Goal: Task Accomplishment & Management: Manage account settings

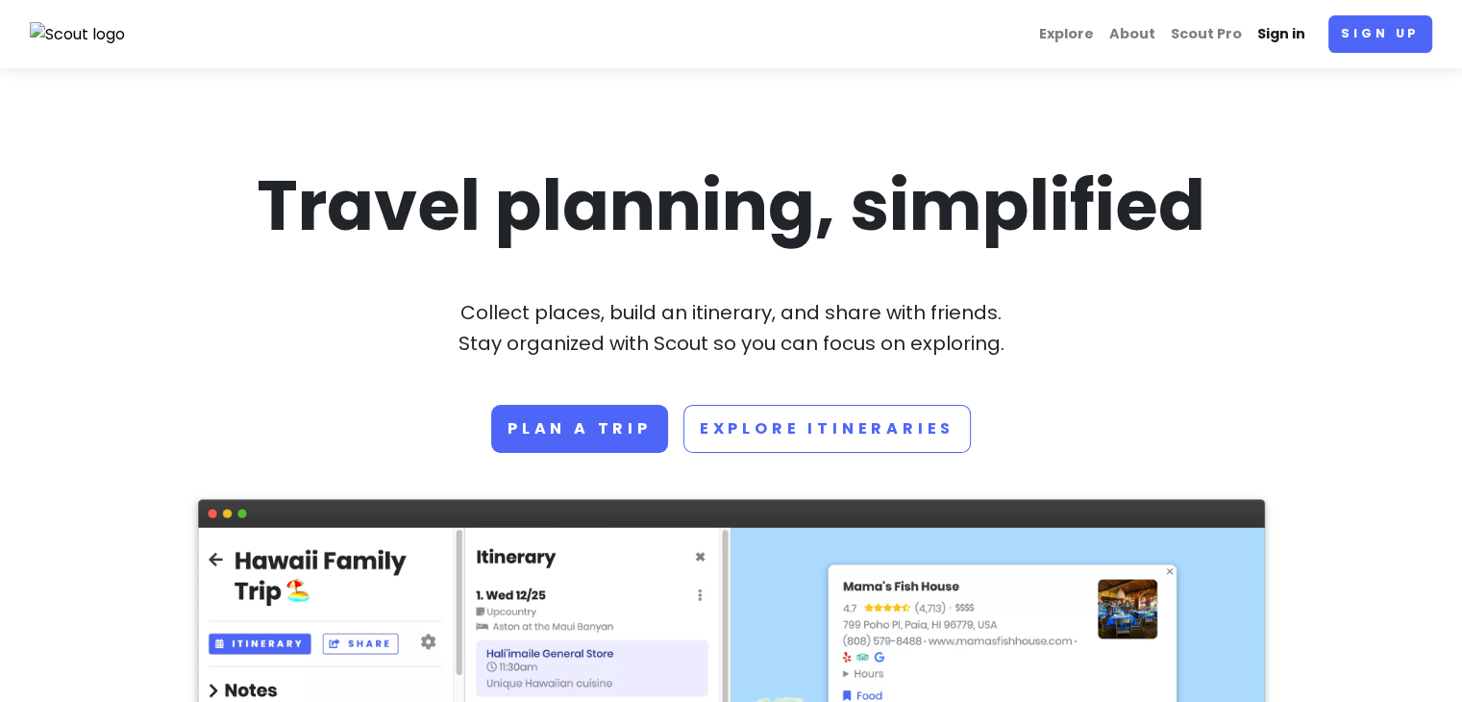
click at [1286, 31] on link "Sign in" at bounding box center [1281, 33] width 63 height 37
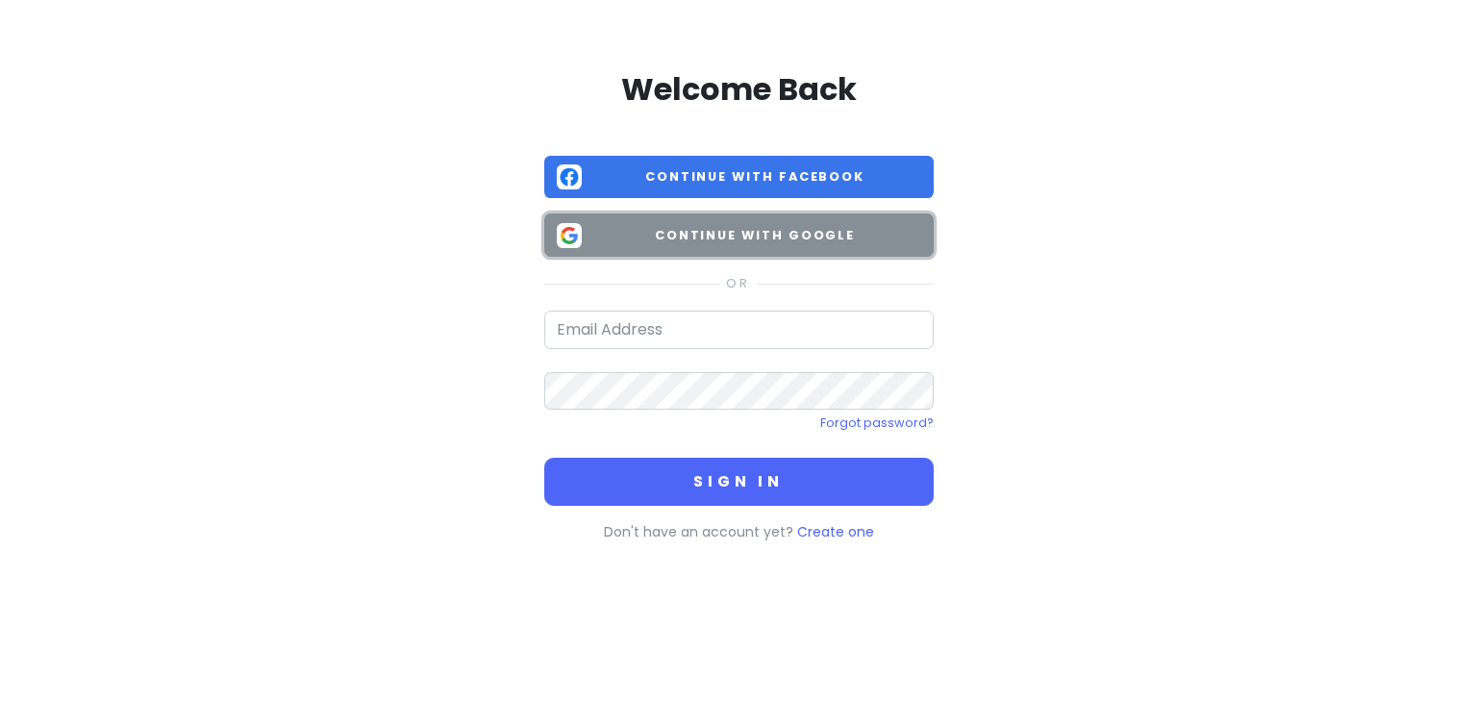
click at [742, 236] on span "Continue with Google" at bounding box center [755, 235] width 332 height 19
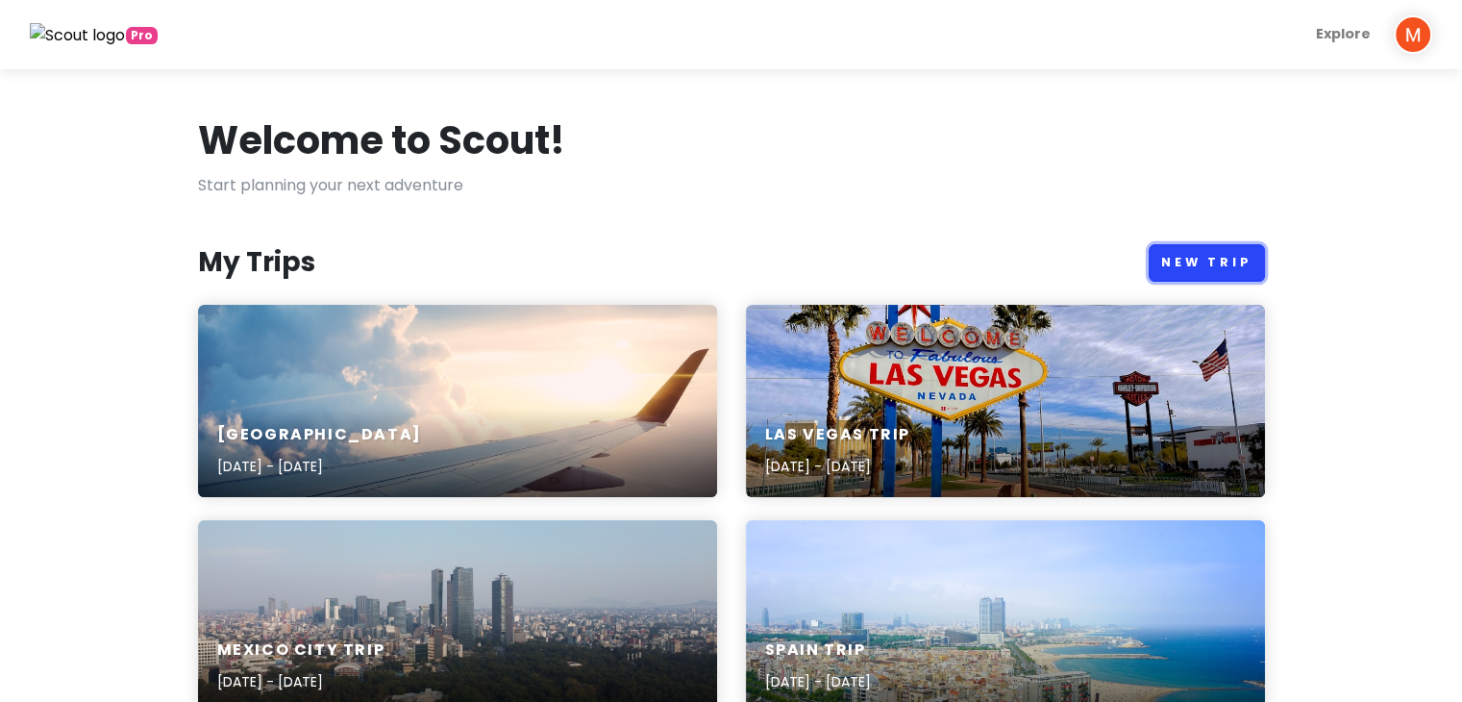
click at [1211, 255] on link "New Trip" at bounding box center [1207, 262] width 116 height 37
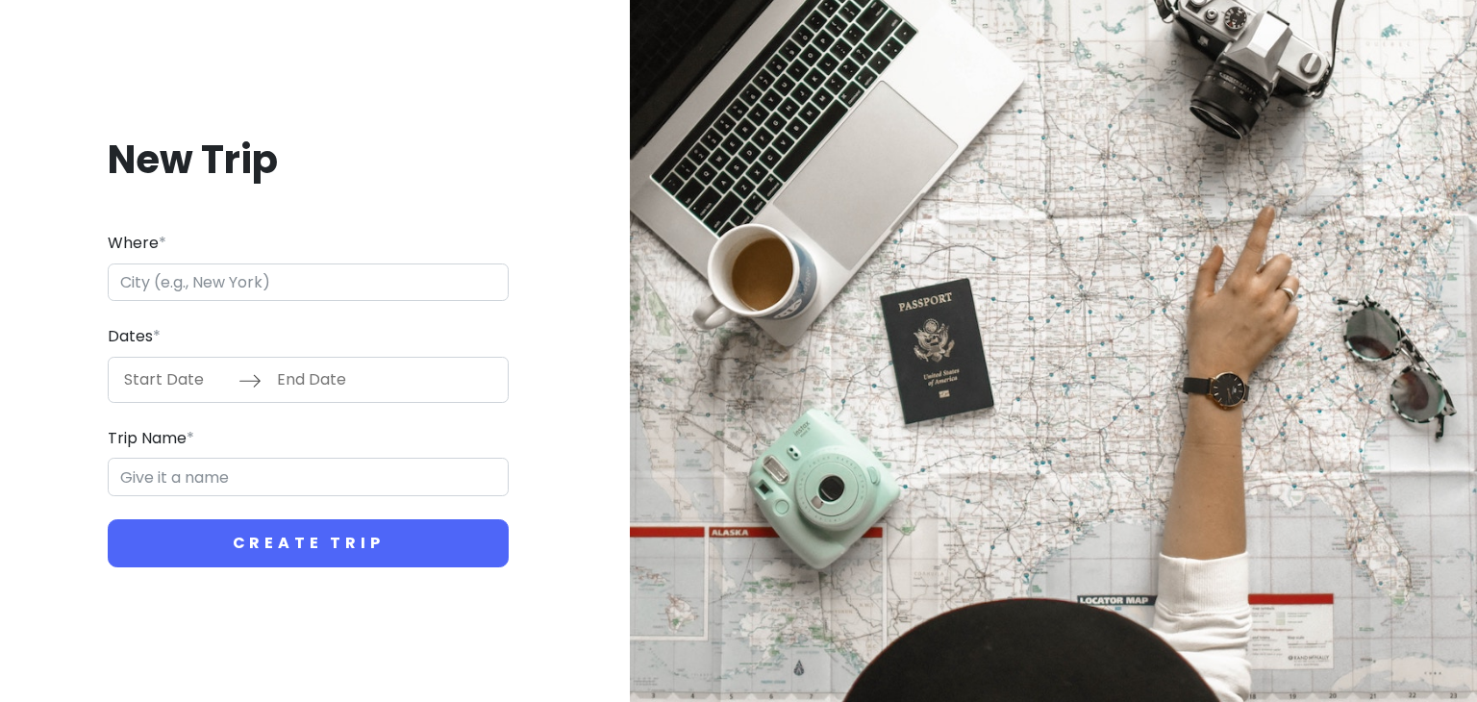
click at [153, 283] on input "Where *" at bounding box center [308, 282] width 401 height 38
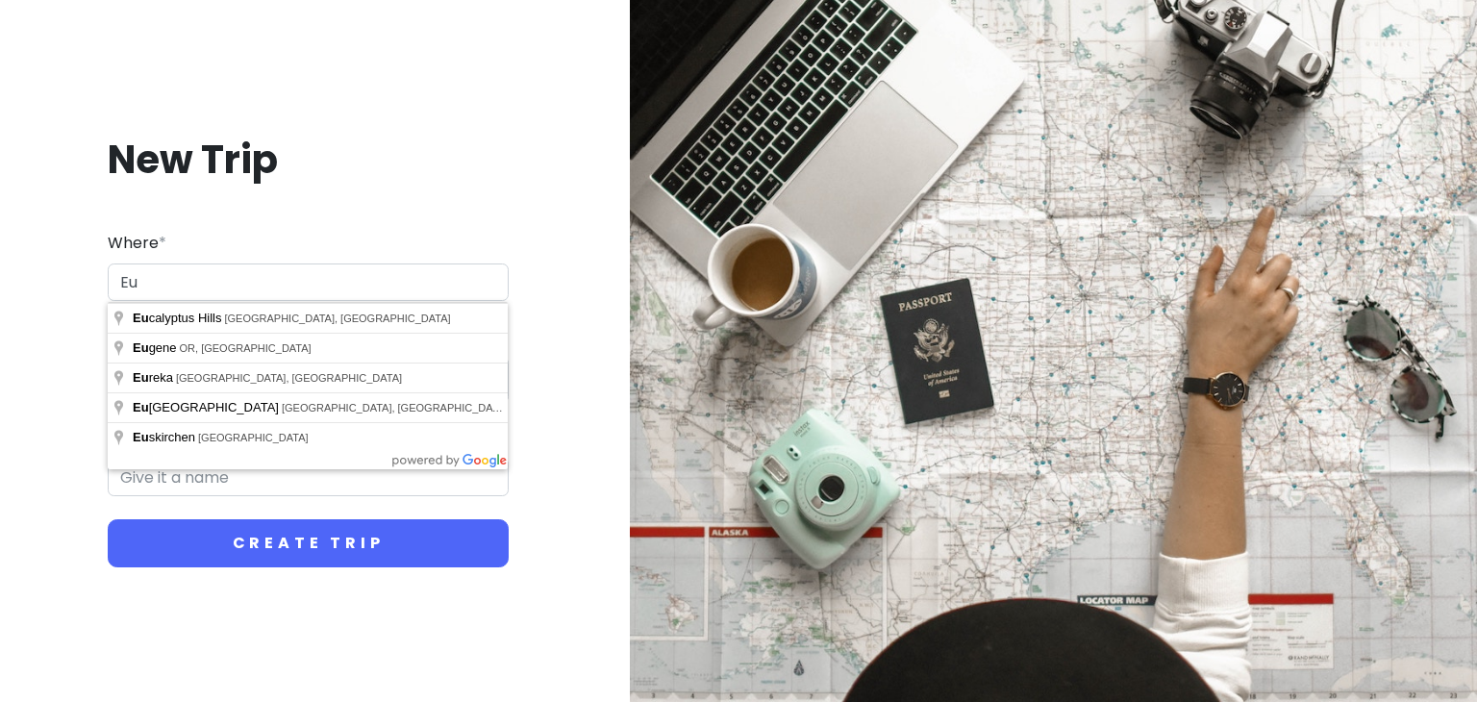
type input "E"
type input "I"
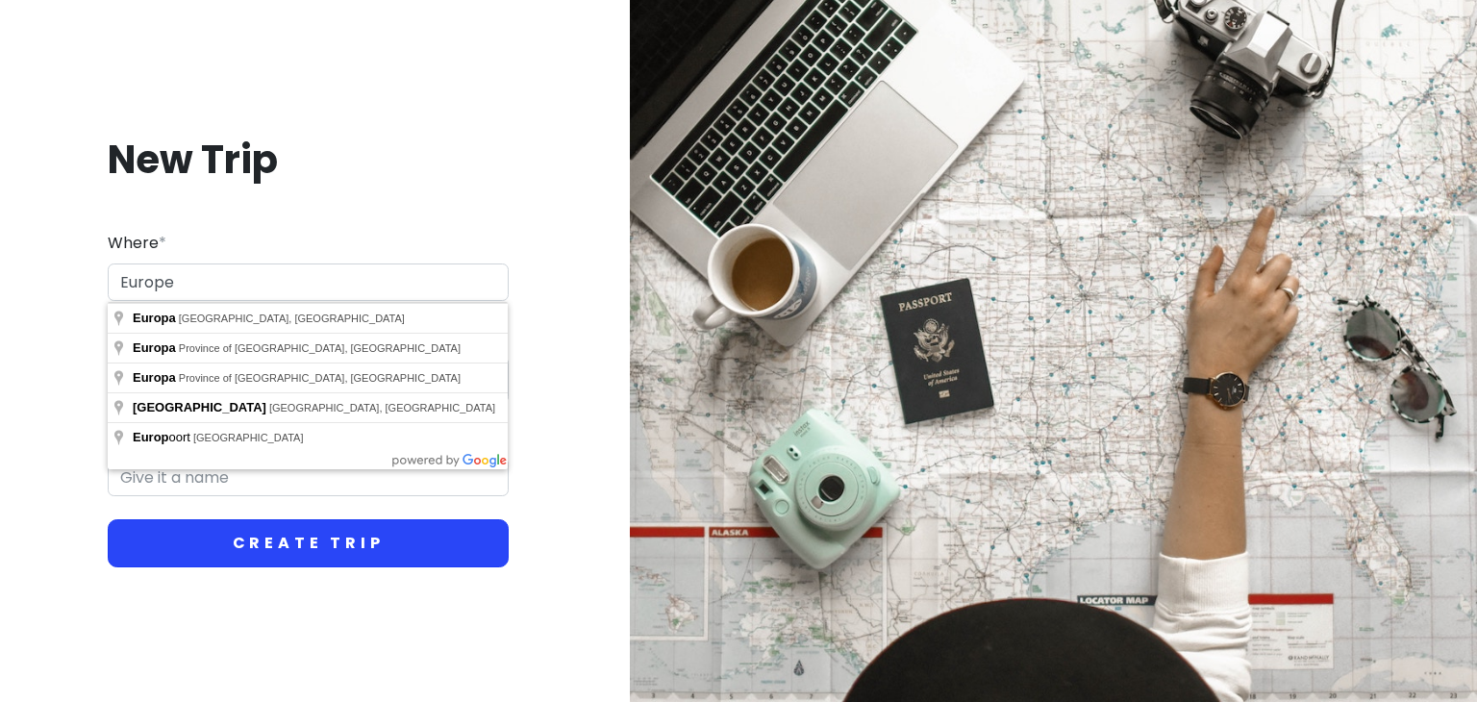
type input "Europe"
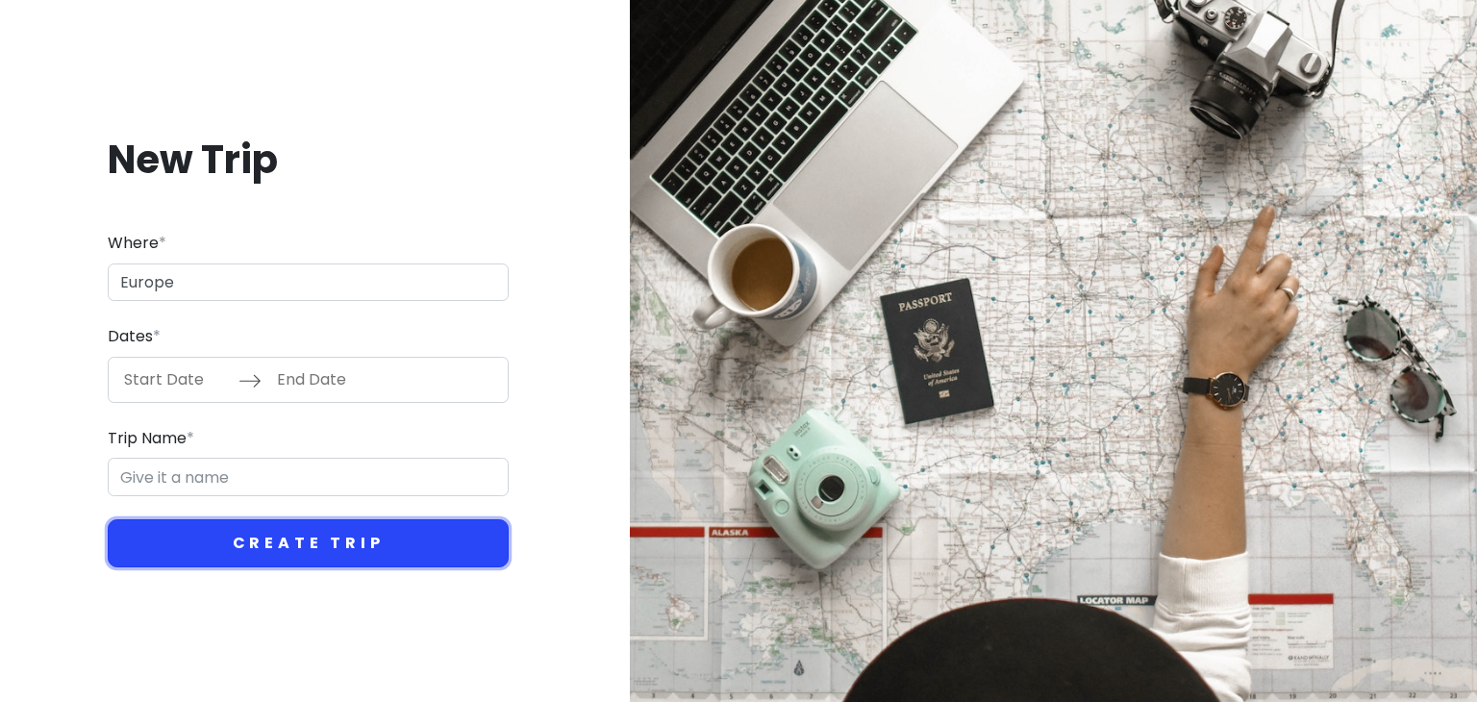
click at [312, 541] on button "Create Trip" at bounding box center [308, 543] width 401 height 48
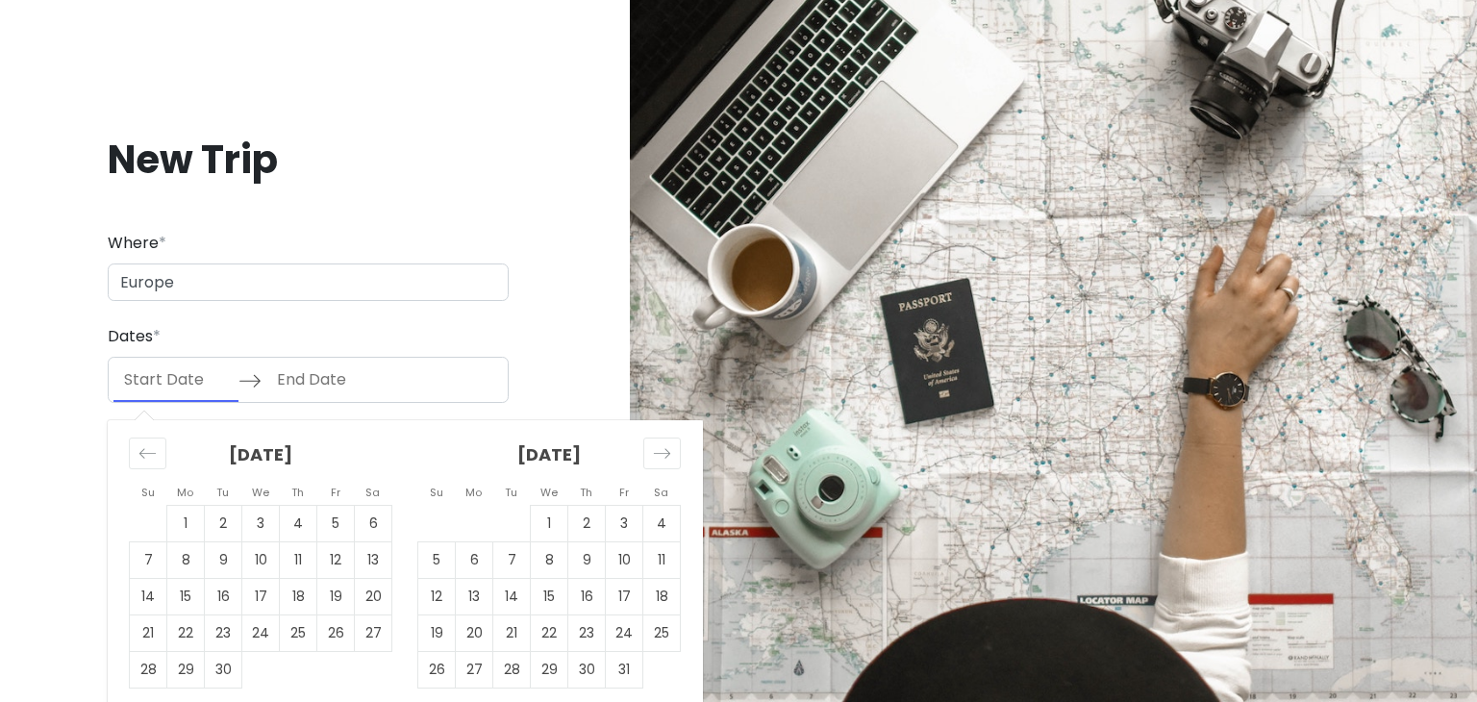
click at [154, 388] on input "Start Date" at bounding box center [175, 380] width 125 height 44
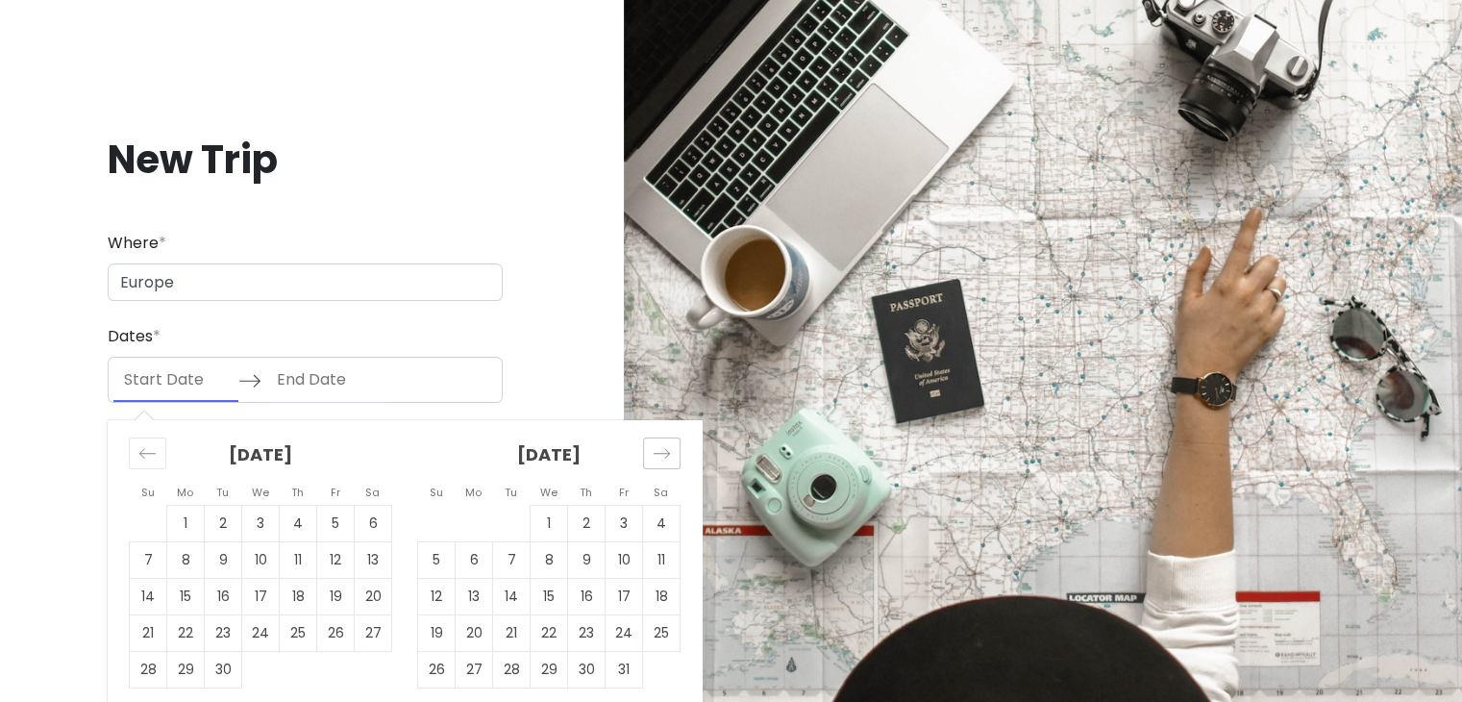
click at [671, 454] on div "Move forward to switch to the next month." at bounding box center [661, 453] width 37 height 32
click at [662, 591] on td "15" at bounding box center [661, 596] width 37 height 37
type input "[DATE]"
click at [316, 385] on input "End Date" at bounding box center [328, 380] width 125 height 44
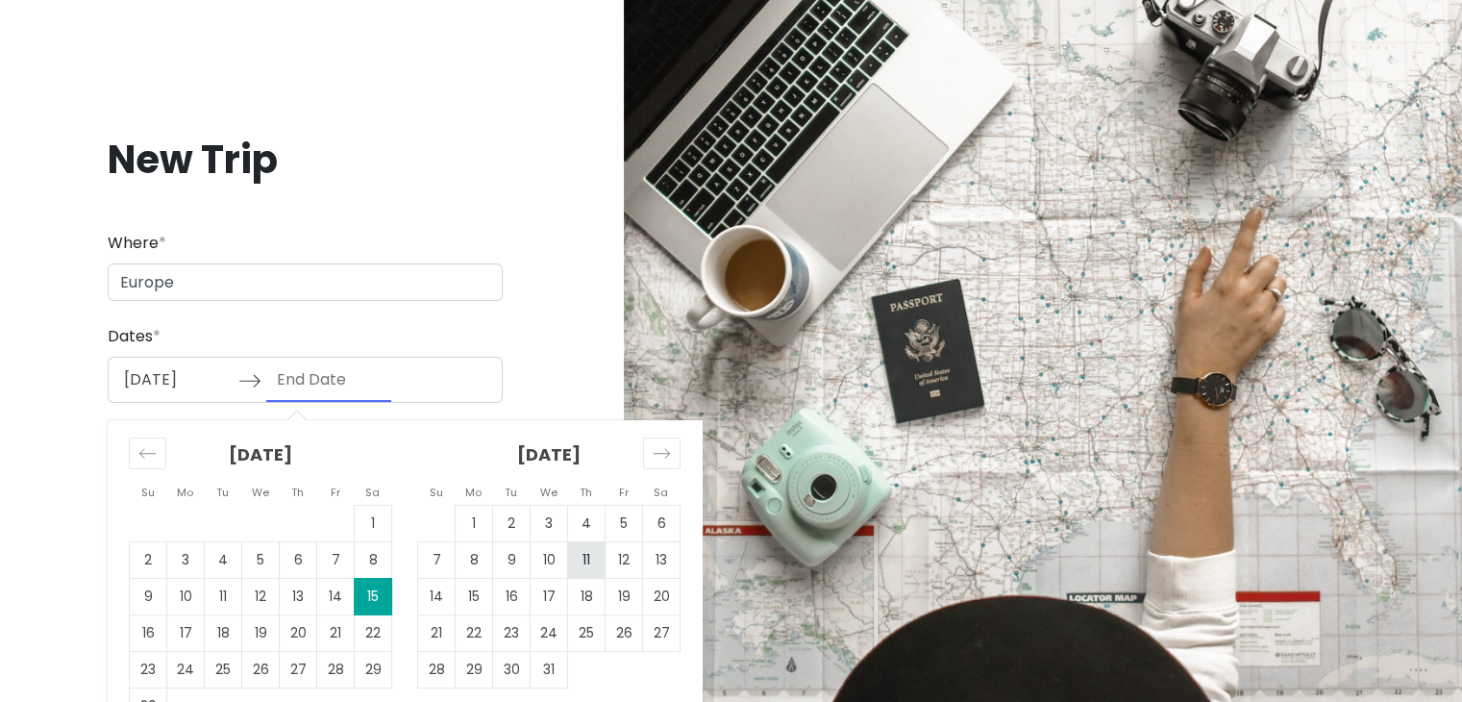
click at [586, 561] on td "11" at bounding box center [586, 559] width 37 height 37
type input "[DATE]"
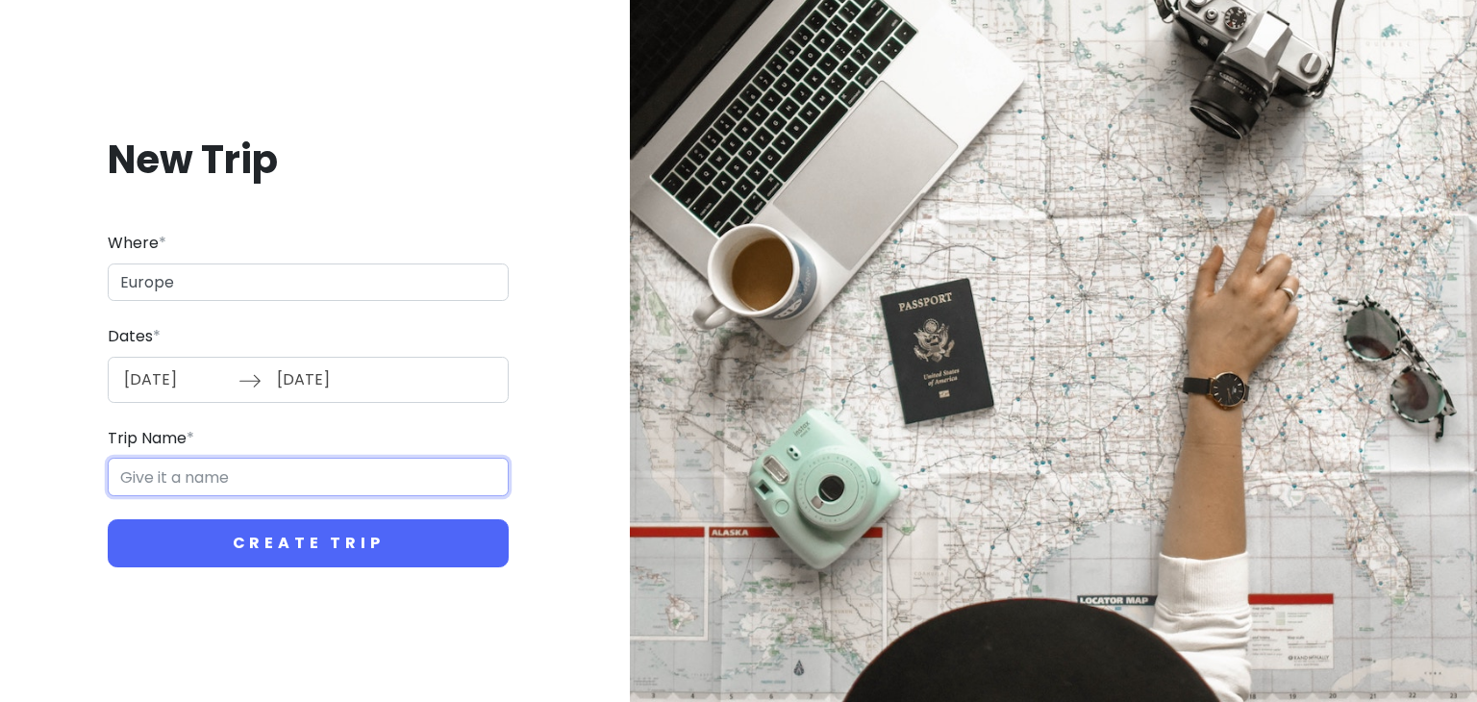
click at [157, 473] on input "Trip Name *" at bounding box center [308, 477] width 401 height 38
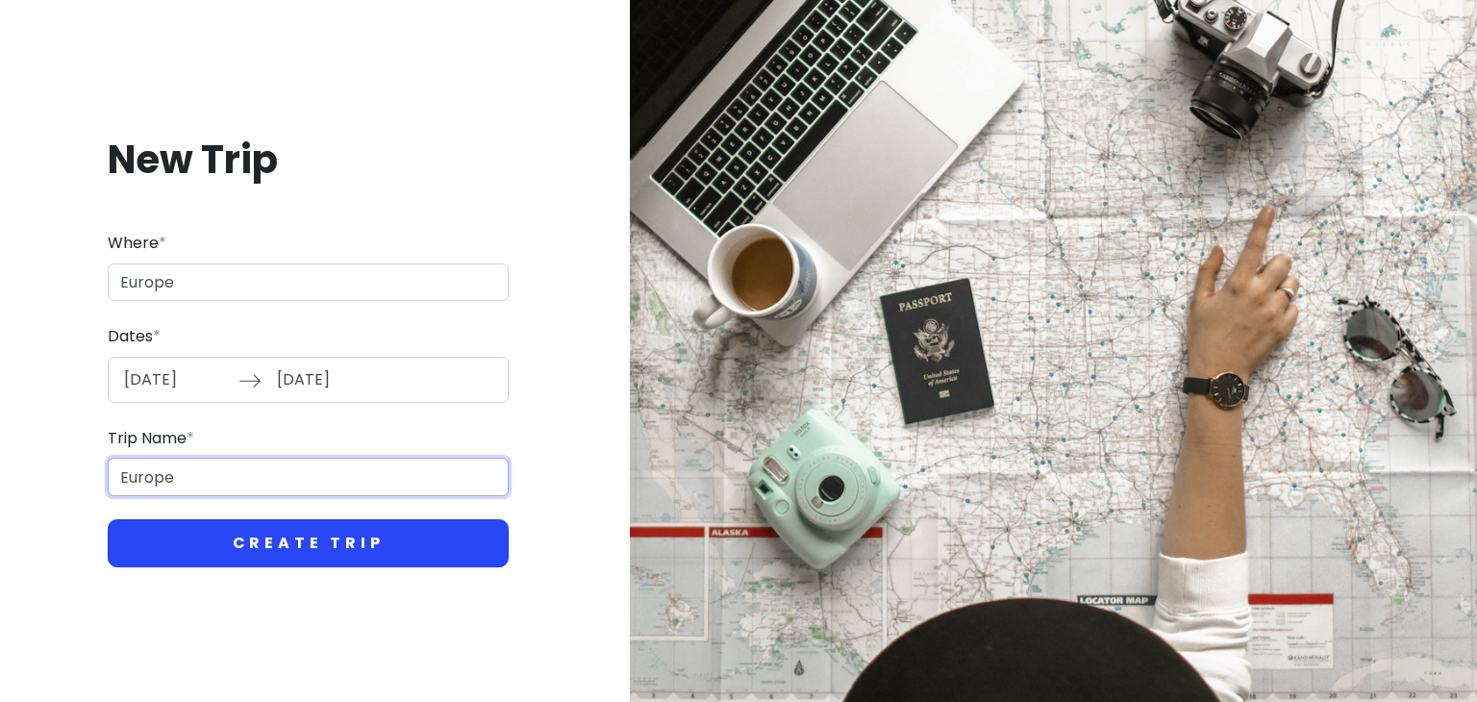
type input "Europe"
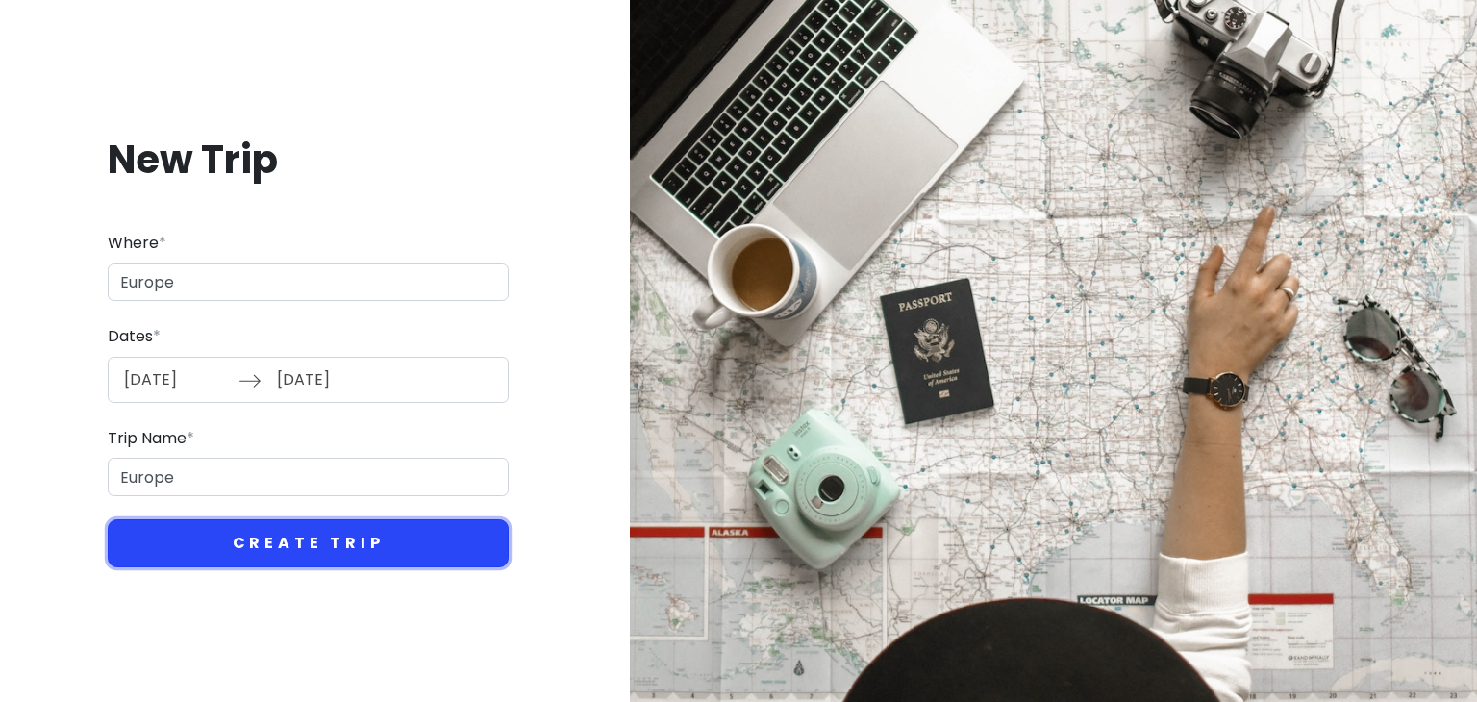
click at [306, 542] on button "Create Trip" at bounding box center [308, 543] width 401 height 48
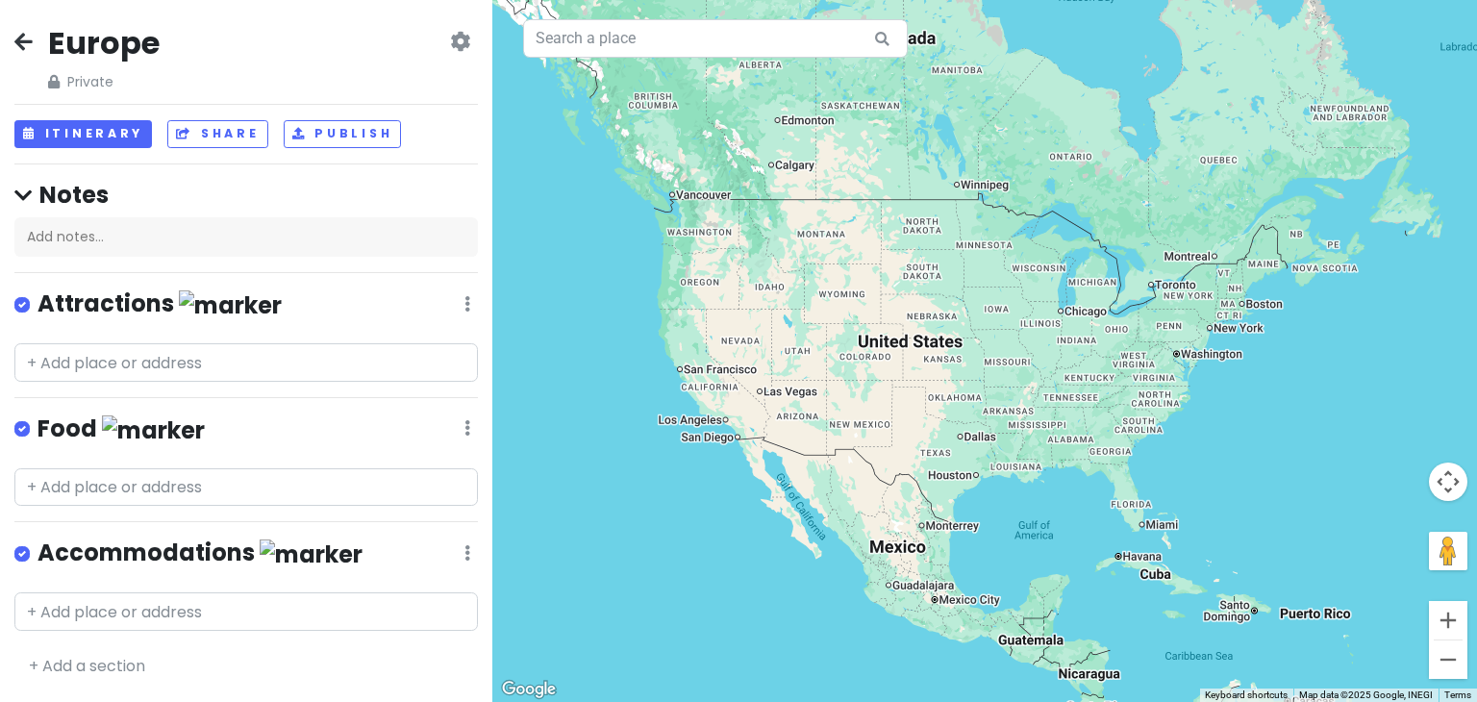
click at [32, 663] on link "+ Add a section" at bounding box center [87, 666] width 116 height 22
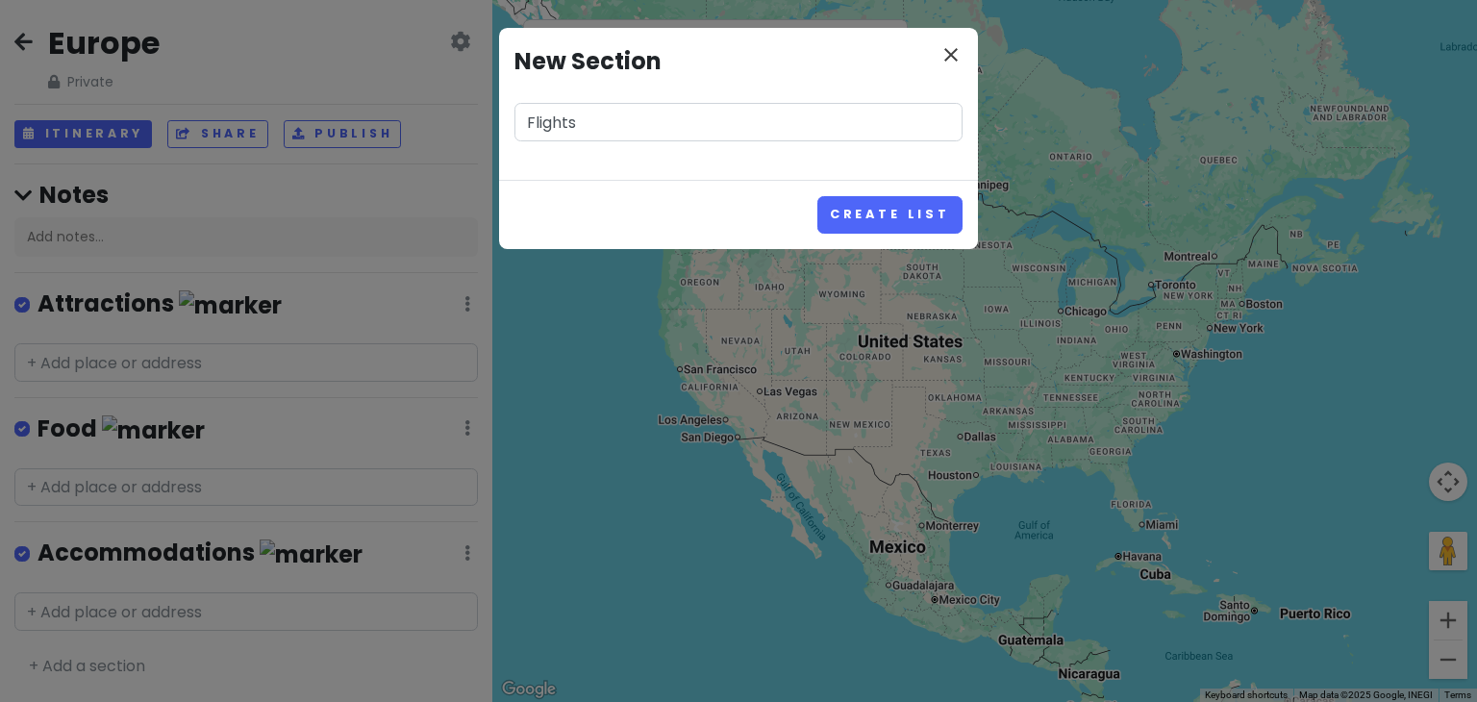
type input "Flights"
click at [952, 59] on icon "close" at bounding box center [950, 54] width 23 height 23
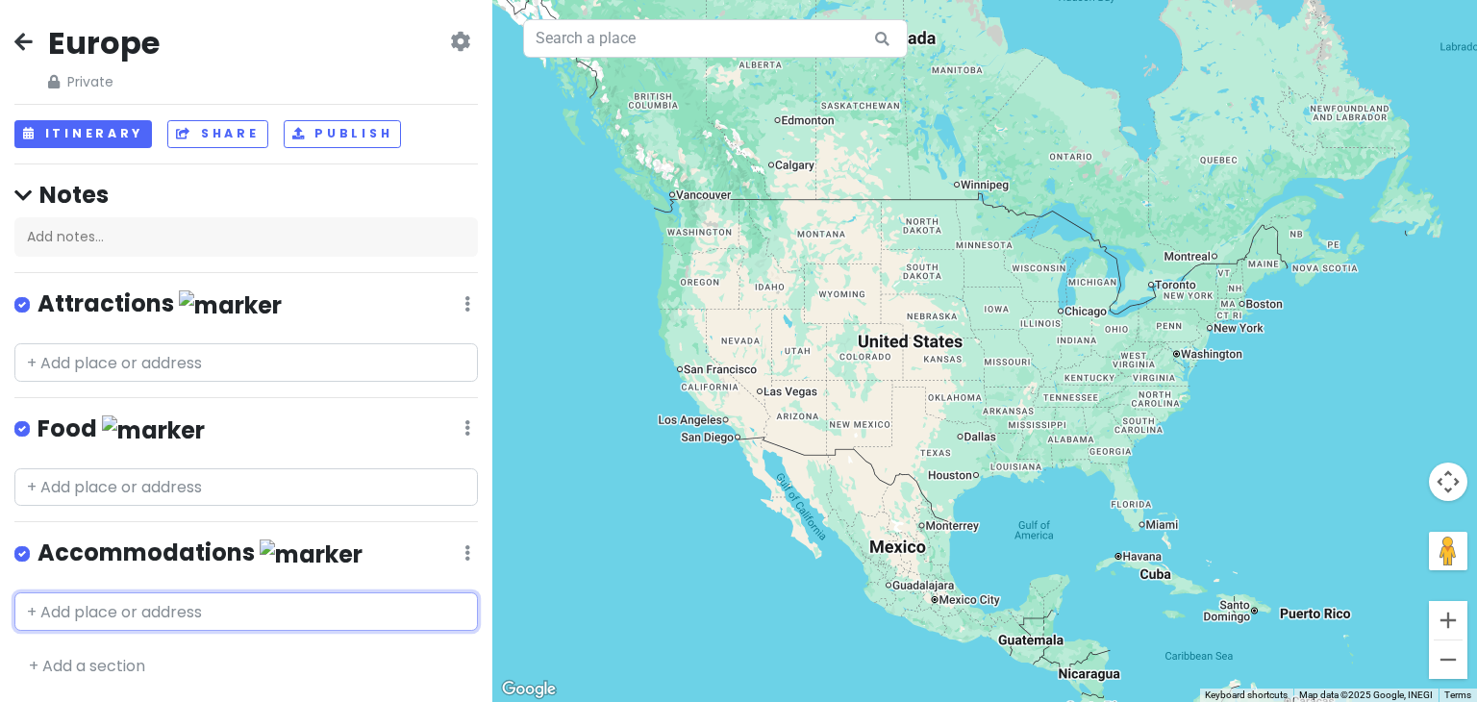
click at [69, 608] on input "text" at bounding box center [245, 611] width 463 height 38
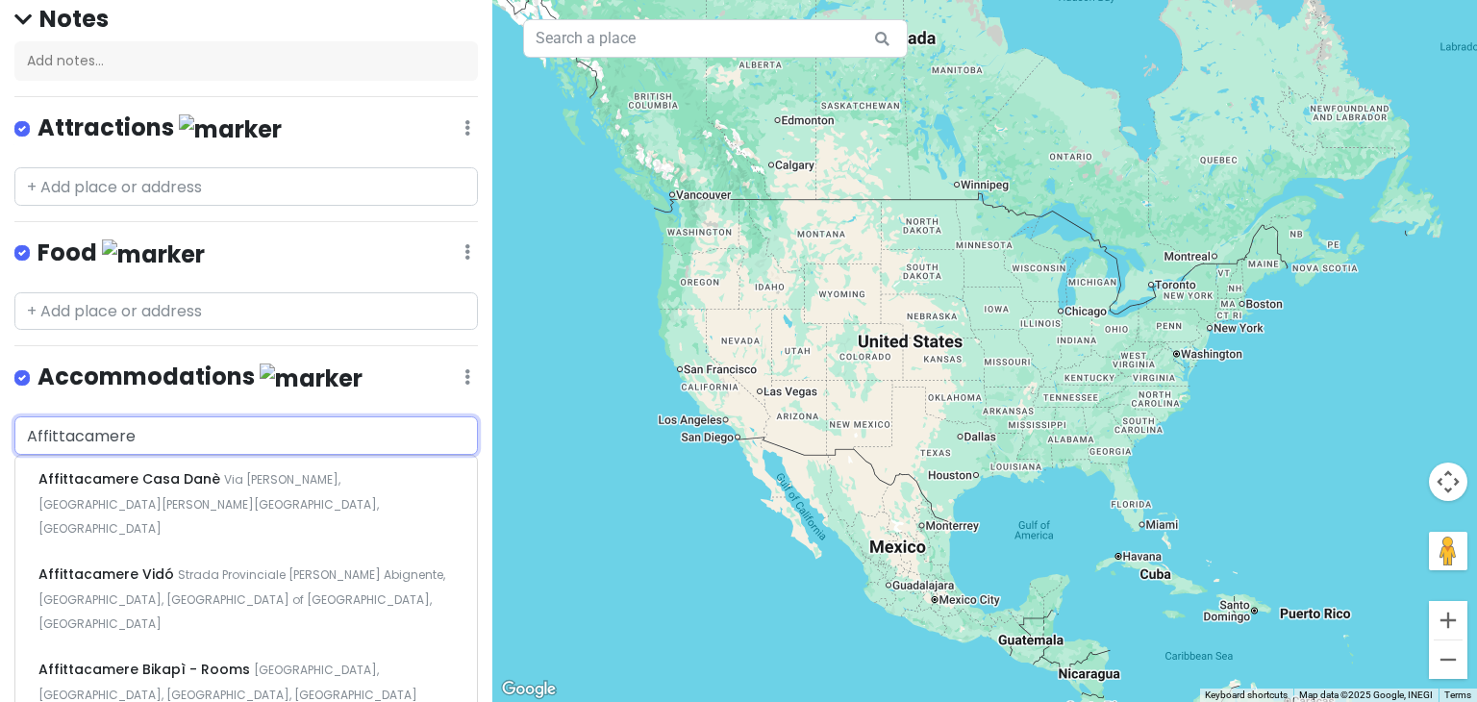
scroll to position [196, 0]
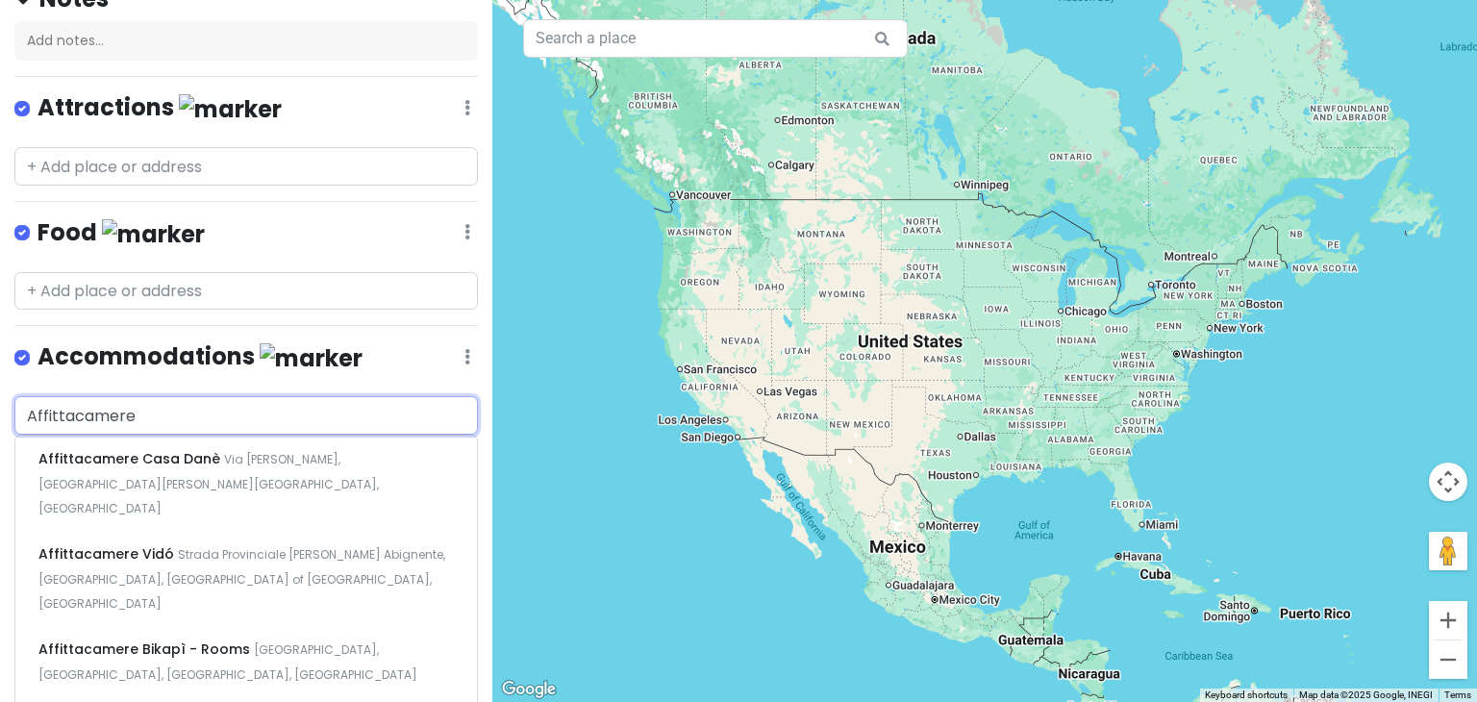
click at [162, 412] on input "Affittacamere" at bounding box center [245, 415] width 463 height 38
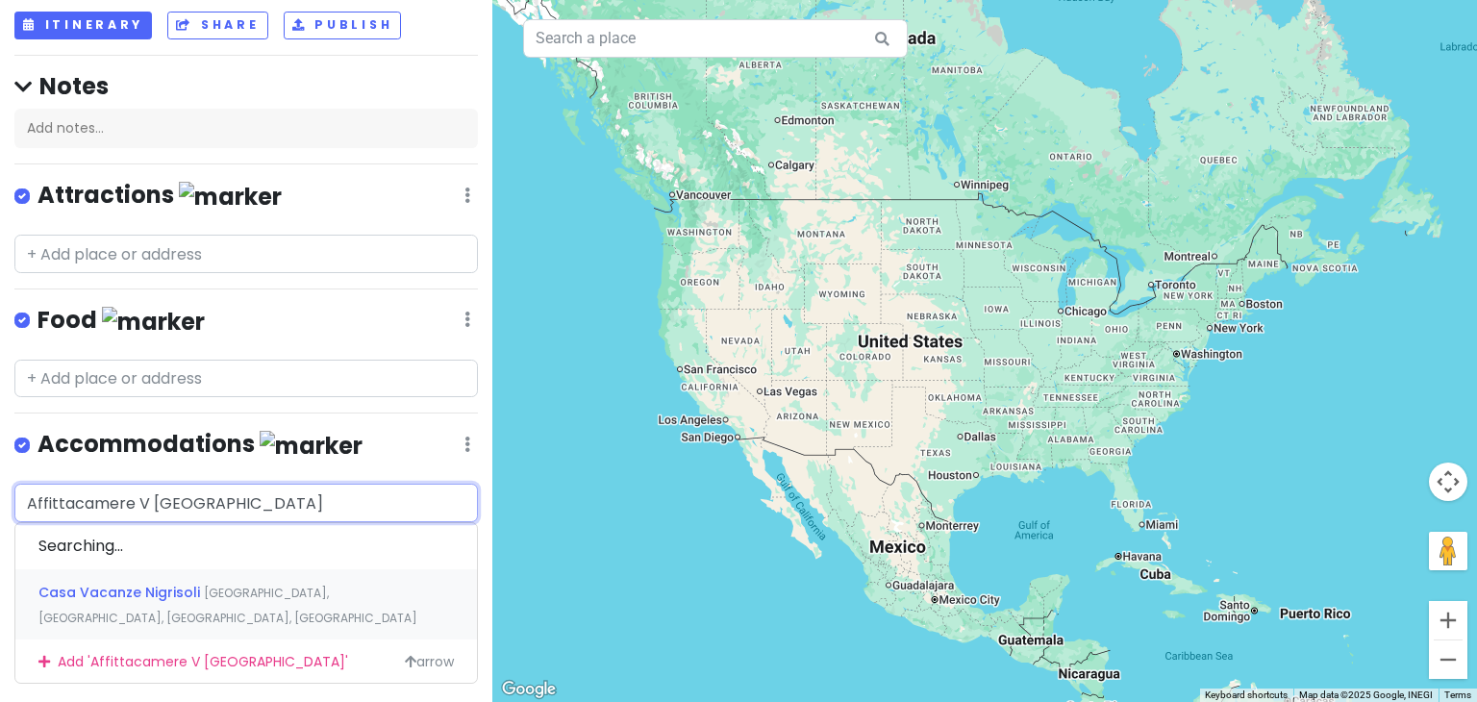
scroll to position [109, 0]
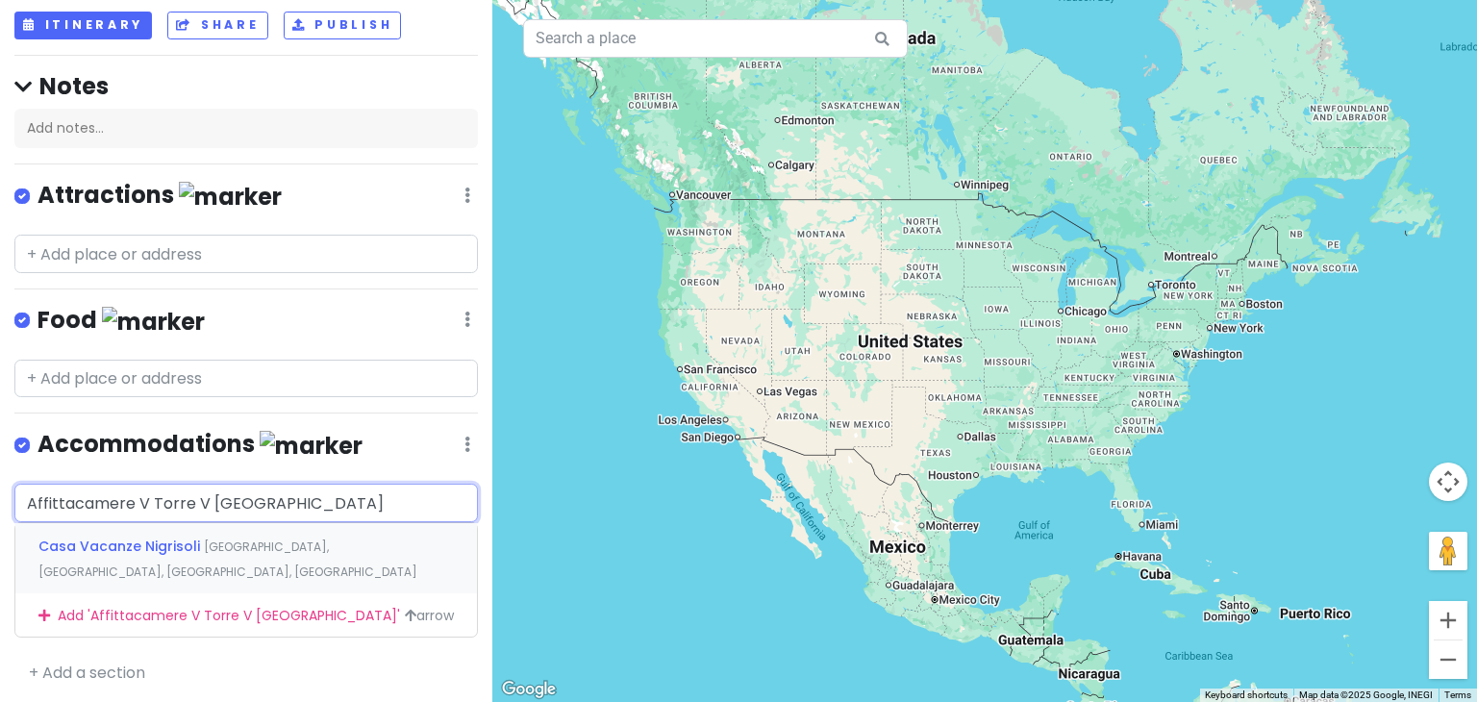
type input "Affittacamere V Torre V [GEOGRAPHIC_DATA]"
click at [174, 540] on span "Casa Vacanze Nigrisoli" at bounding box center [120, 546] width 165 height 19
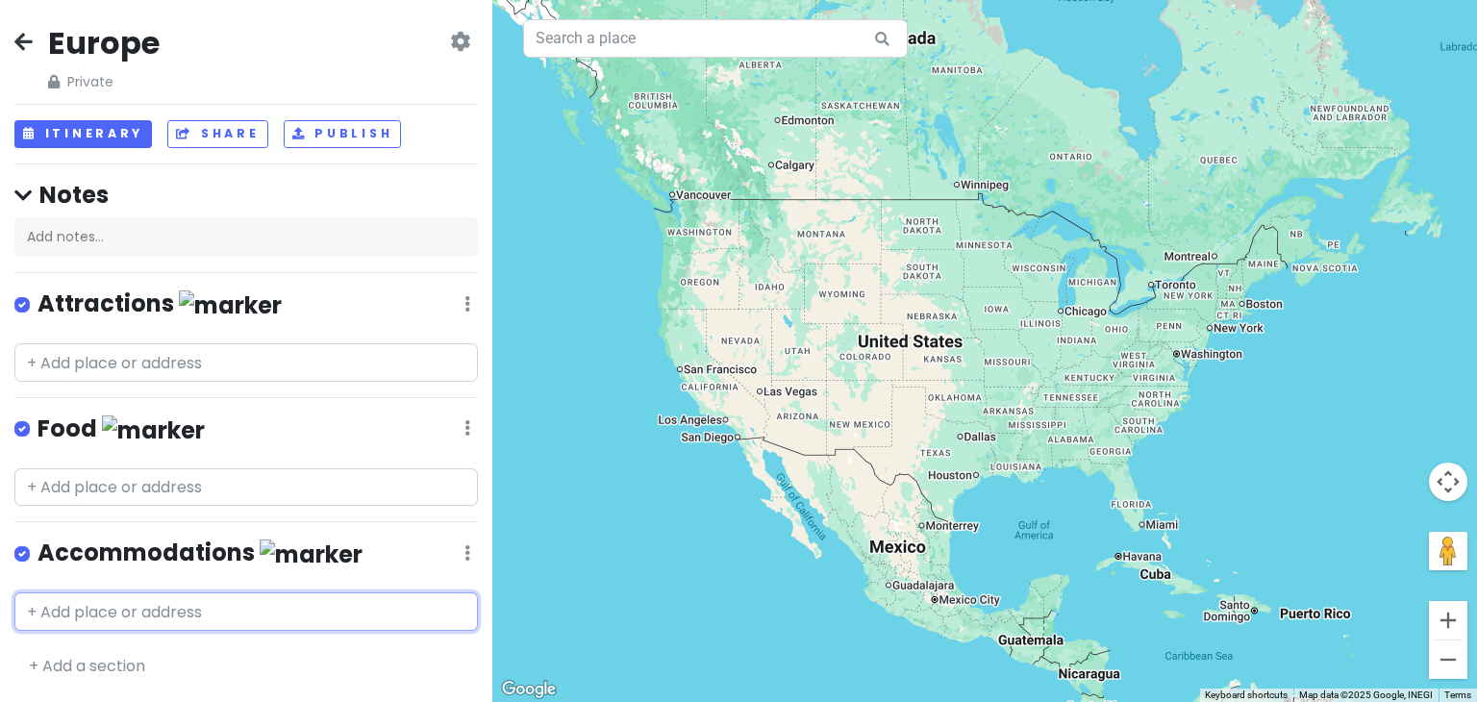
scroll to position [0, 0]
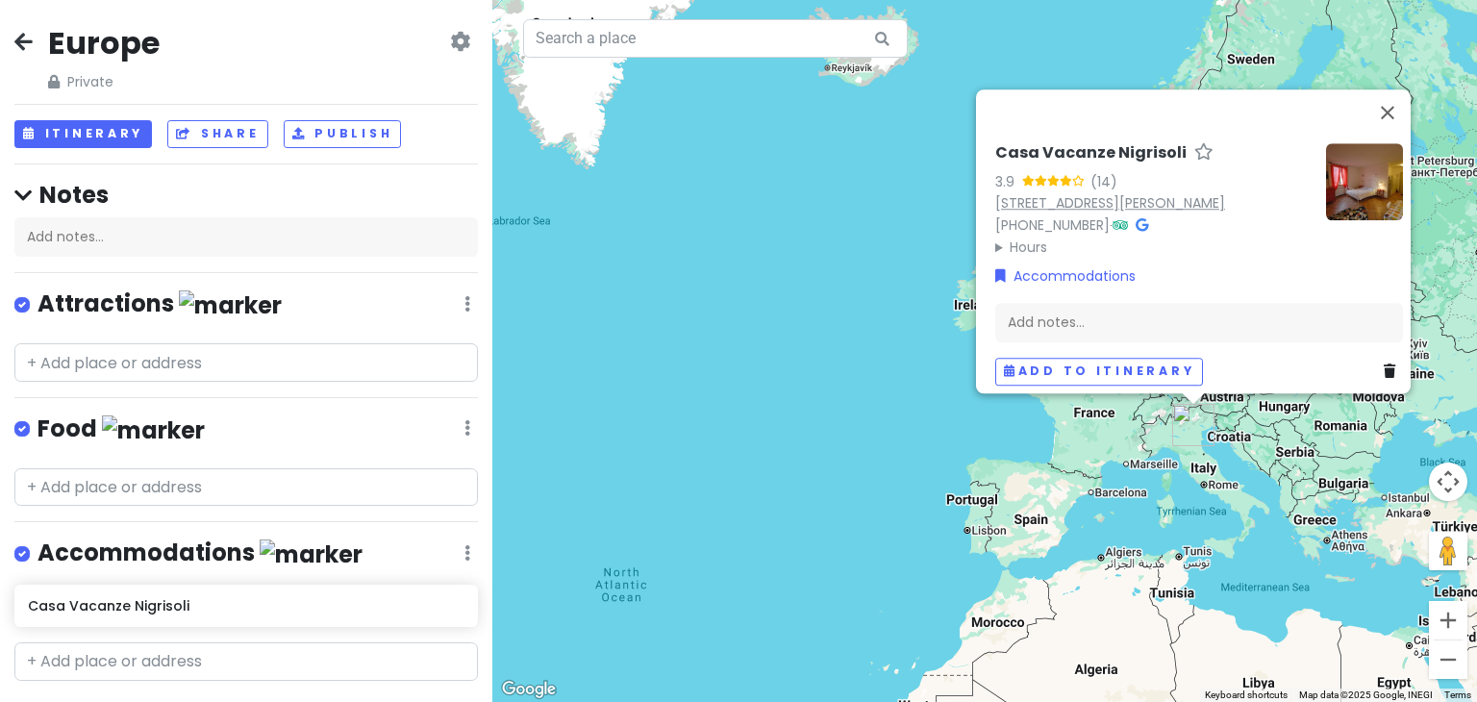
click at [1124, 193] on link "[STREET_ADDRESS][PERSON_NAME]" at bounding box center [1110, 202] width 230 height 19
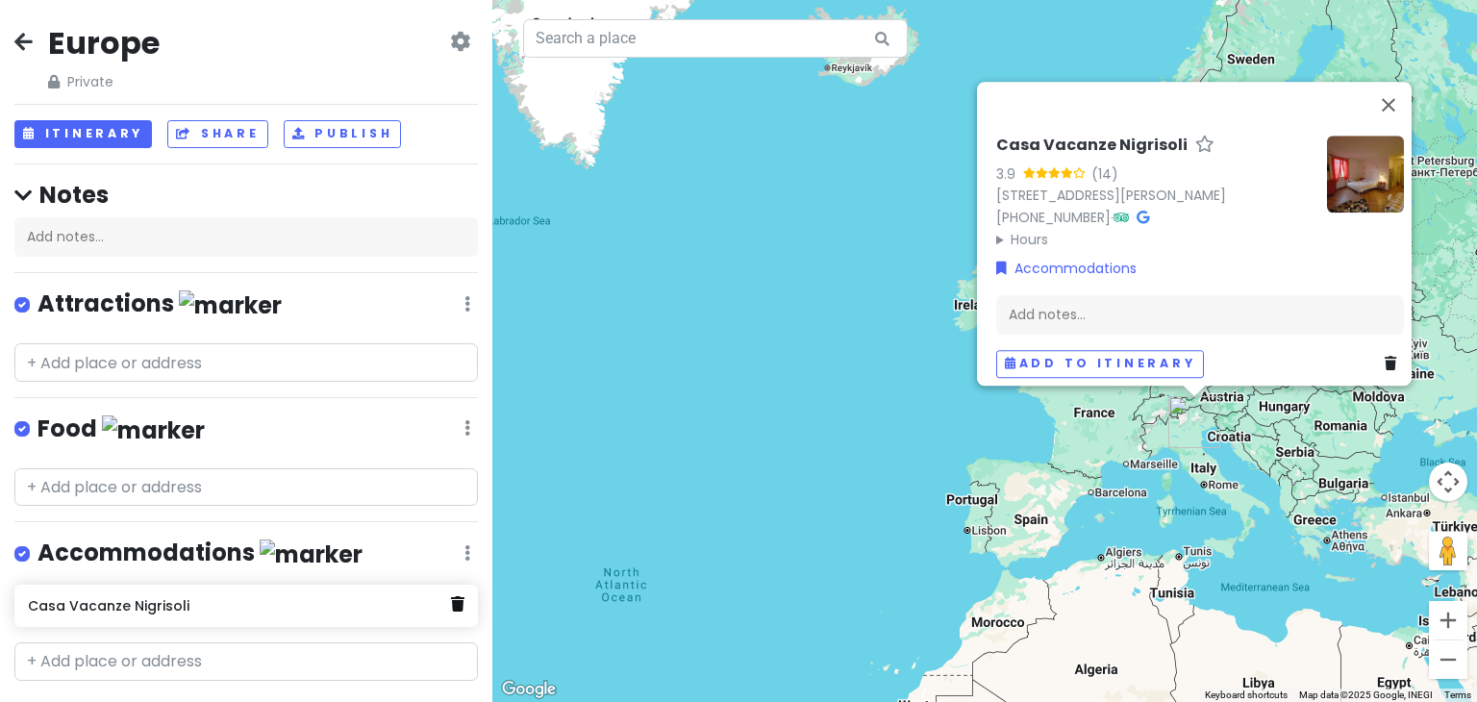
click at [451, 596] on icon at bounding box center [457, 603] width 13 height 15
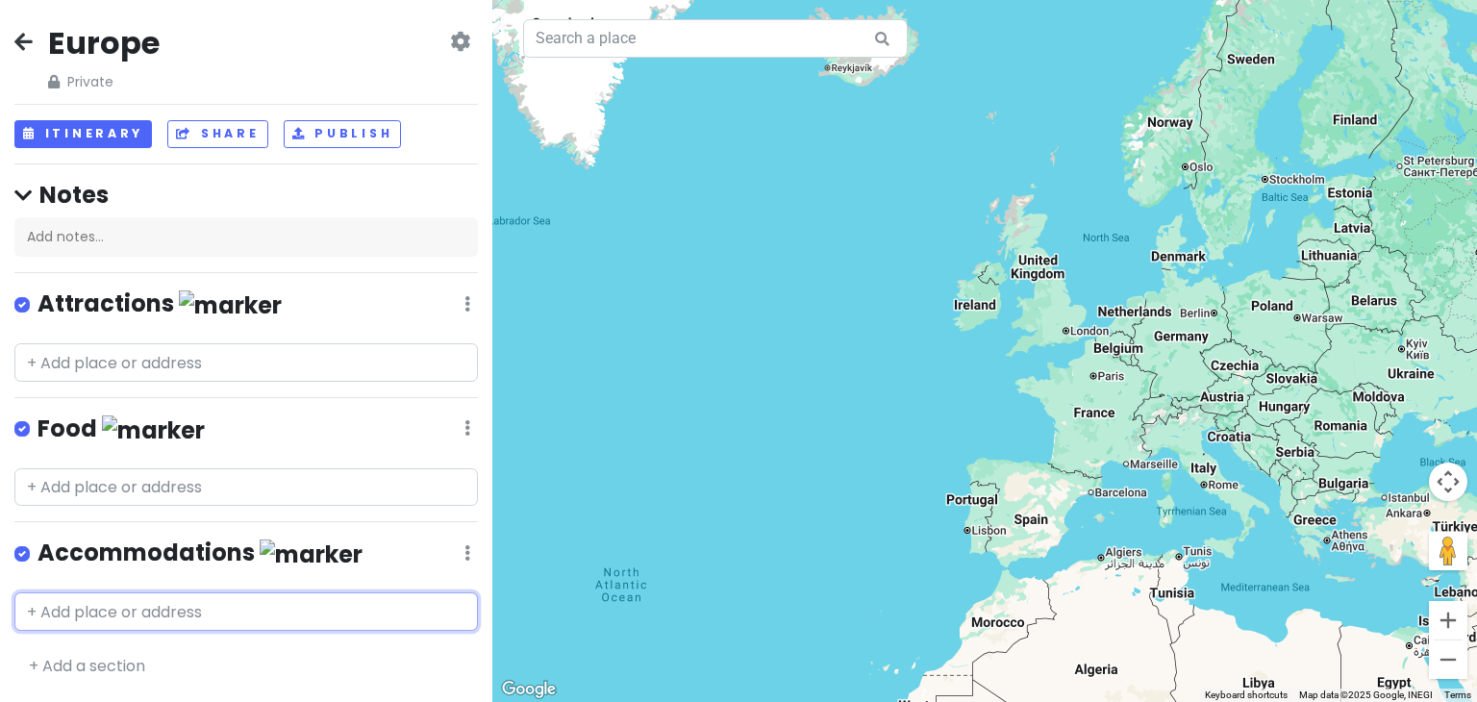
click at [69, 612] on input "text" at bounding box center [245, 611] width 463 height 38
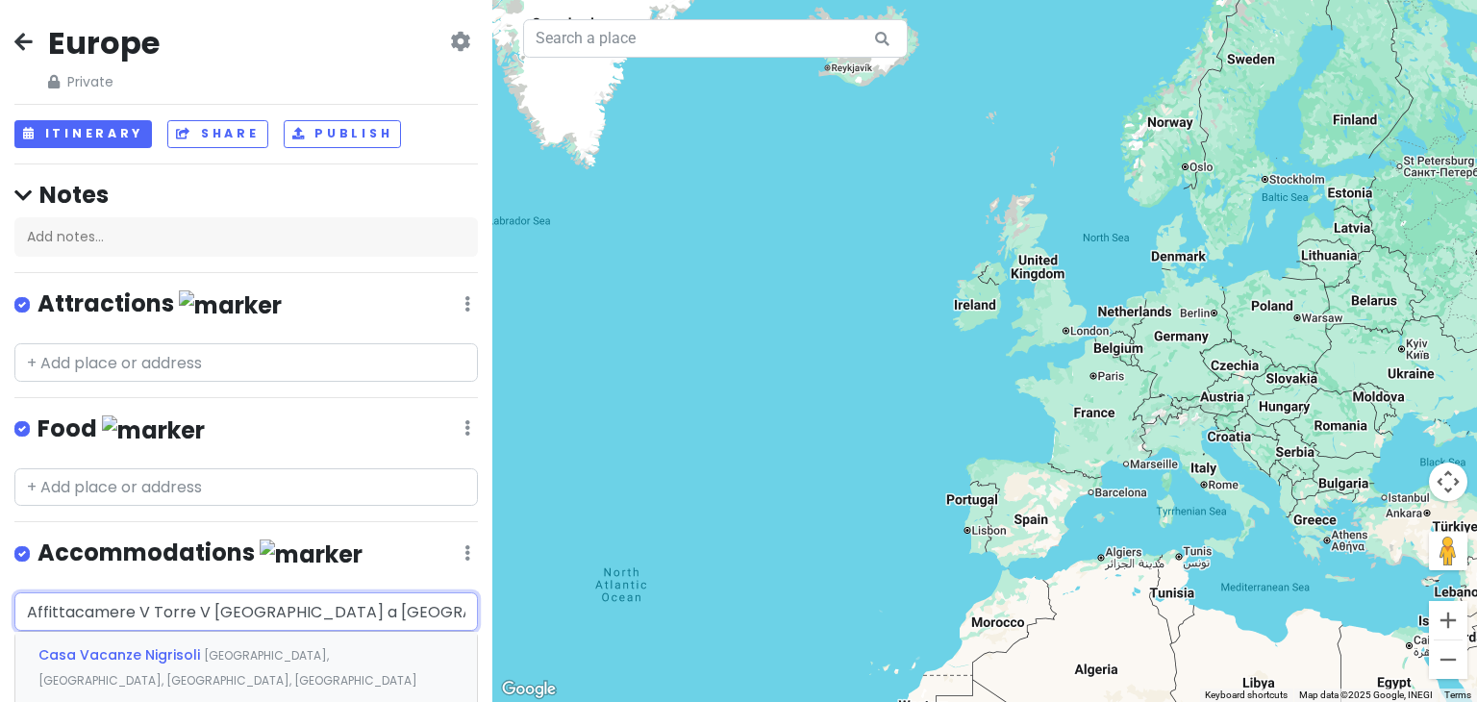
click at [388, 612] on input "Affittacamere V Torre V [GEOGRAPHIC_DATA] a [GEOGRAPHIC_DATA]" at bounding box center [245, 611] width 463 height 38
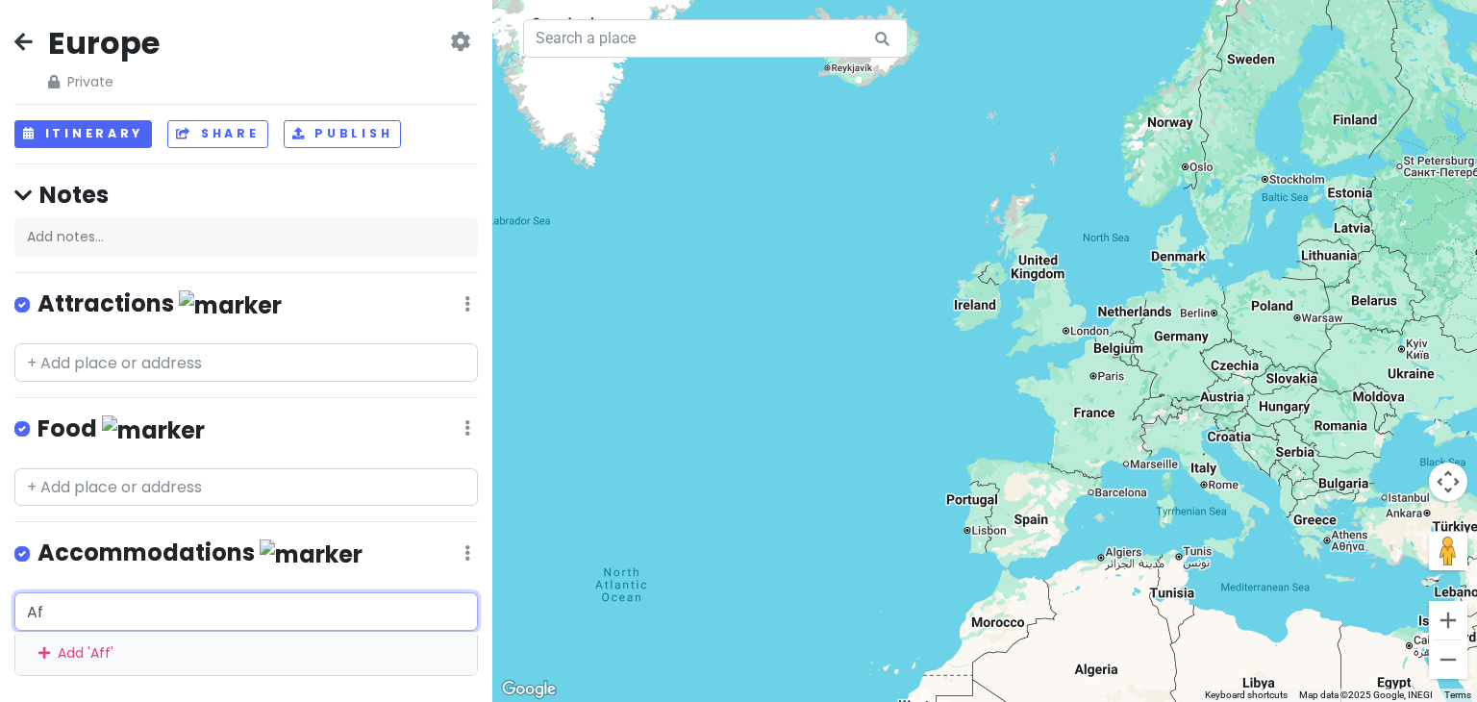
type input "A"
type input "[STREET_ADDRESS]"
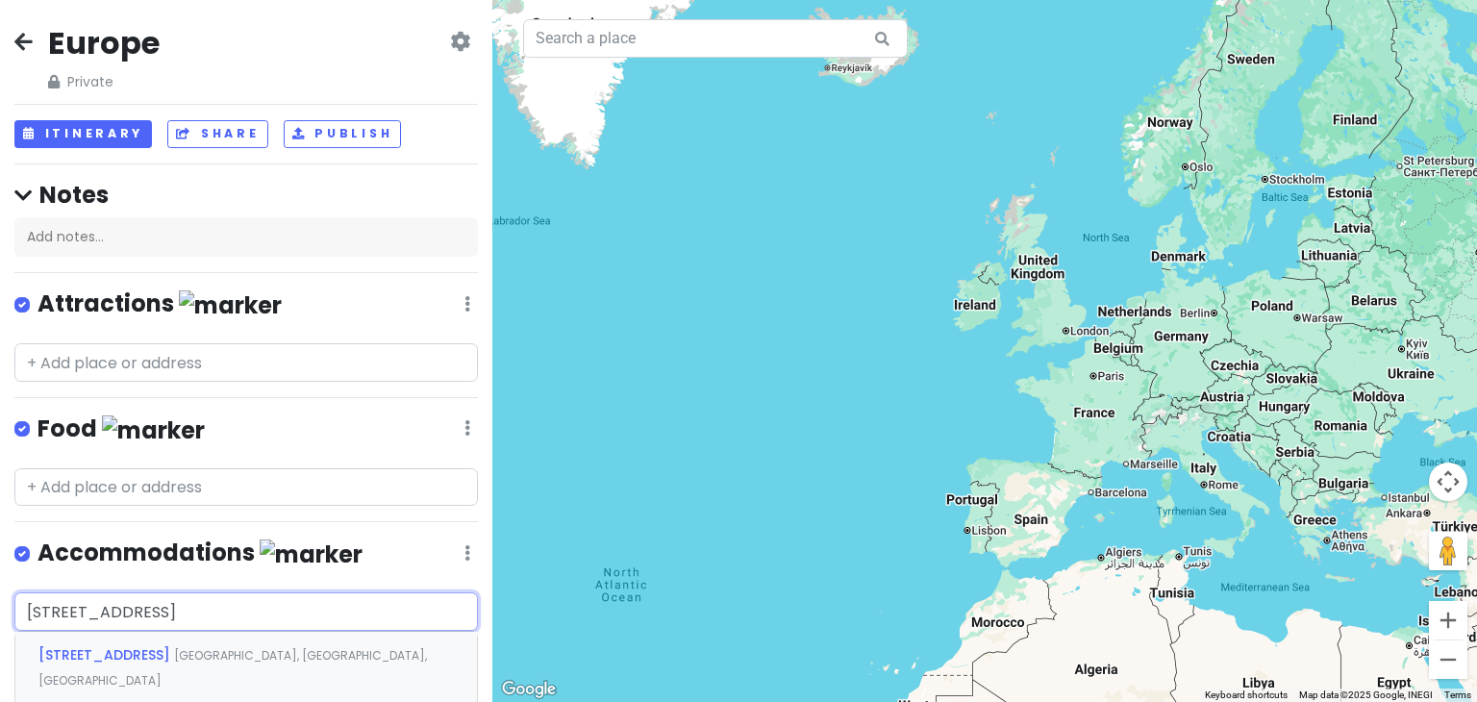
click at [132, 648] on span "[STREET_ADDRESS]" at bounding box center [106, 654] width 136 height 19
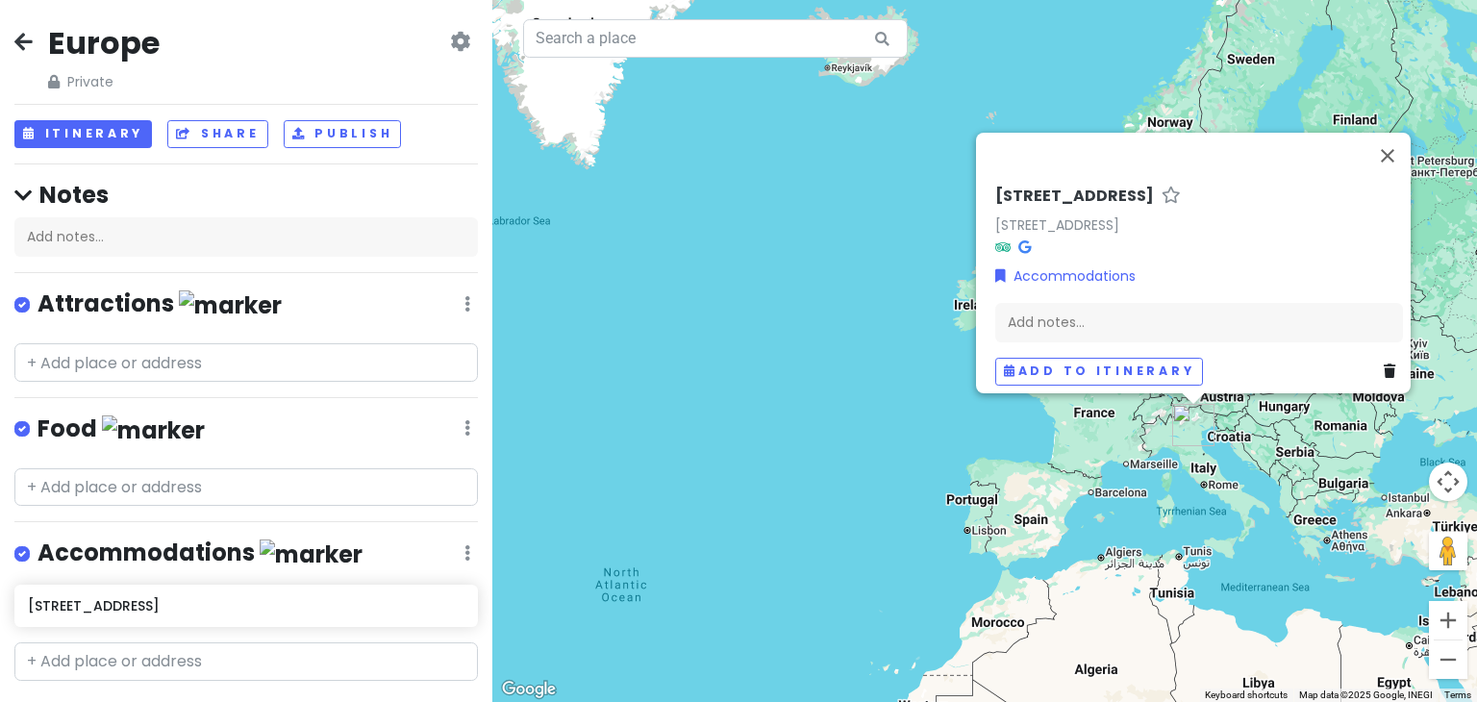
click at [1194, 427] on img "Via Torleone, 49" at bounding box center [1193, 425] width 58 height 58
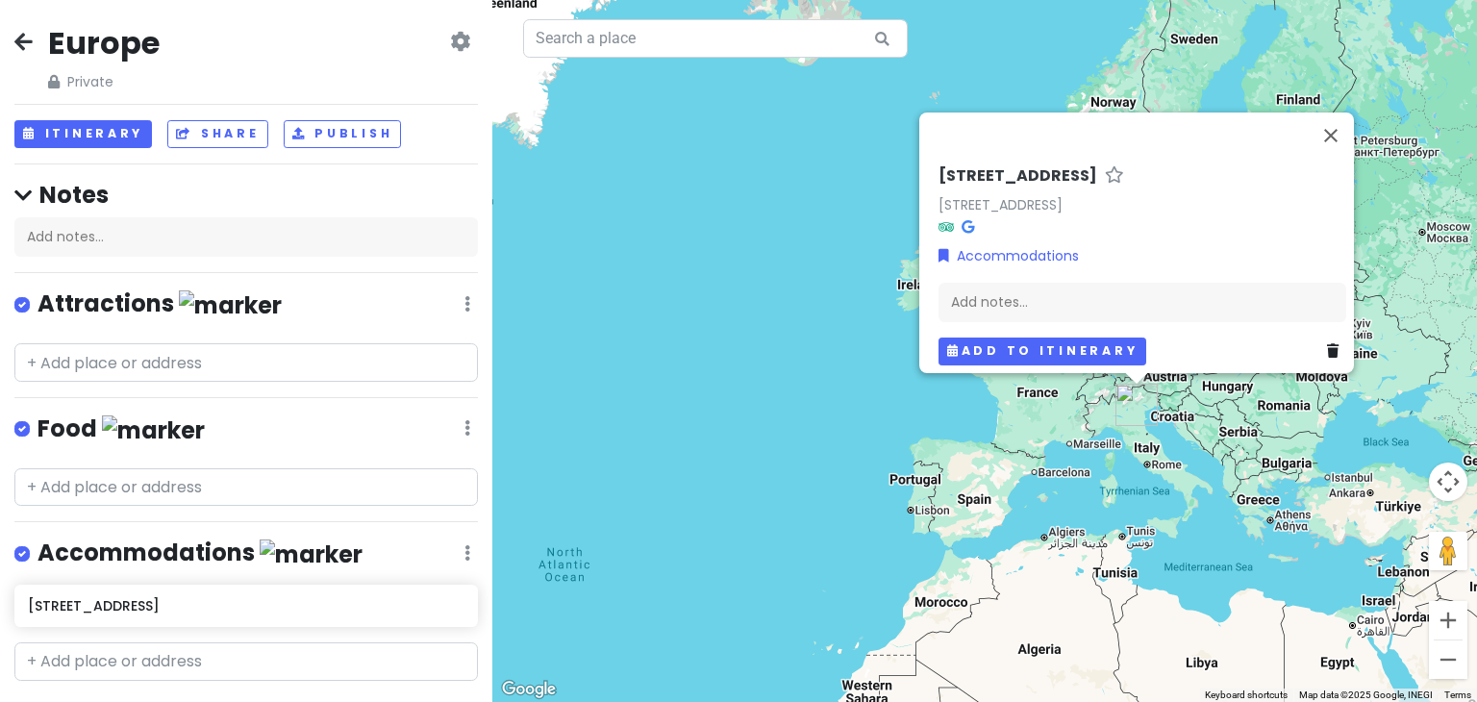
click at [967, 342] on button "Add to itinerary" at bounding box center [1042, 351] width 208 height 28
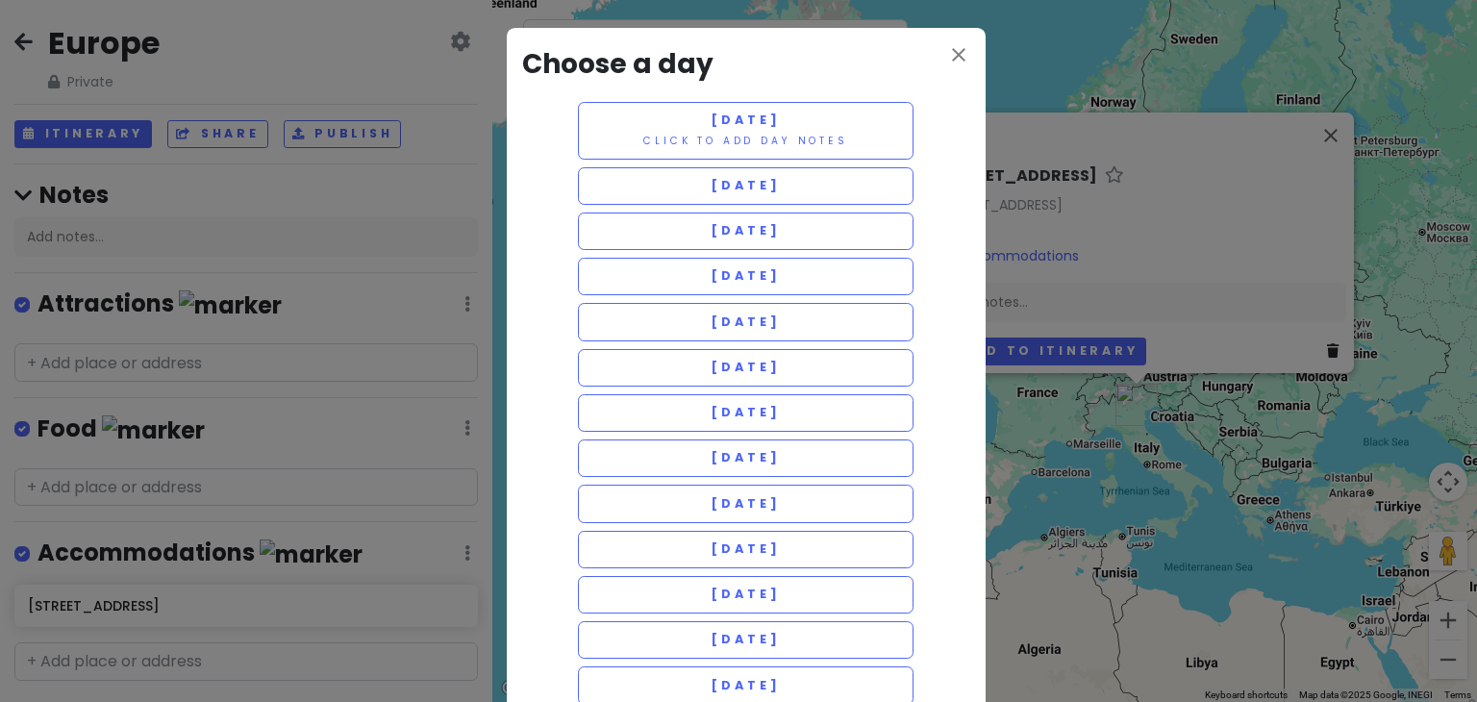
click at [622, 193] on button "[DATE]" at bounding box center [746, 185] width 337 height 37
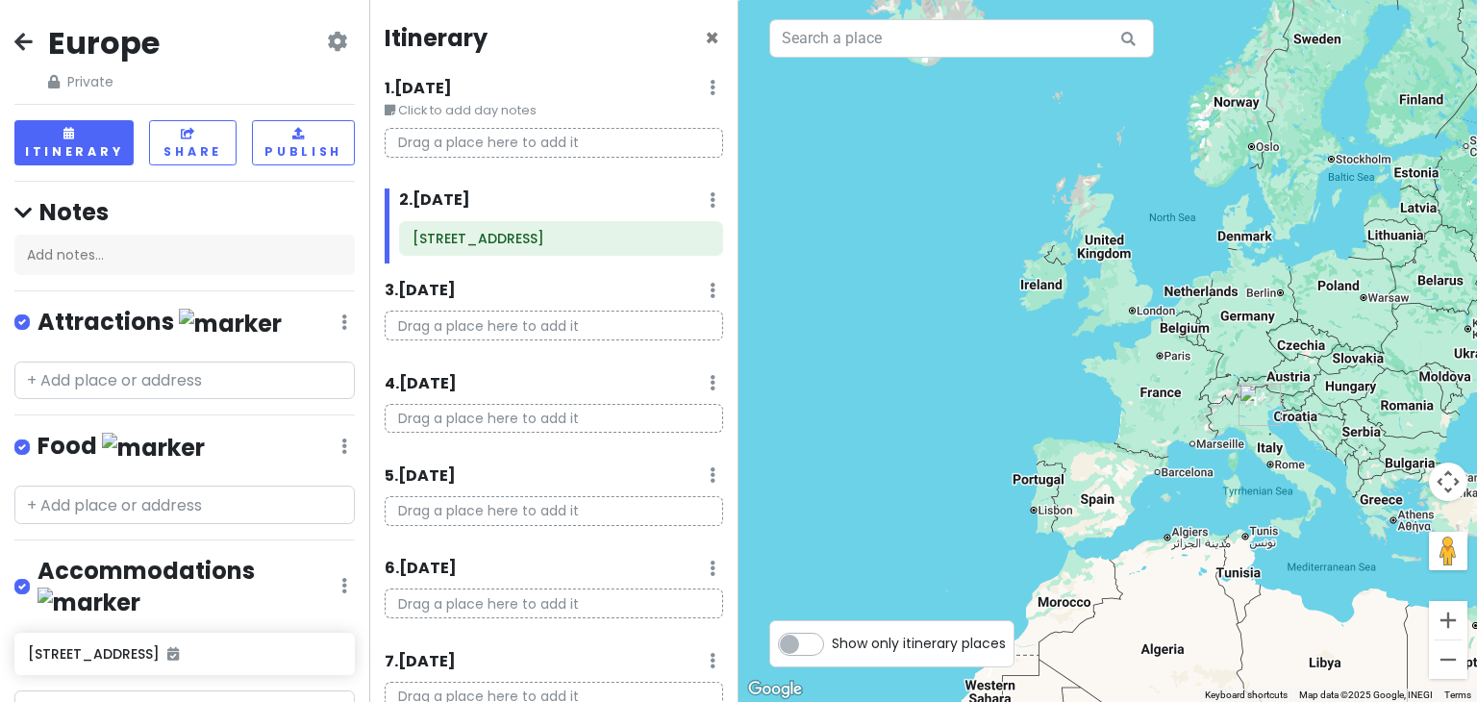
click at [710, 199] on icon at bounding box center [713, 199] width 6 height 15
click at [812, 312] on div at bounding box center [1107, 351] width 738 height 702
click at [35, 690] on input "text" at bounding box center [184, 709] width 340 height 38
type input "[PERSON_NAME]"
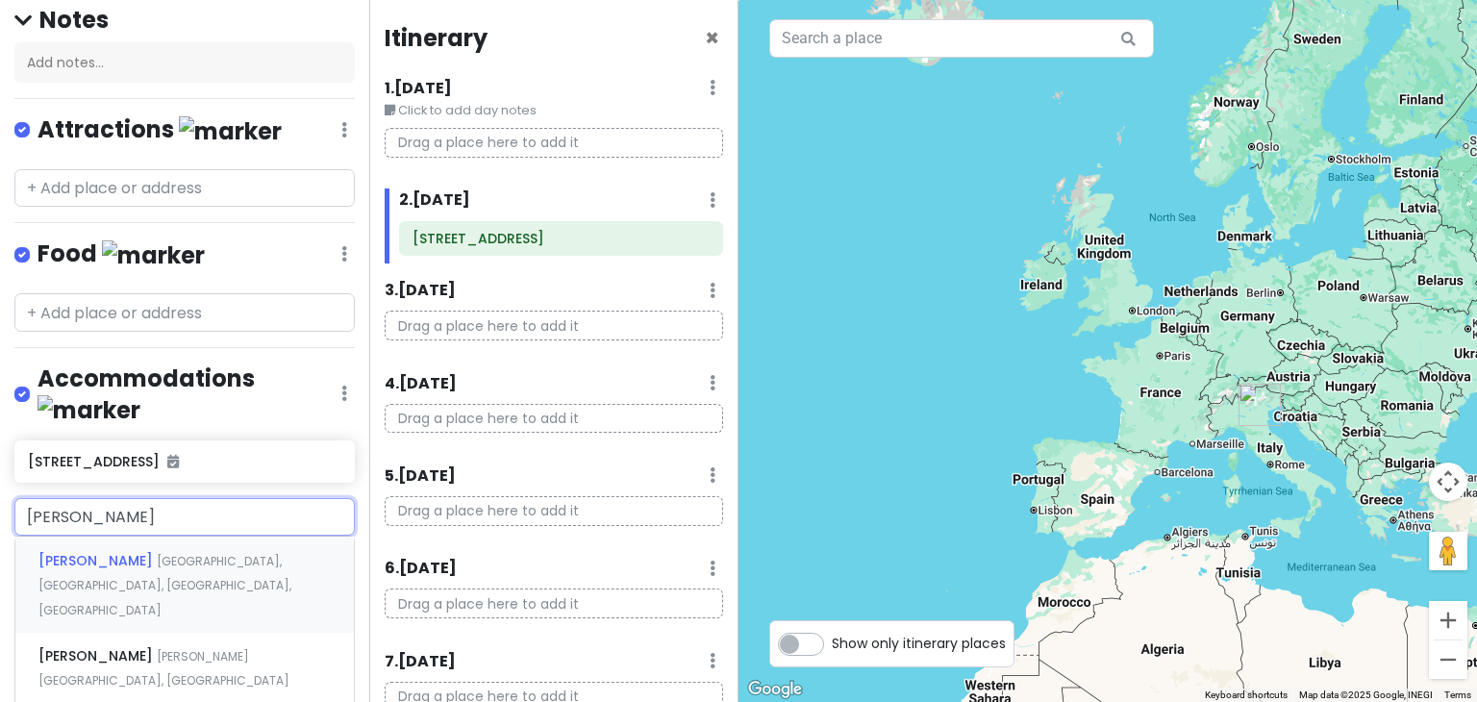
scroll to position [196, 0]
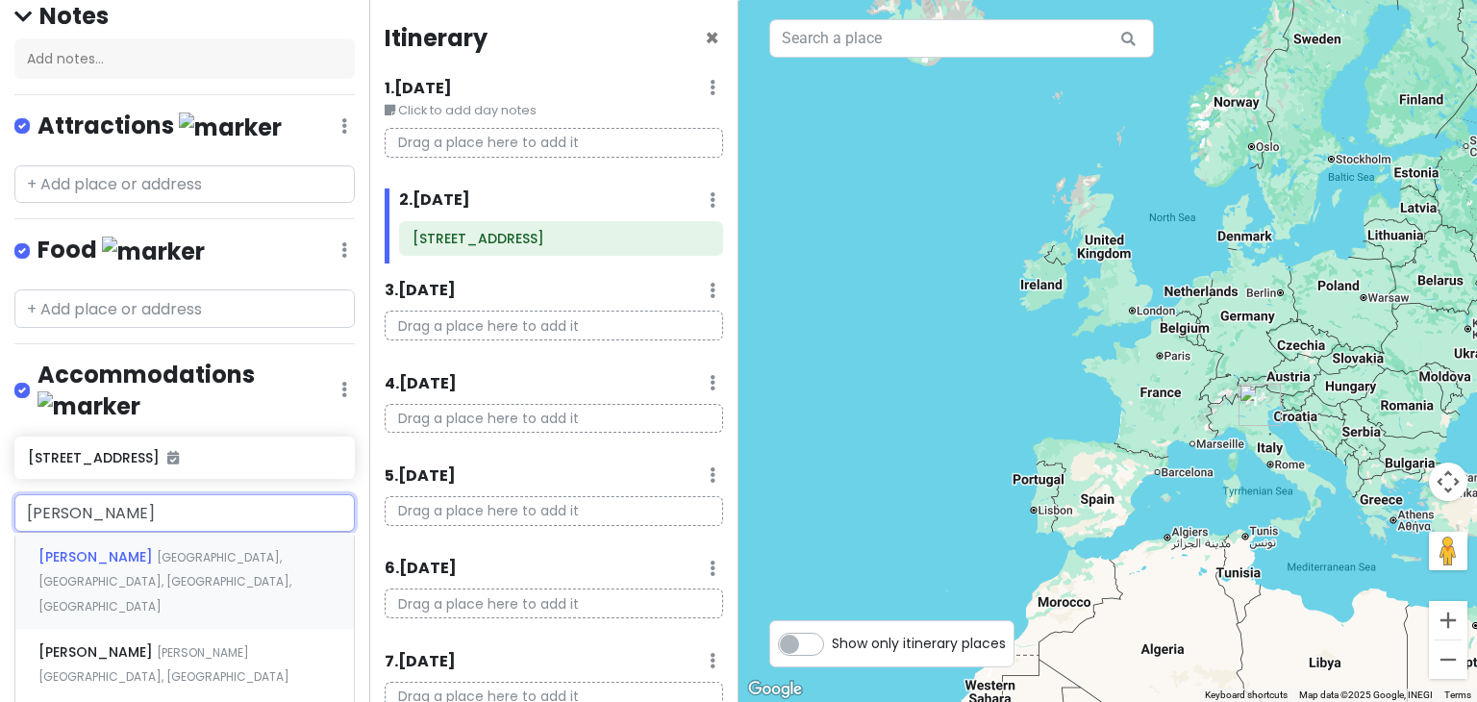
click at [142, 547] on span "[PERSON_NAME]" at bounding box center [97, 556] width 118 height 19
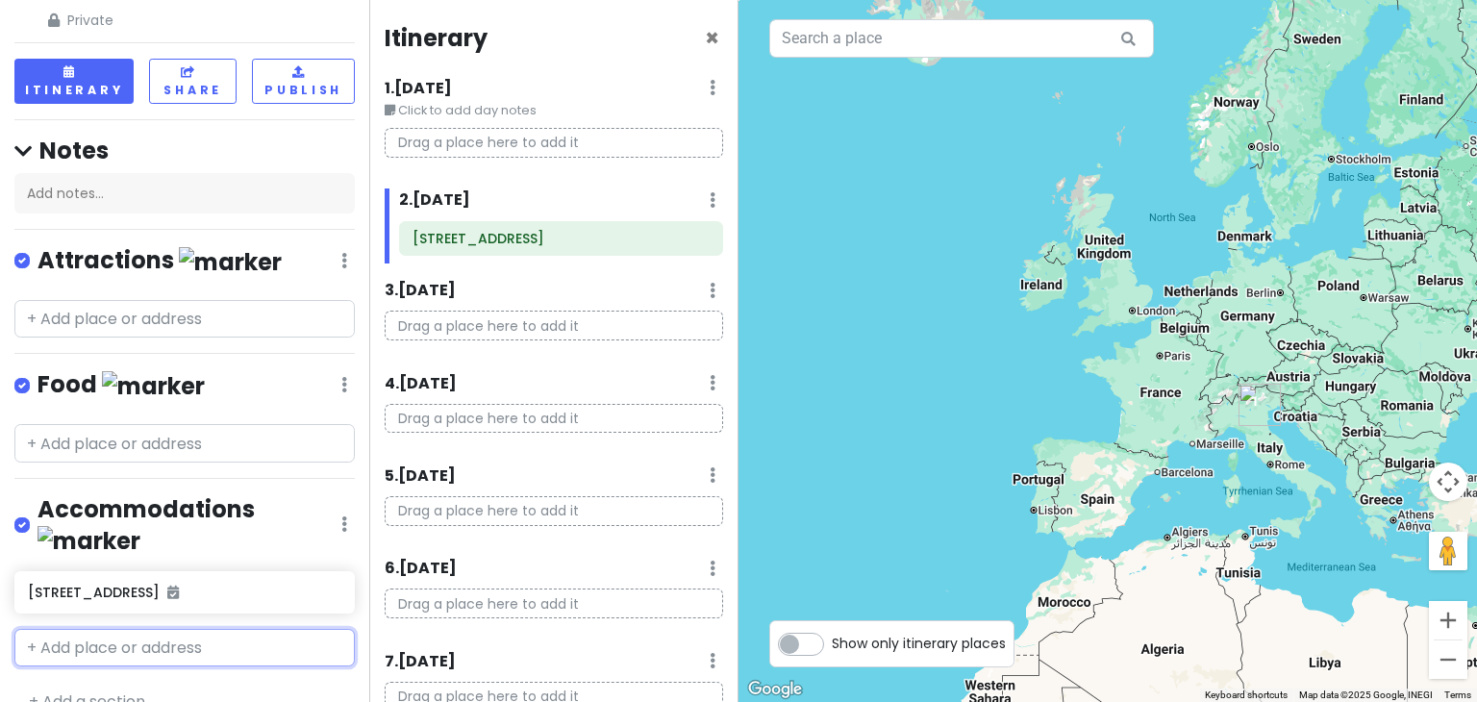
scroll to position [112, 0]
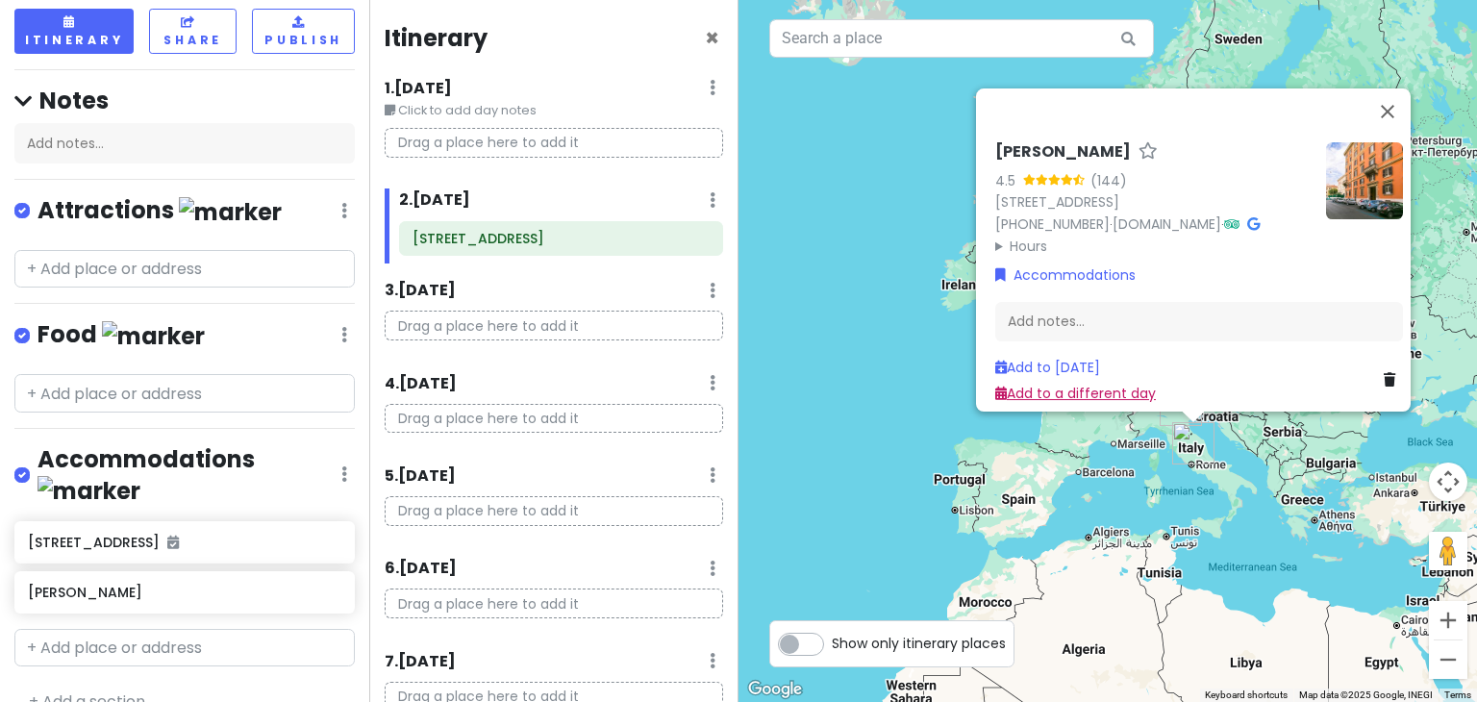
click at [1055, 384] on link "Add to a different day" at bounding box center [1075, 393] width 161 height 19
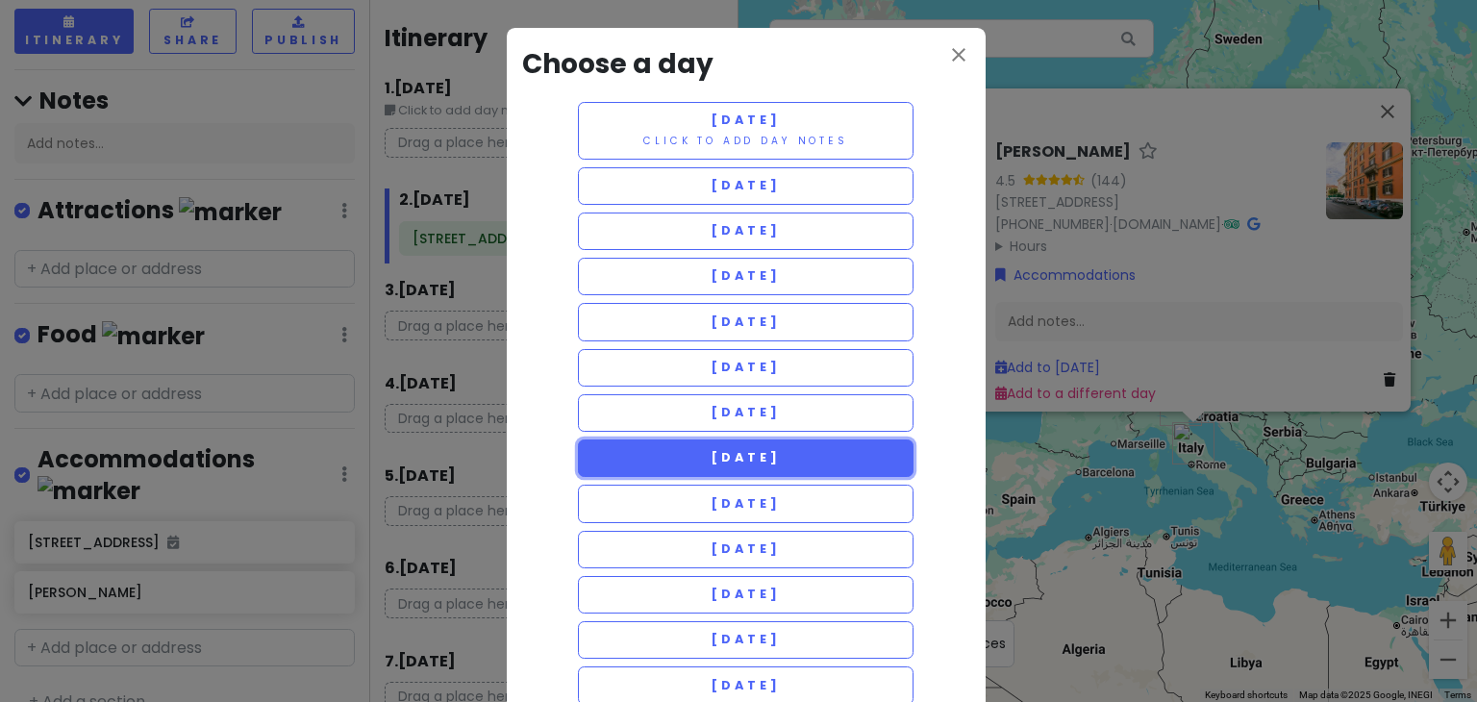
click at [772, 452] on span "[DATE]" at bounding box center [745, 457] width 69 height 16
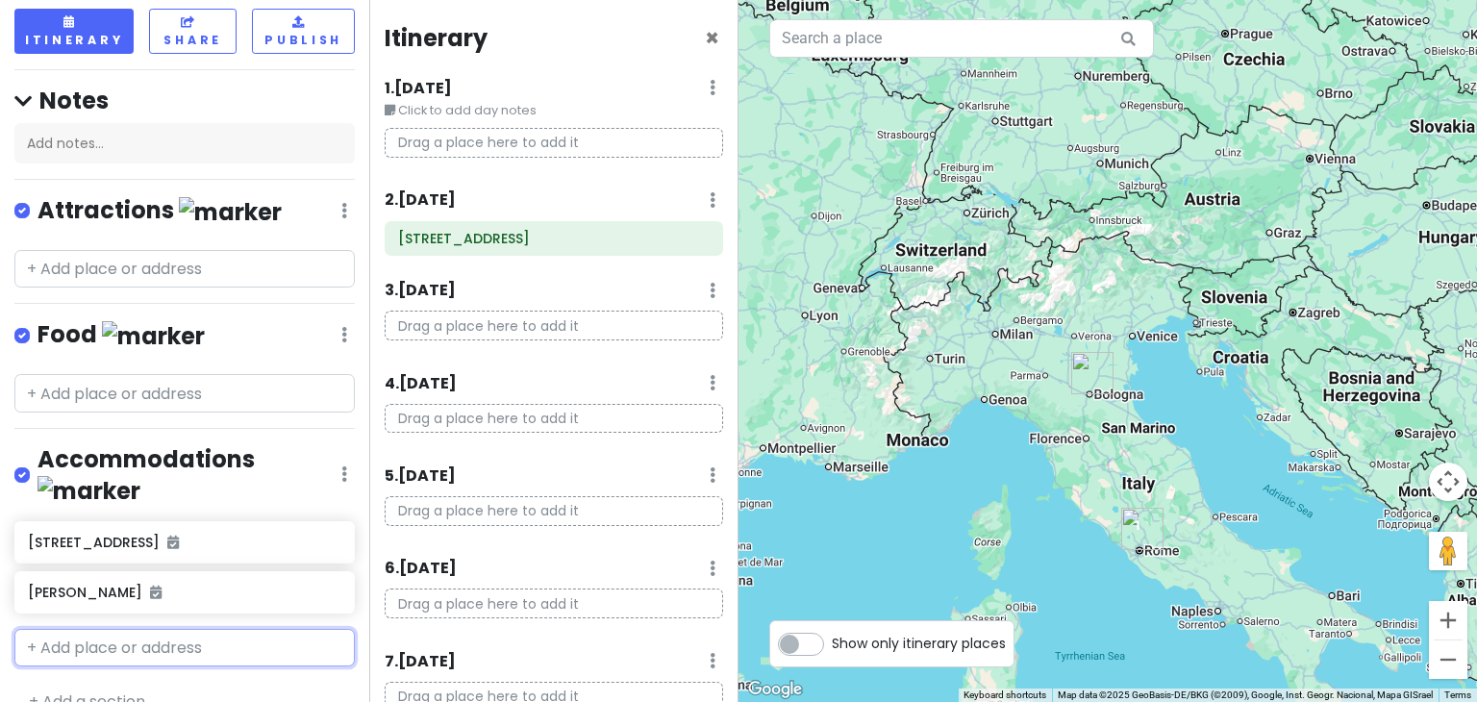
click at [70, 629] on input "text" at bounding box center [184, 648] width 340 height 38
type input "ProfilHotels Mer"
click at [123, 681] on span "ProfilHotels Mercur [GEOGRAPHIC_DATA]" at bounding box center [183, 690] width 291 height 19
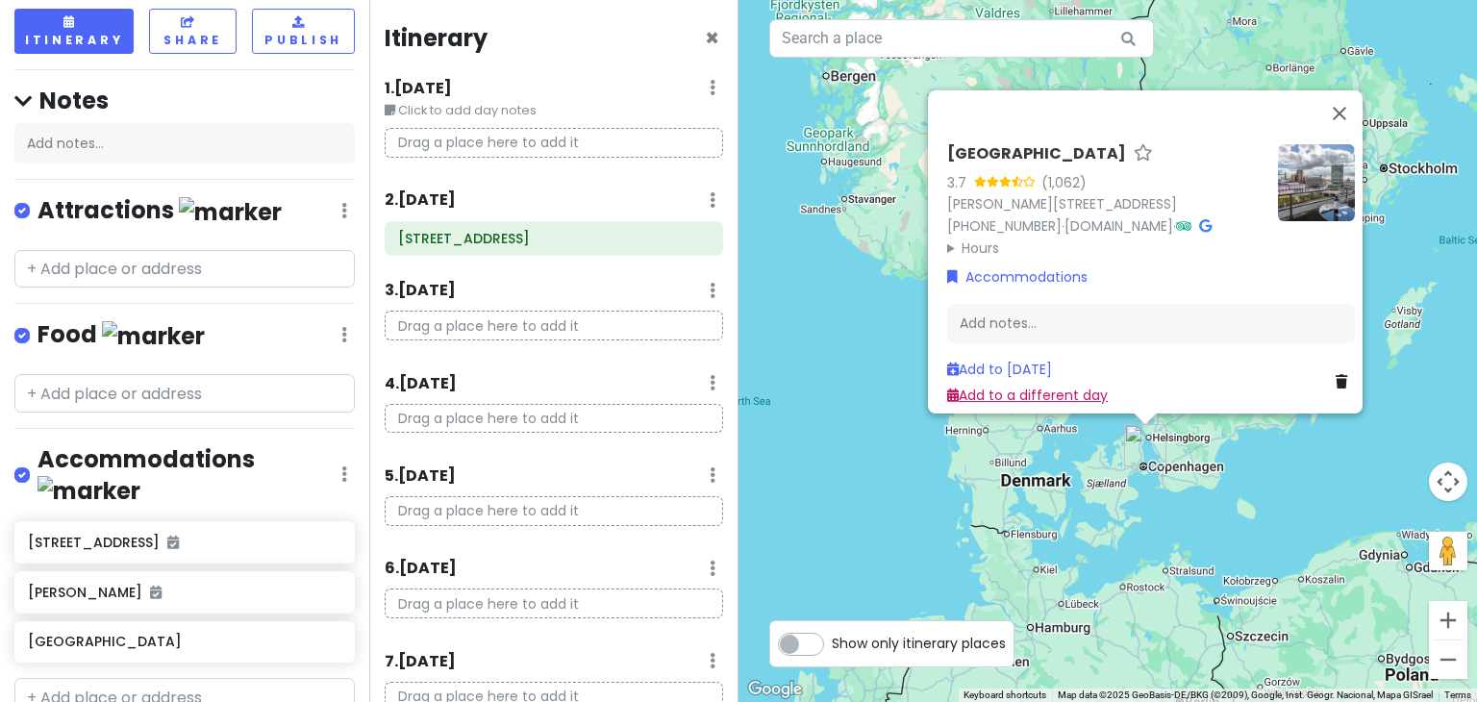
click at [1035, 386] on link "Add to a different day" at bounding box center [1027, 395] width 161 height 19
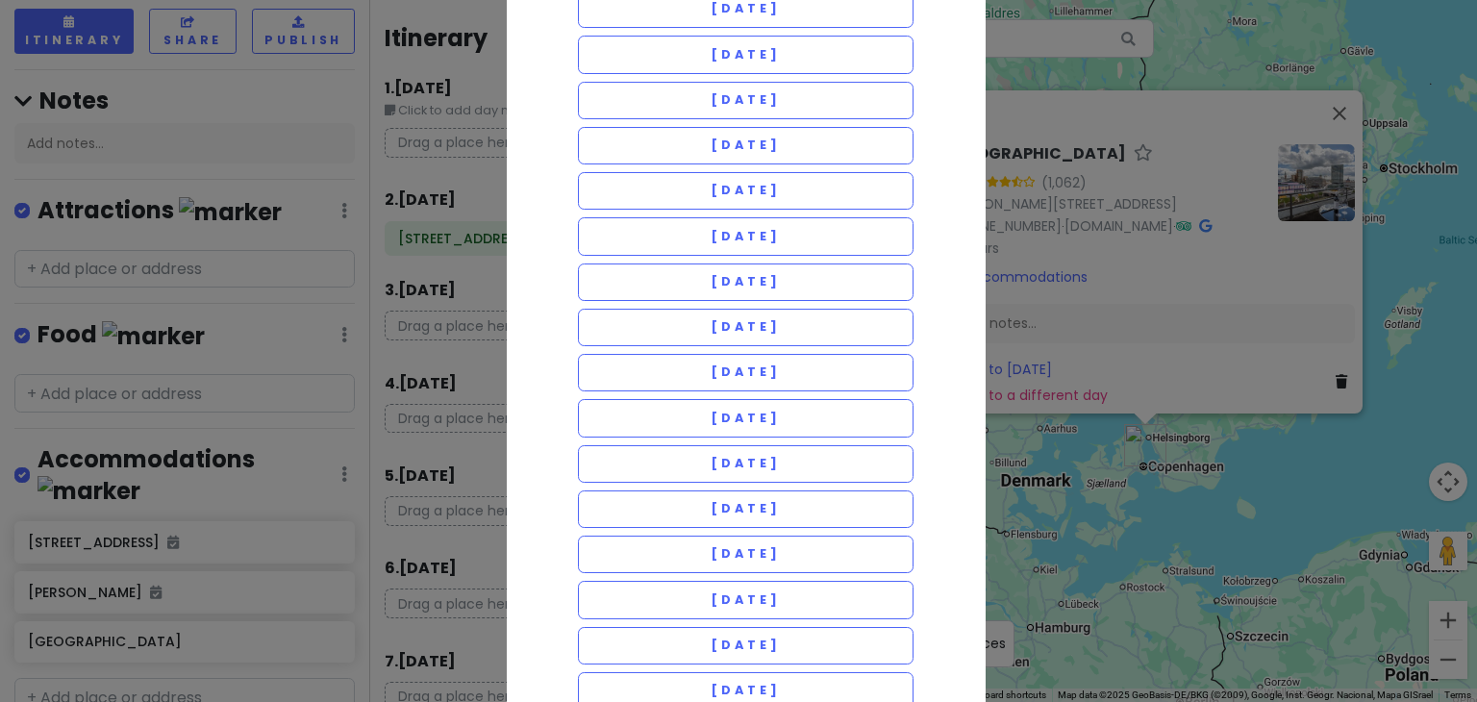
scroll to position [455, 0]
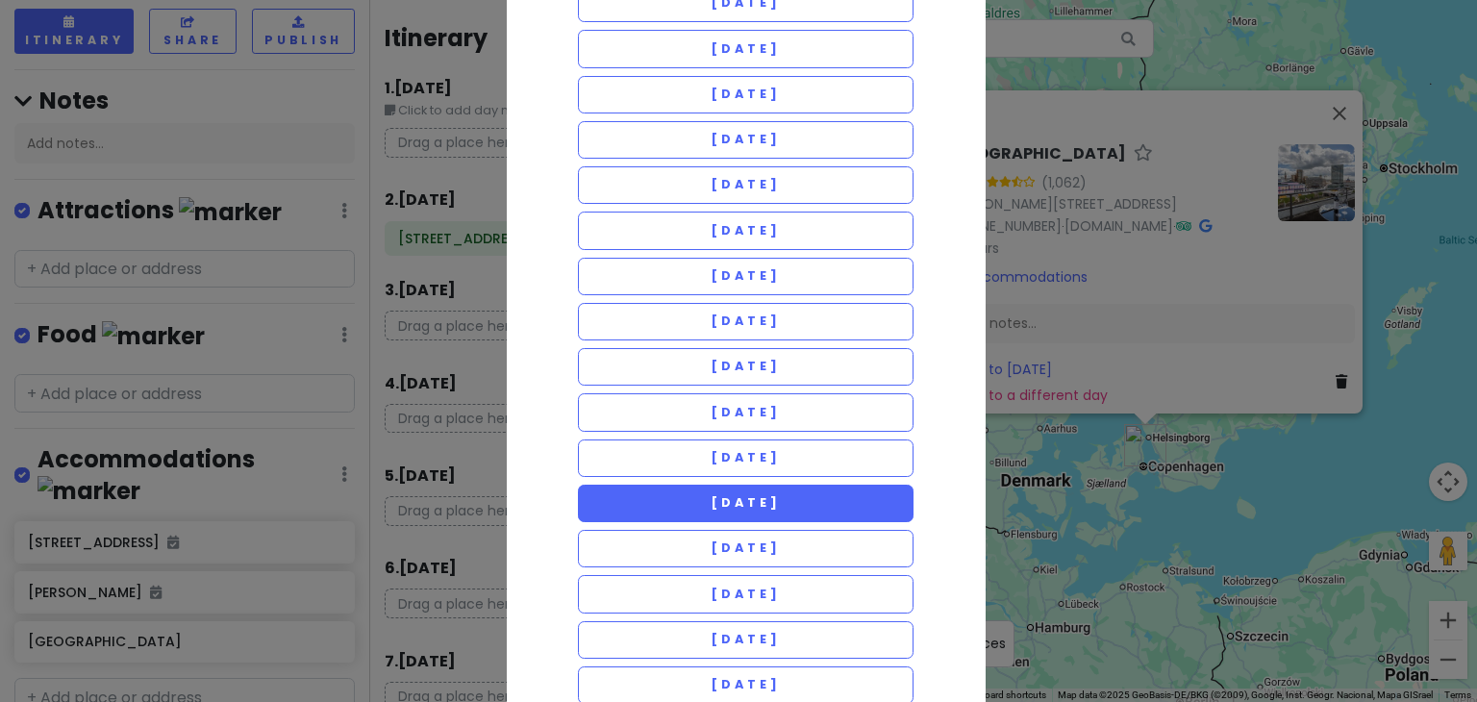
click at [711, 504] on span "[DATE]" at bounding box center [745, 502] width 69 height 16
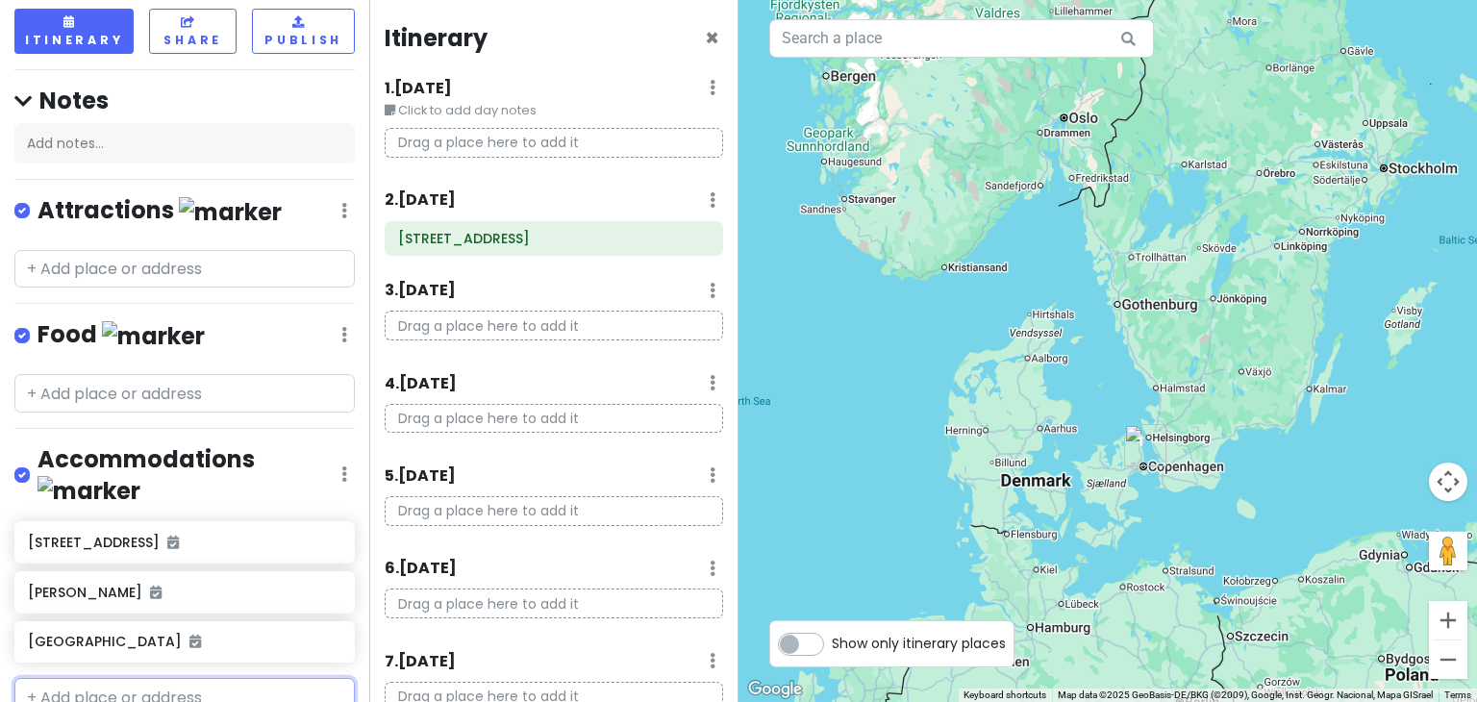
click at [82, 678] on input "text" at bounding box center [184, 697] width 340 height 38
type input "[GEOGRAPHIC_DATA]"
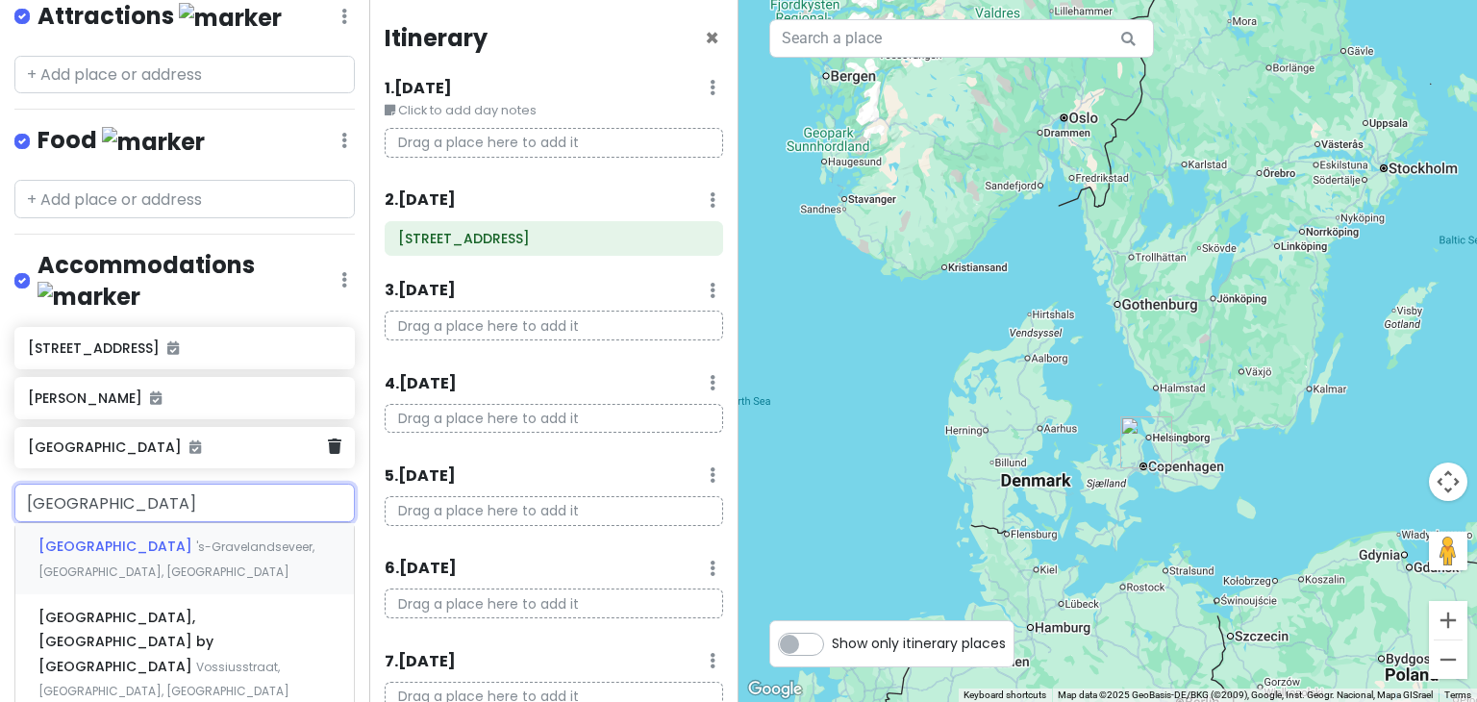
scroll to position [311, 0]
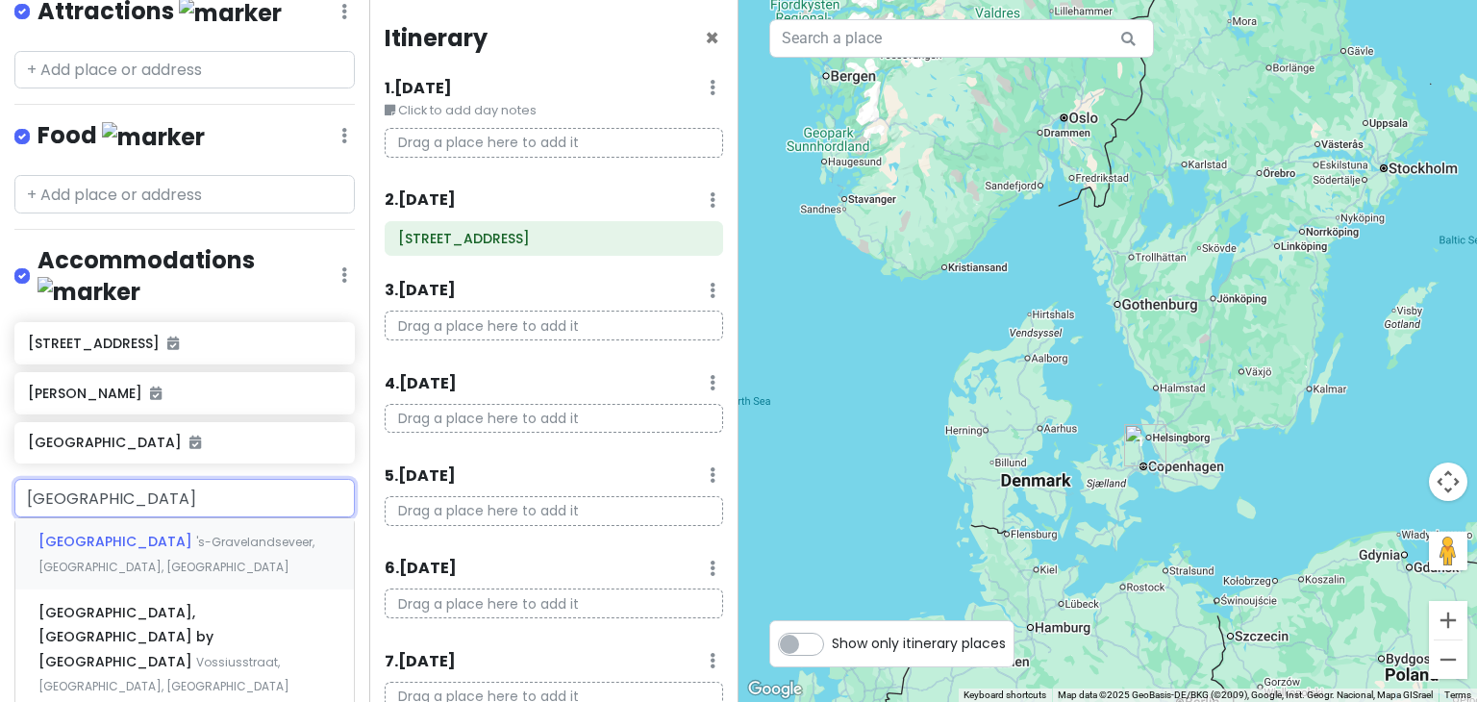
click at [147, 532] on span "[GEOGRAPHIC_DATA]" at bounding box center [117, 541] width 158 height 19
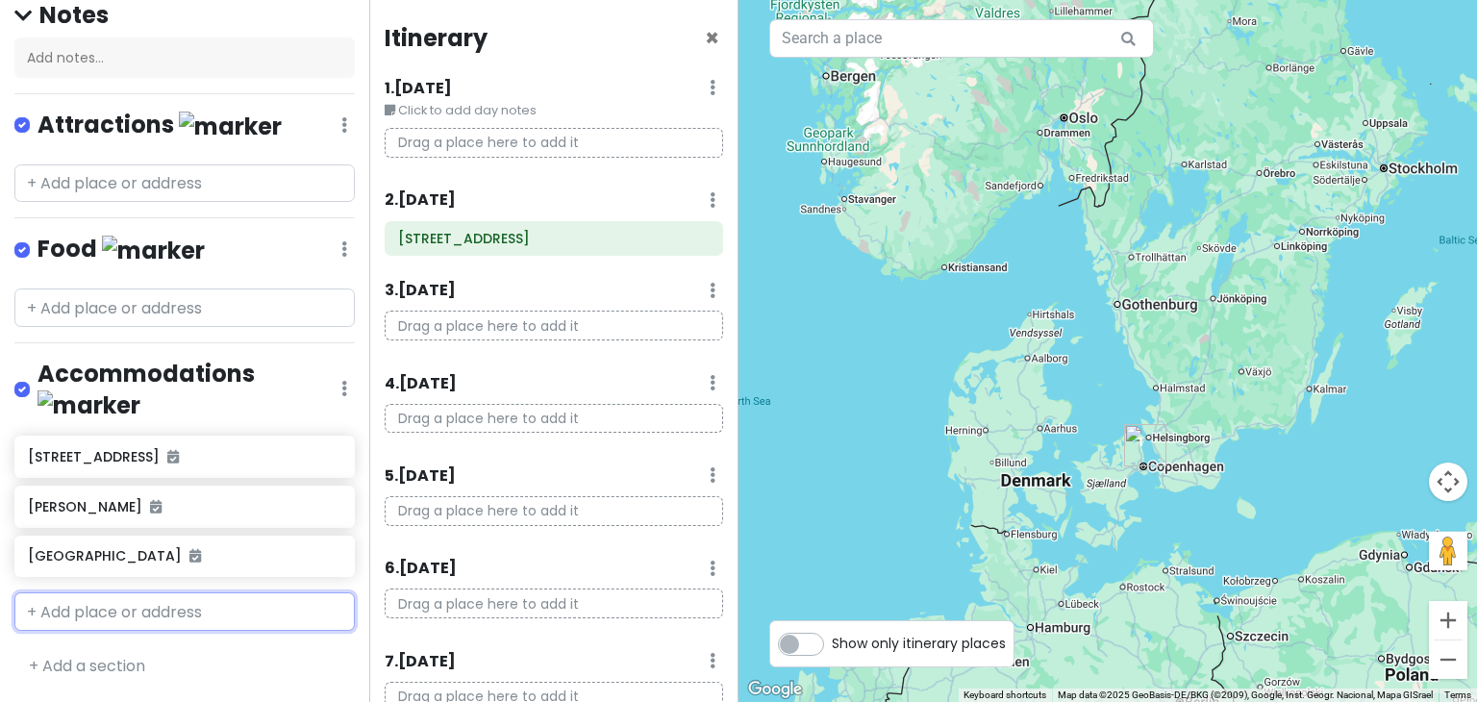
scroll to position [211, 0]
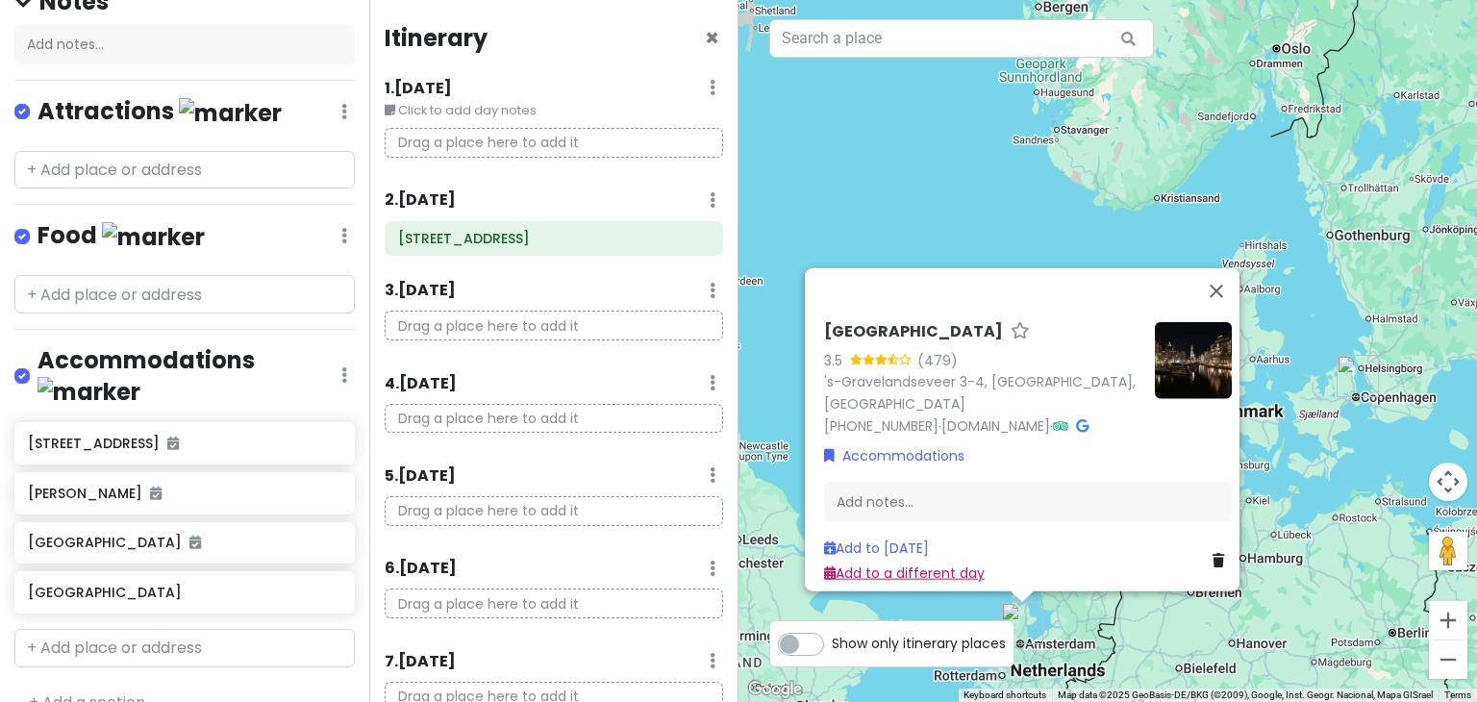
click at [893, 563] on link "Add to a different day" at bounding box center [904, 572] width 161 height 19
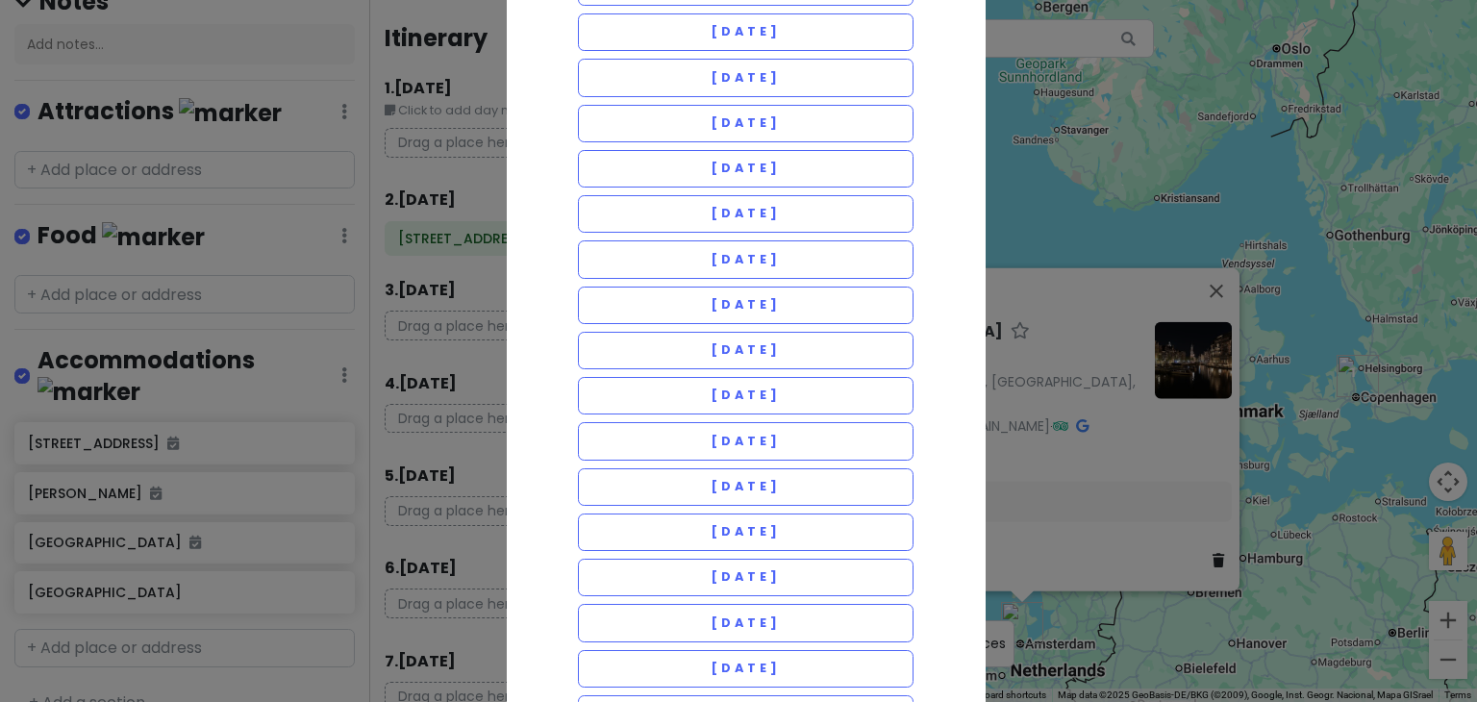
scroll to position [626, 0]
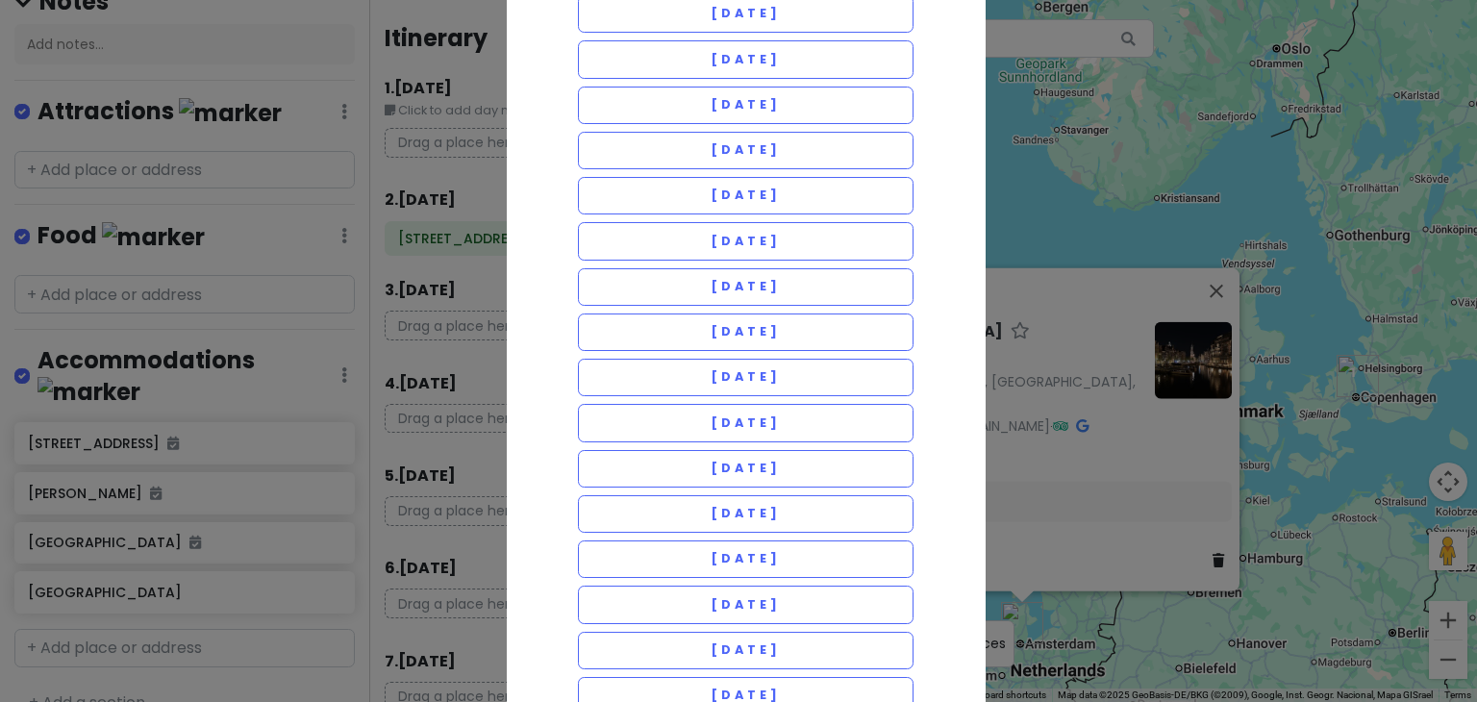
click at [662, 554] on button "[DATE]" at bounding box center [746, 558] width 337 height 37
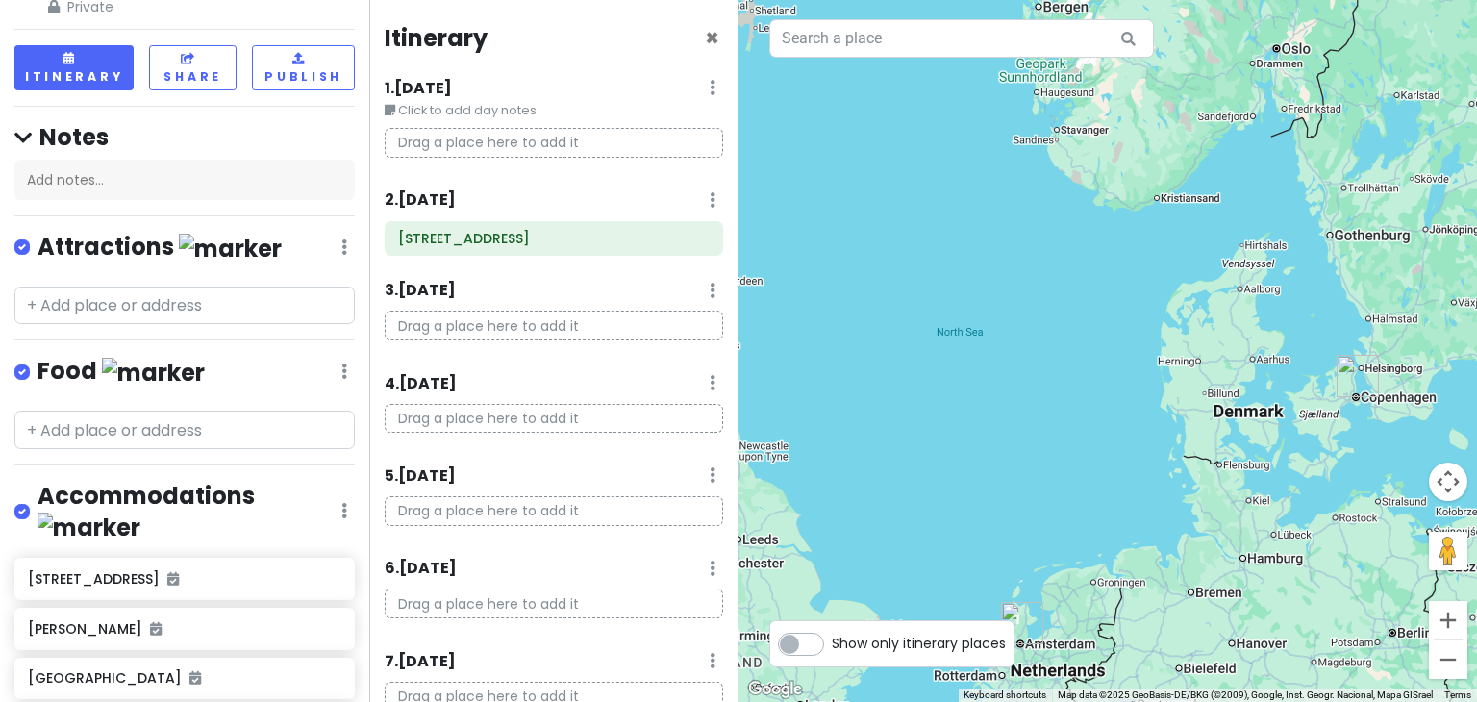
scroll to position [211, 0]
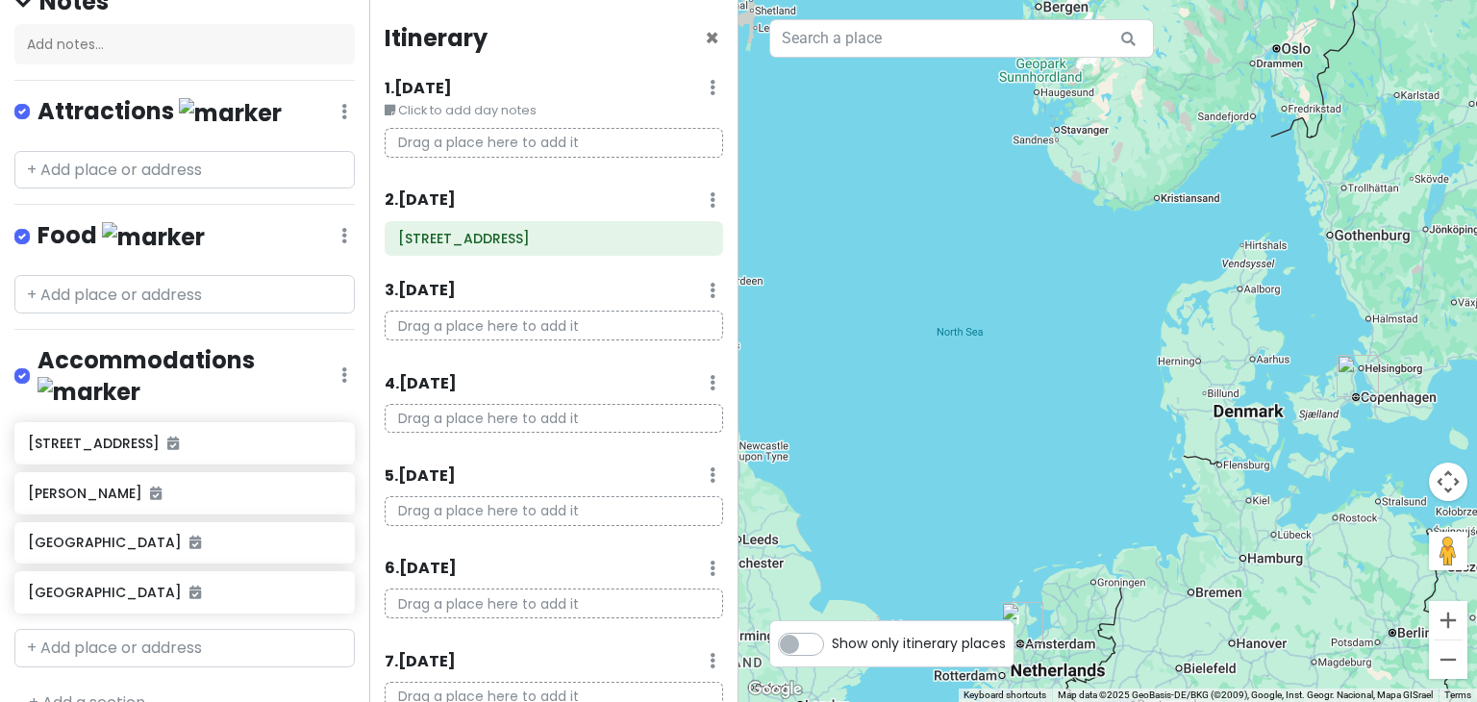
click at [59, 691] on link "+ Add a section" at bounding box center [87, 702] width 116 height 22
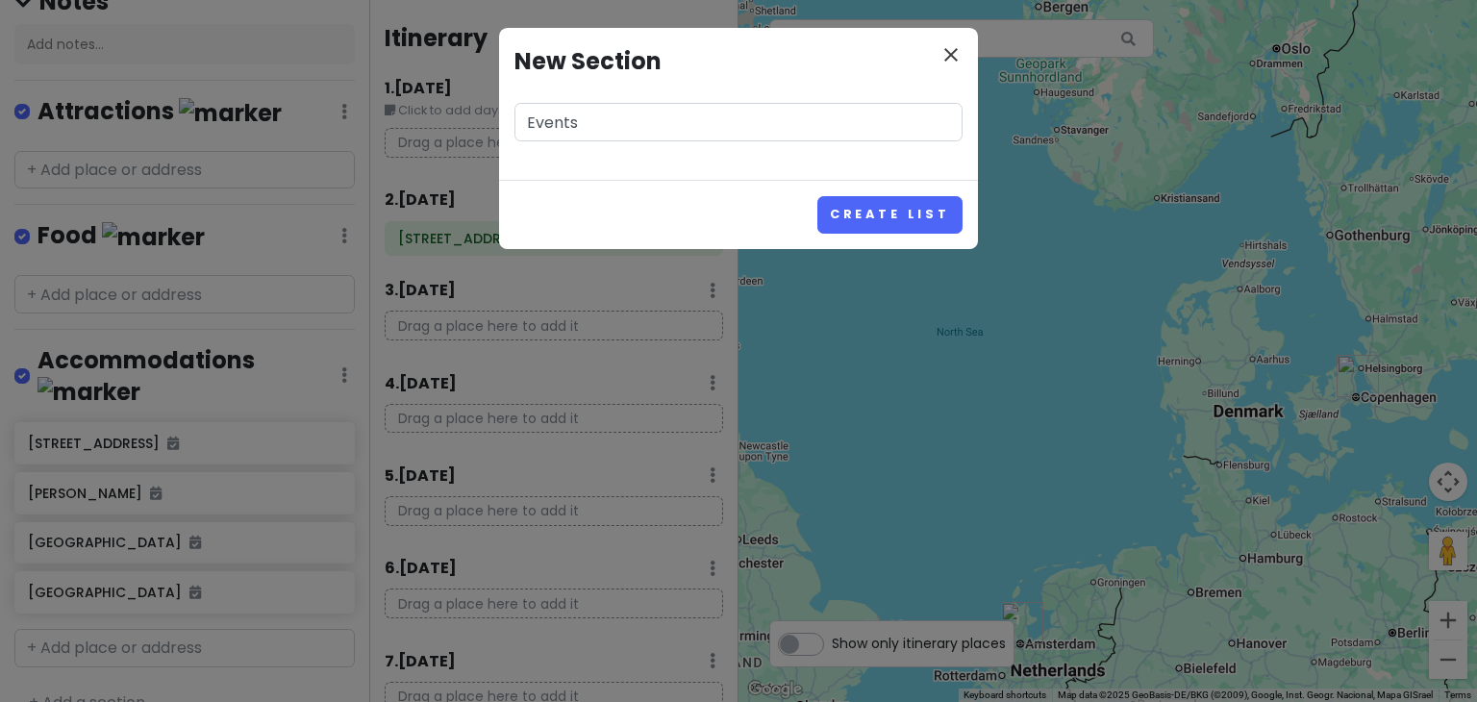
type input "Events"
click at [947, 52] on icon "close" at bounding box center [950, 54] width 23 height 23
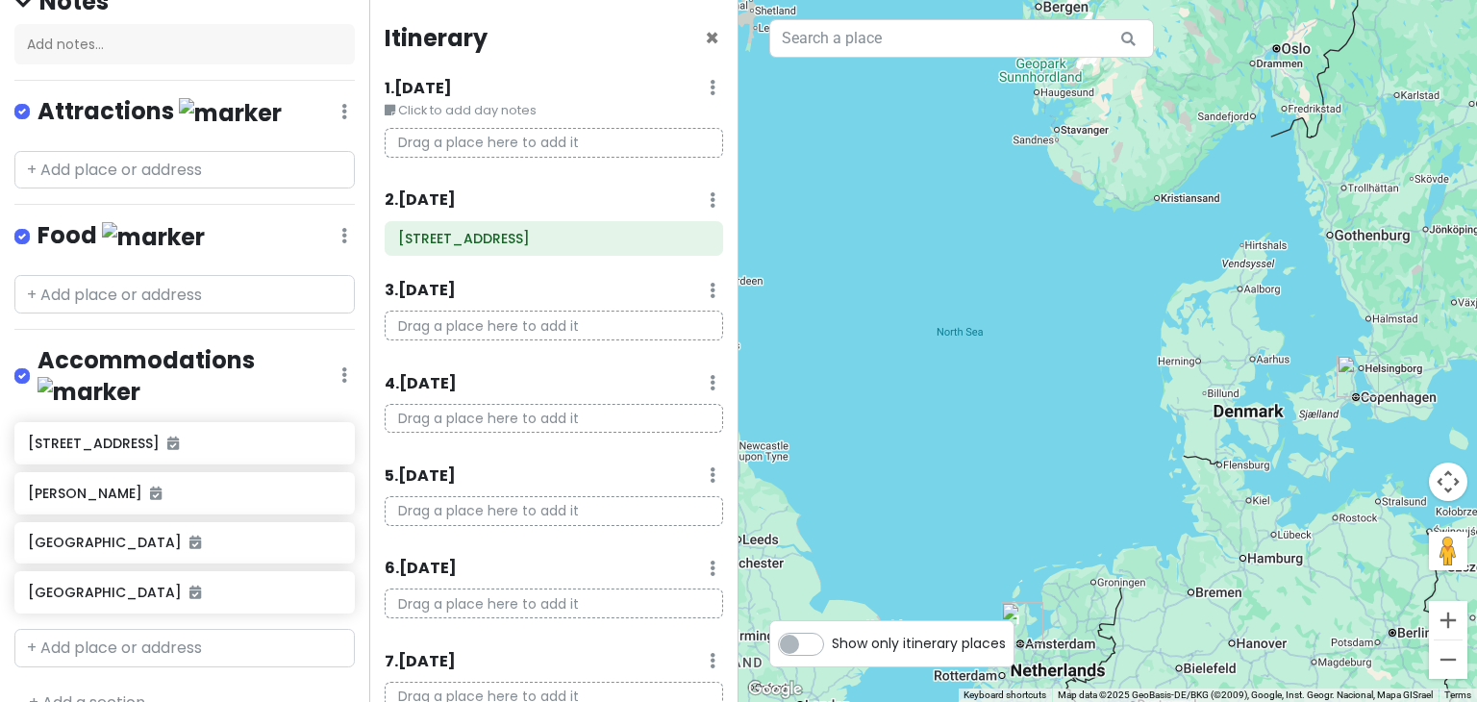
click at [334, 109] on div "Attractions Edit Reorder Delete List" at bounding box center [184, 115] width 340 height 39
click at [341, 109] on icon at bounding box center [344, 111] width 6 height 15
click at [238, 166] on link "Edit" at bounding box center [288, 169] width 154 height 46
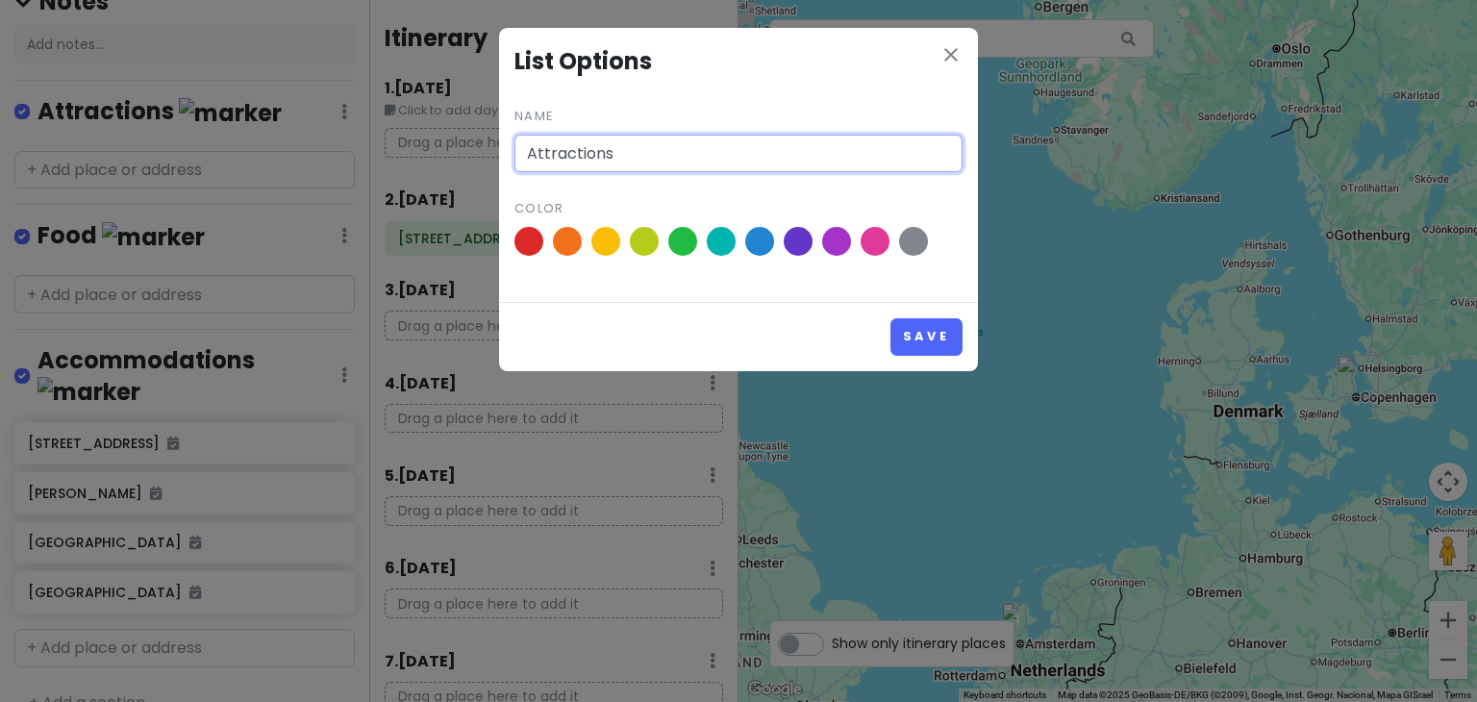
click at [625, 158] on input "Attractions" at bounding box center [738, 154] width 448 height 38
type input "Attractions/Events"
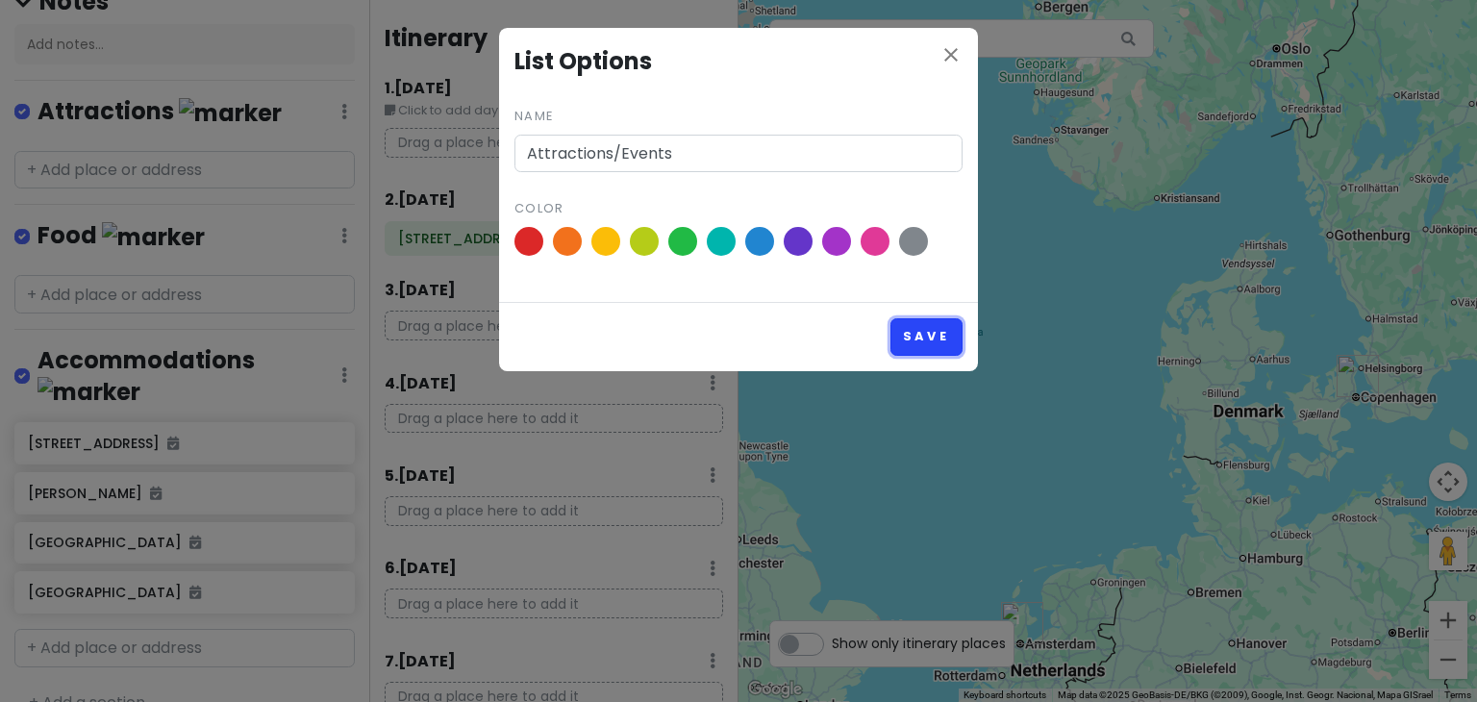
click at [926, 332] on button "Save" at bounding box center [926, 336] width 72 height 37
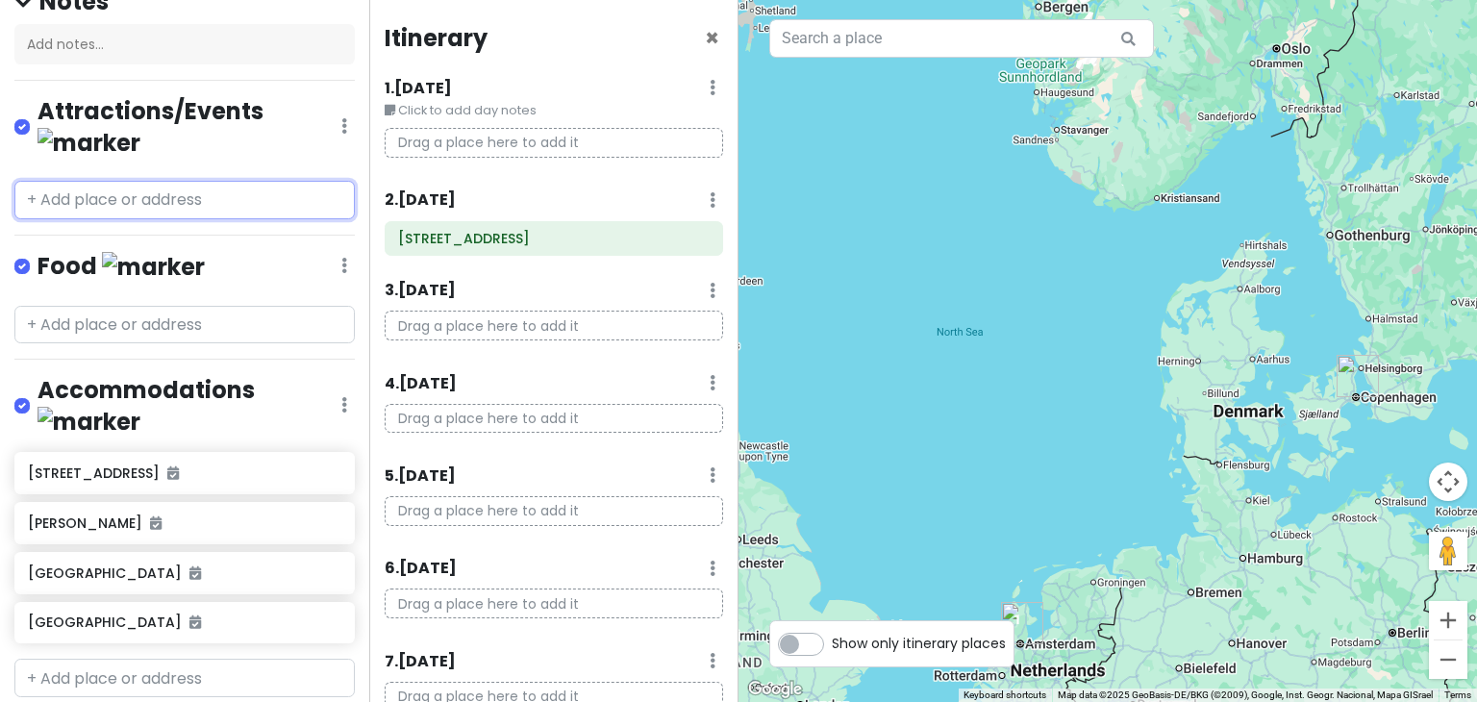
click at [58, 181] on input "text" at bounding box center [184, 200] width 340 height 38
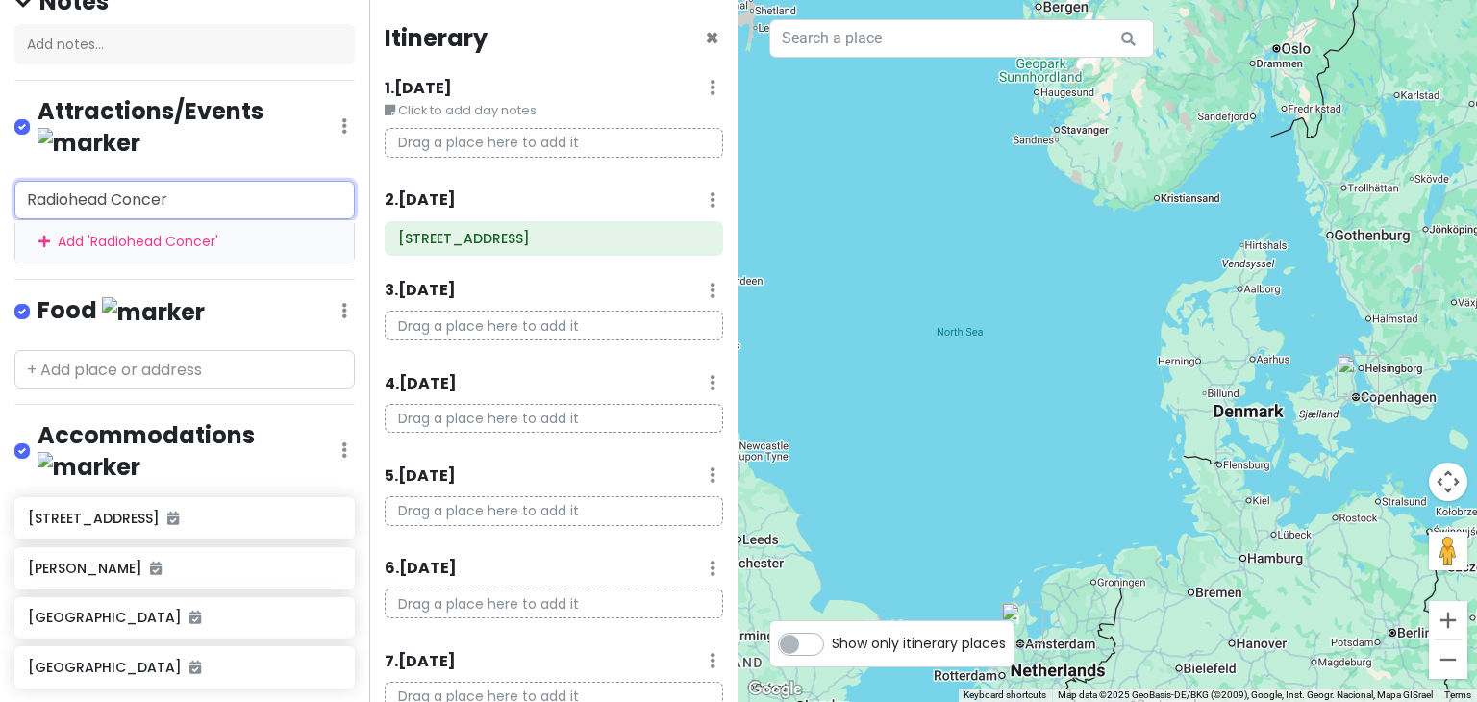
type input "Radiohead Concert"
click at [148, 220] on div "Add ' Radiohead Concert '" at bounding box center [184, 241] width 338 height 43
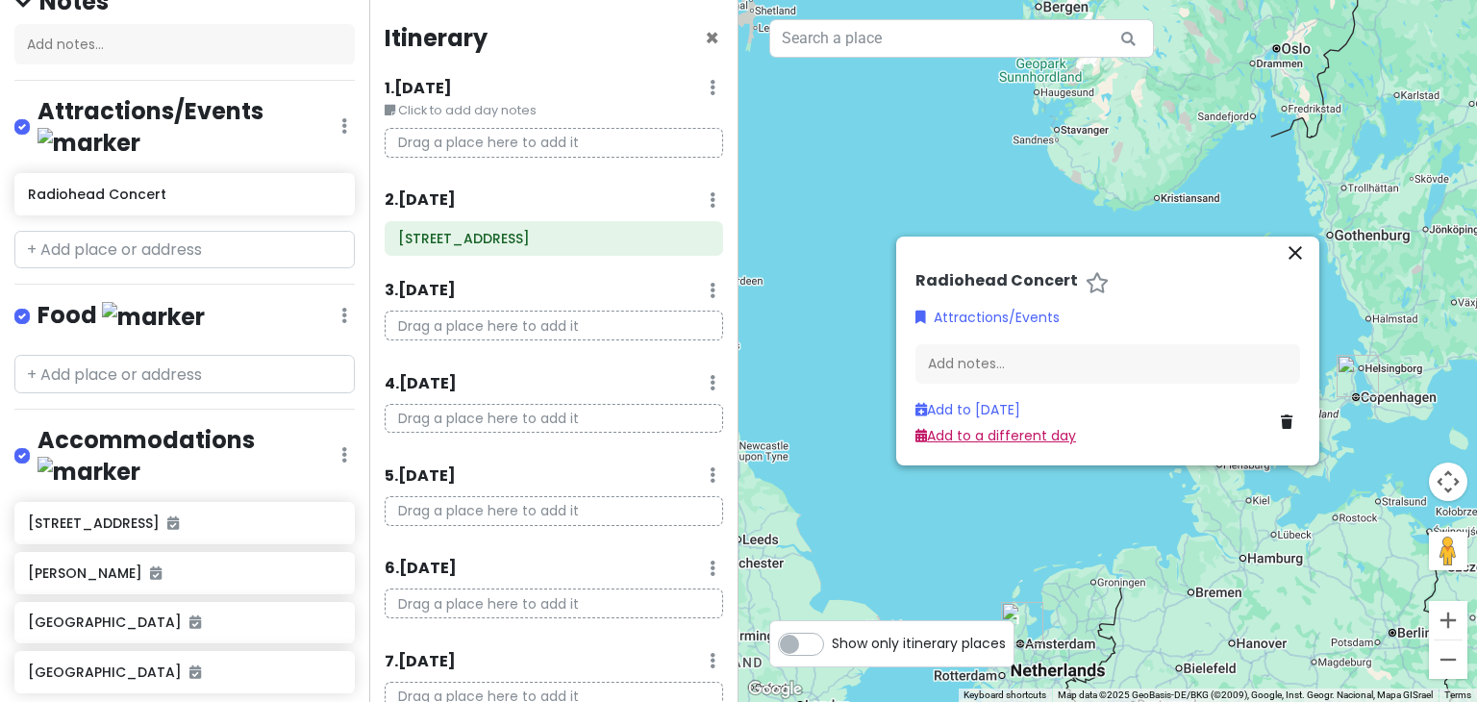
click at [996, 441] on link "Add to a different day" at bounding box center [995, 435] width 161 height 19
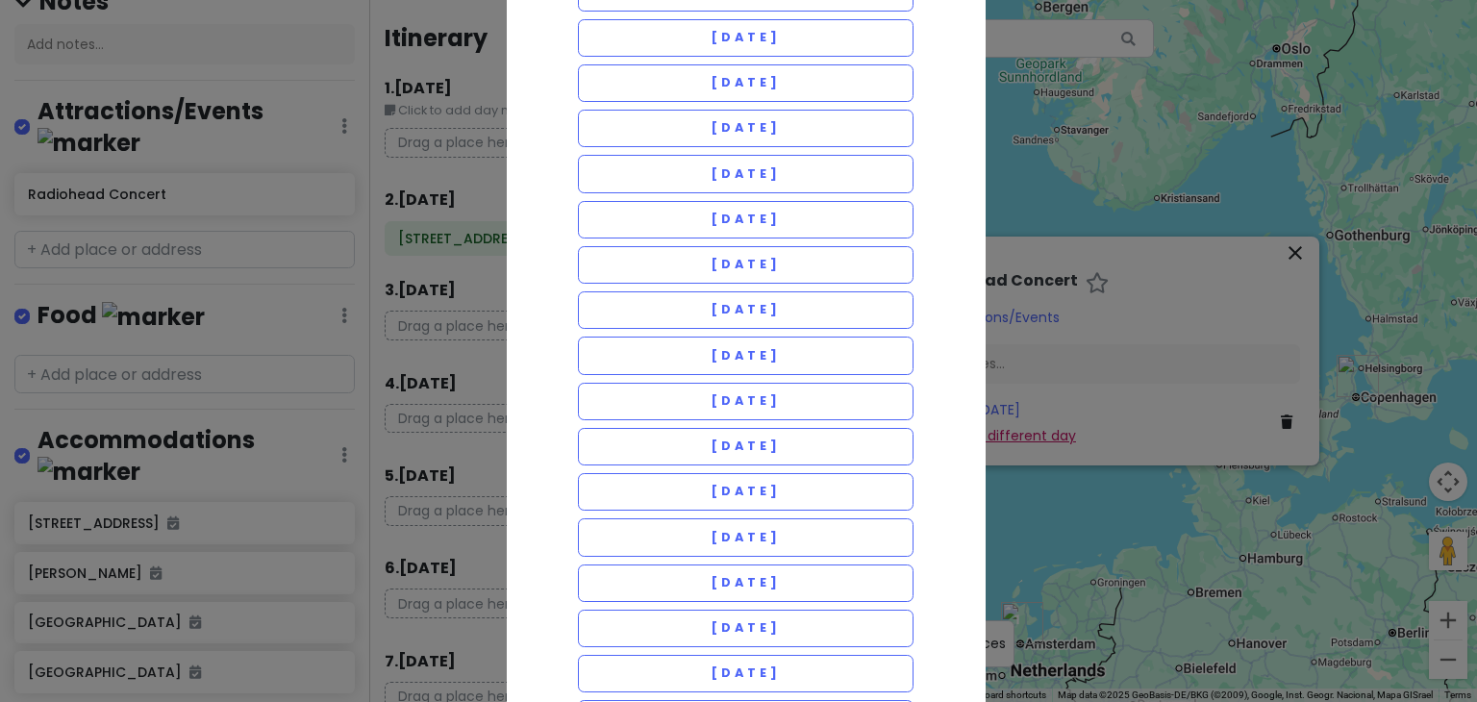
scroll to position [512, 0]
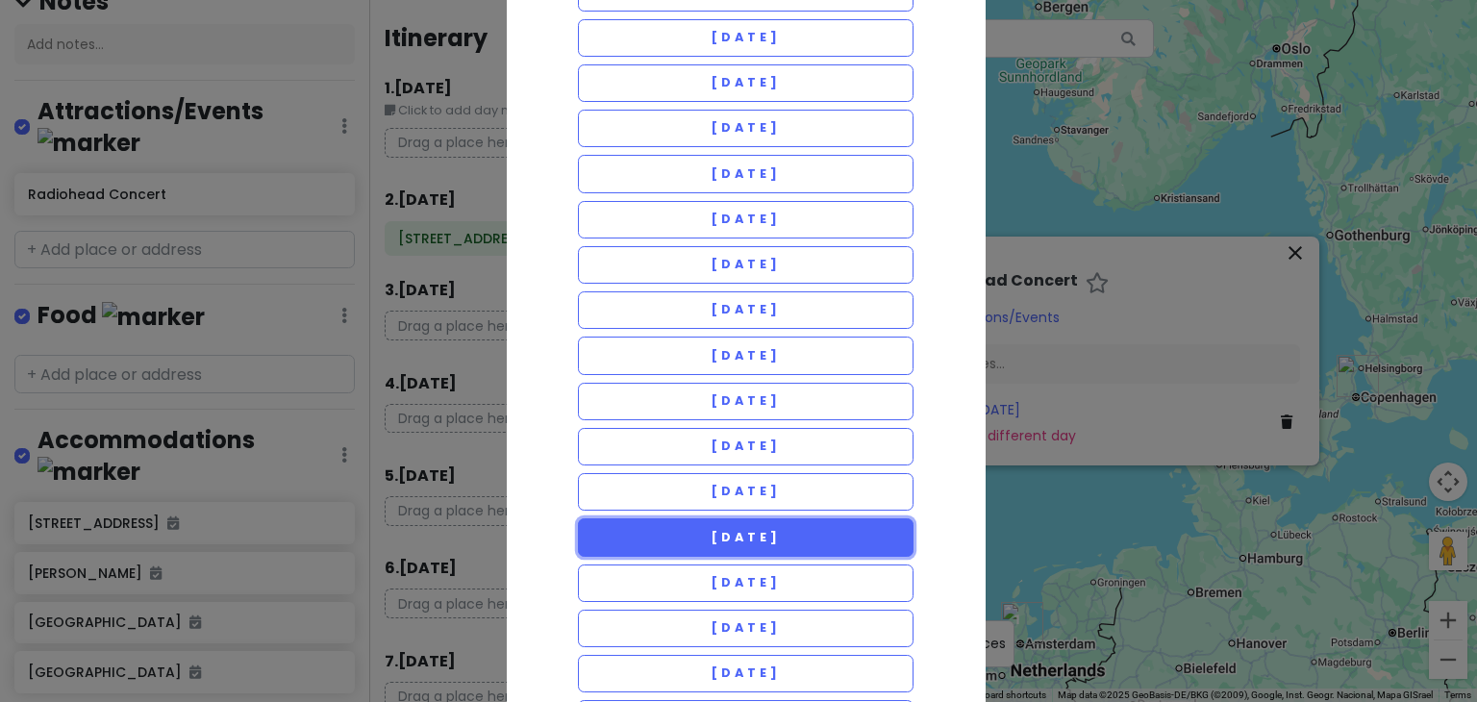
click at [743, 529] on span "[DATE]" at bounding box center [745, 537] width 69 height 16
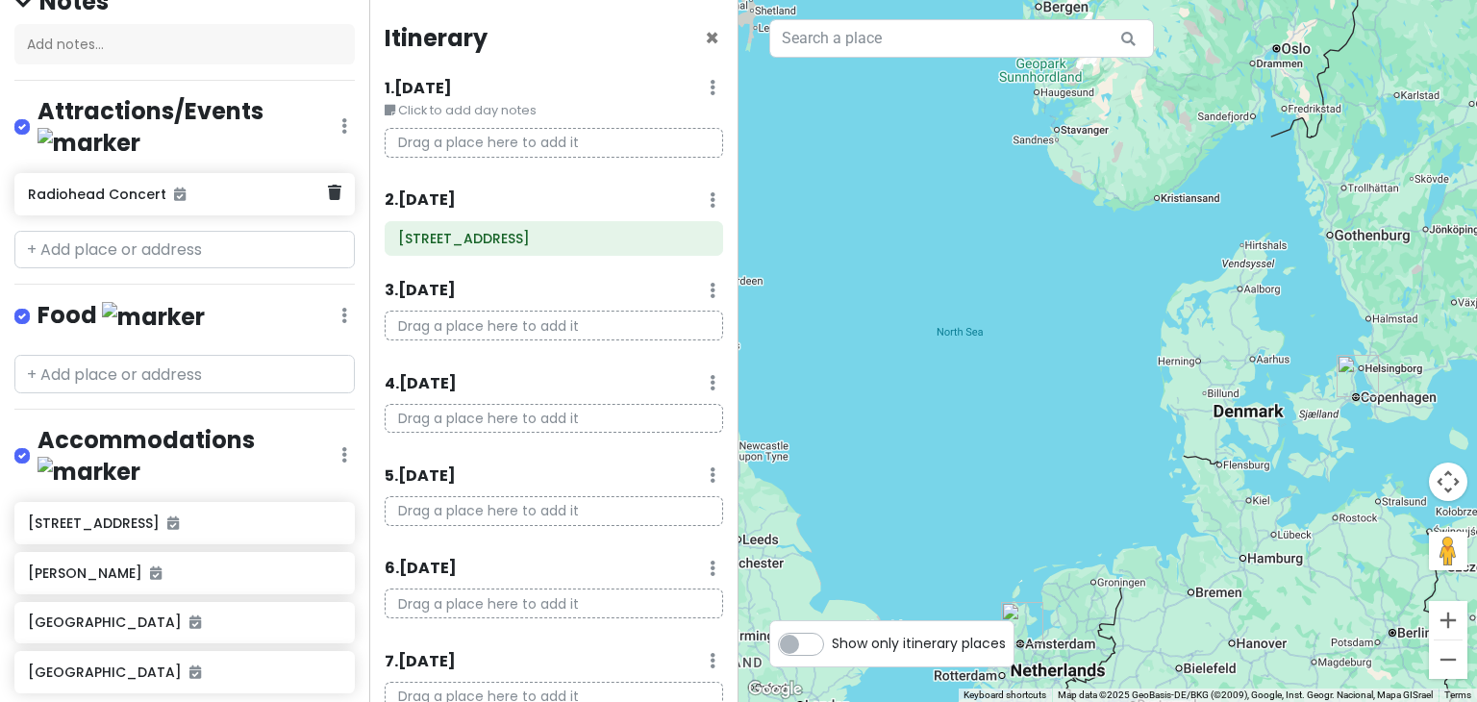
click at [157, 186] on h6 "Radiohead Concert" at bounding box center [177, 194] width 299 height 17
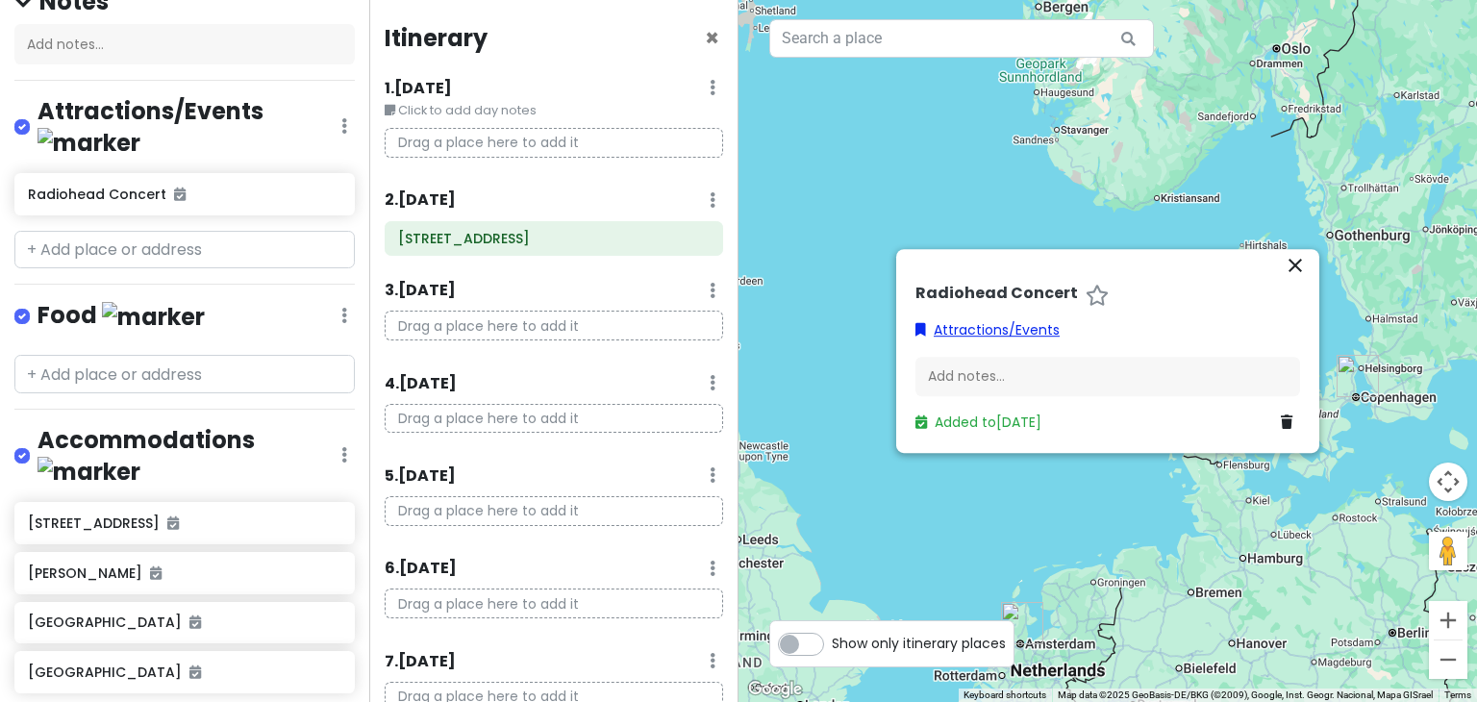
click at [979, 328] on link "Attractions/Events" at bounding box center [987, 329] width 144 height 21
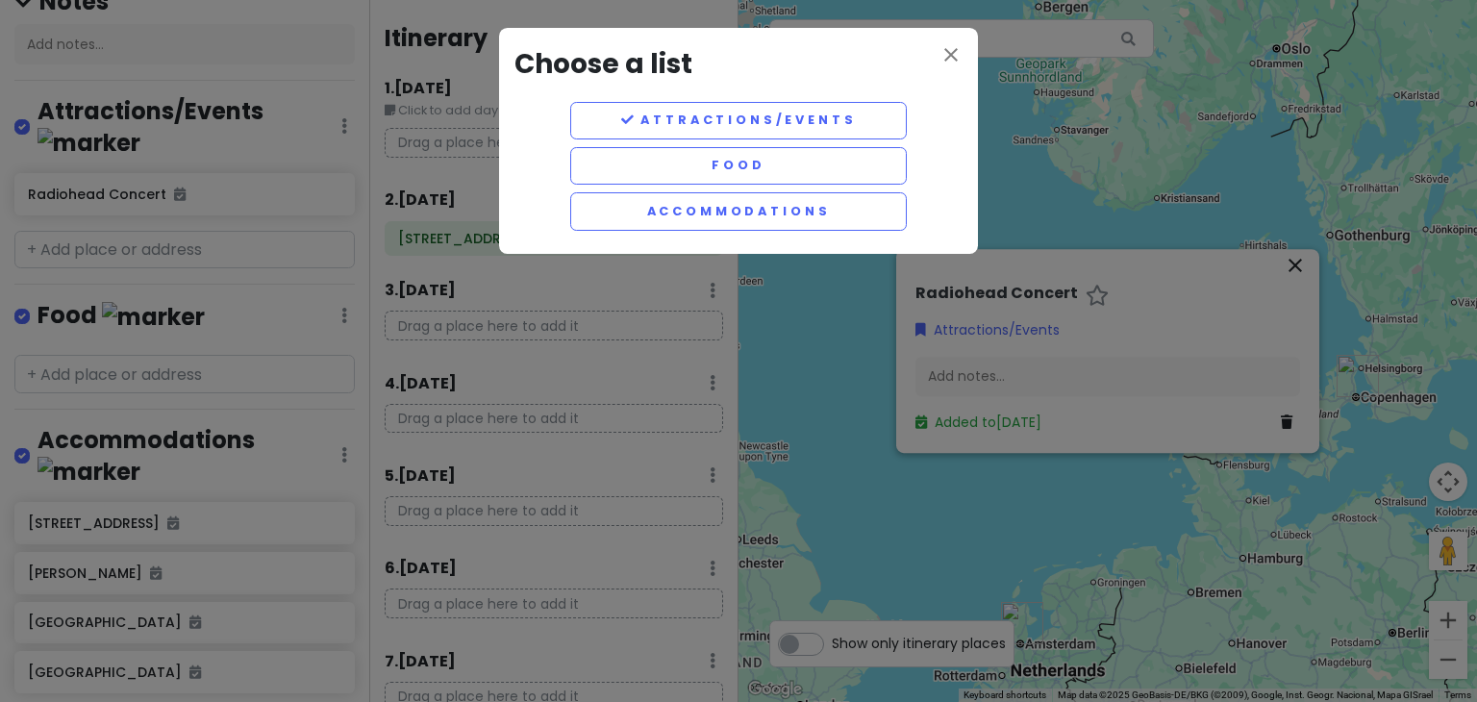
click at [977, 365] on div "close Choose a list Attractions/Events Food Accommodations" at bounding box center [738, 351] width 1477 height 702
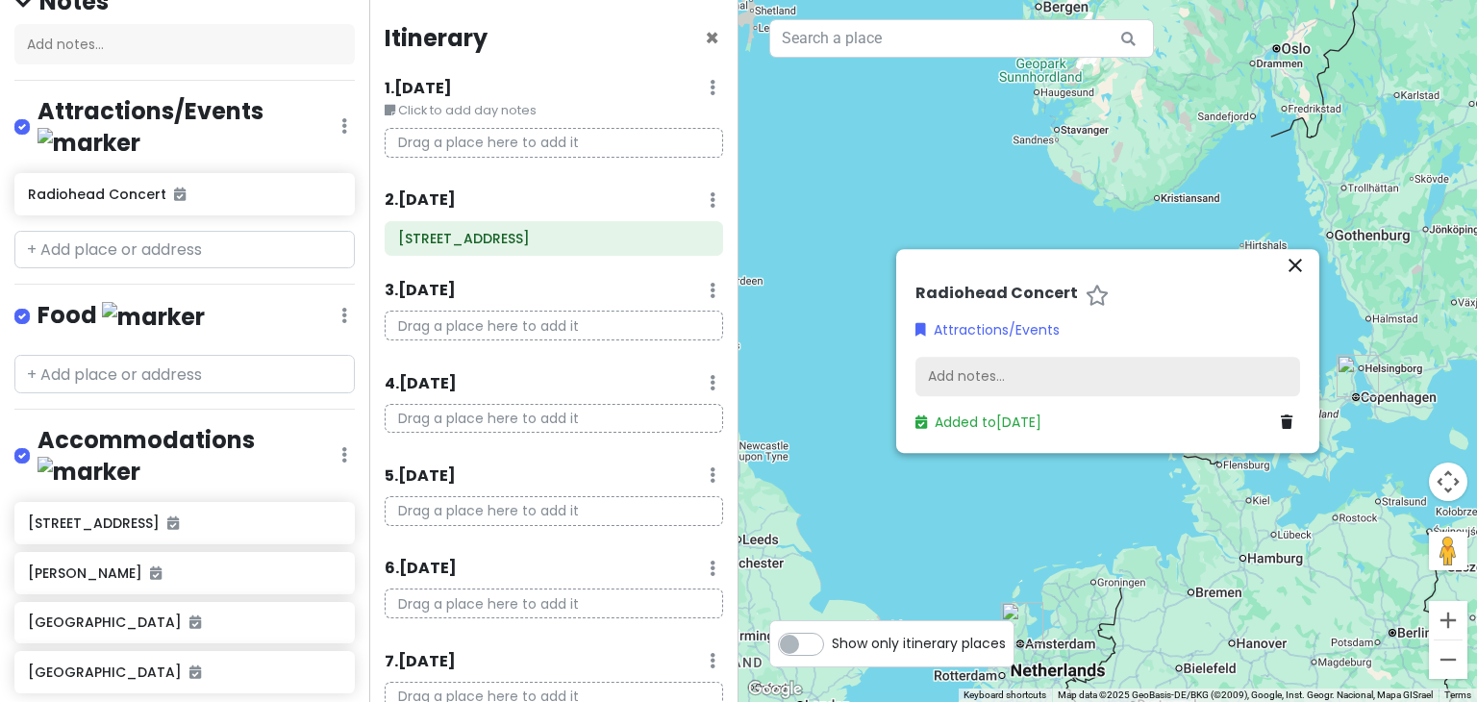
click at [962, 374] on div "Add notes..." at bounding box center [1107, 377] width 385 height 40
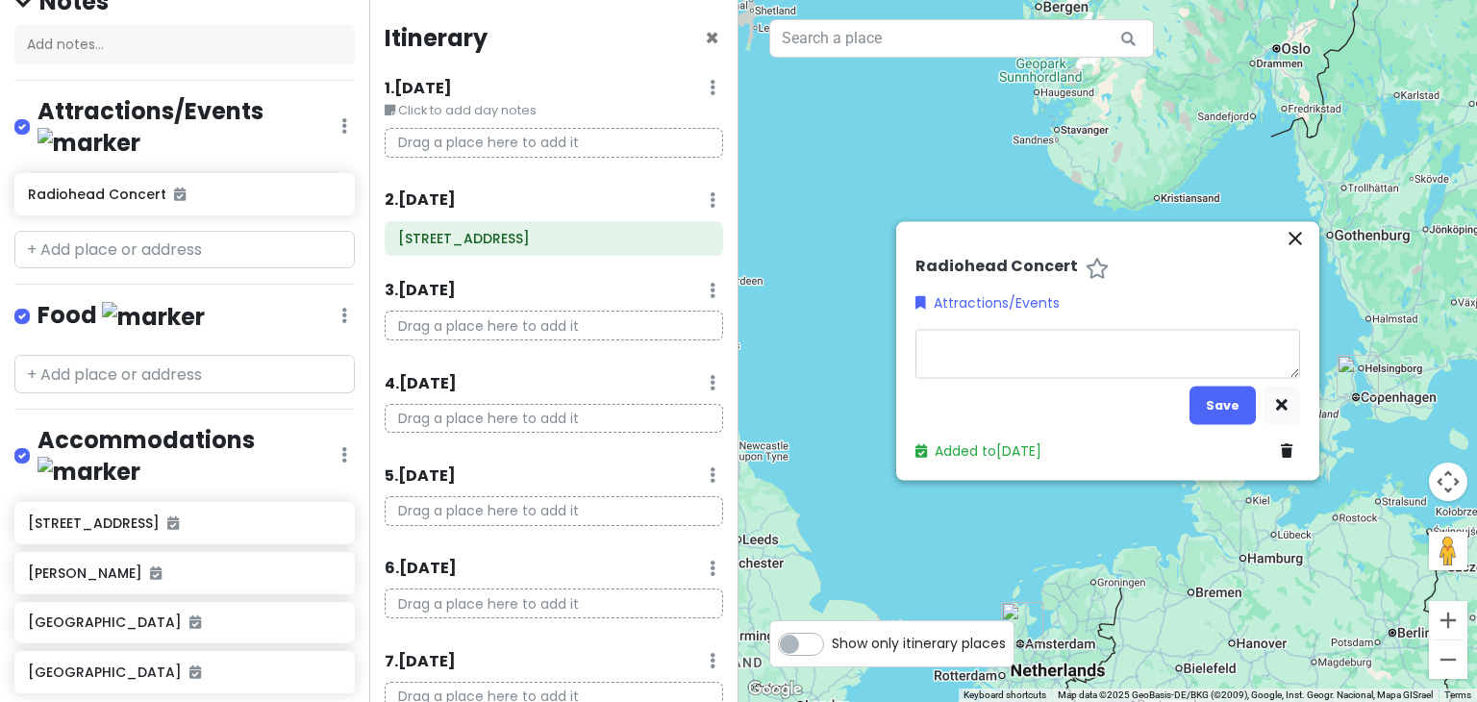
type textarea "x"
type textarea "R"
type textarea "x"
type textarea "Ro"
type textarea "x"
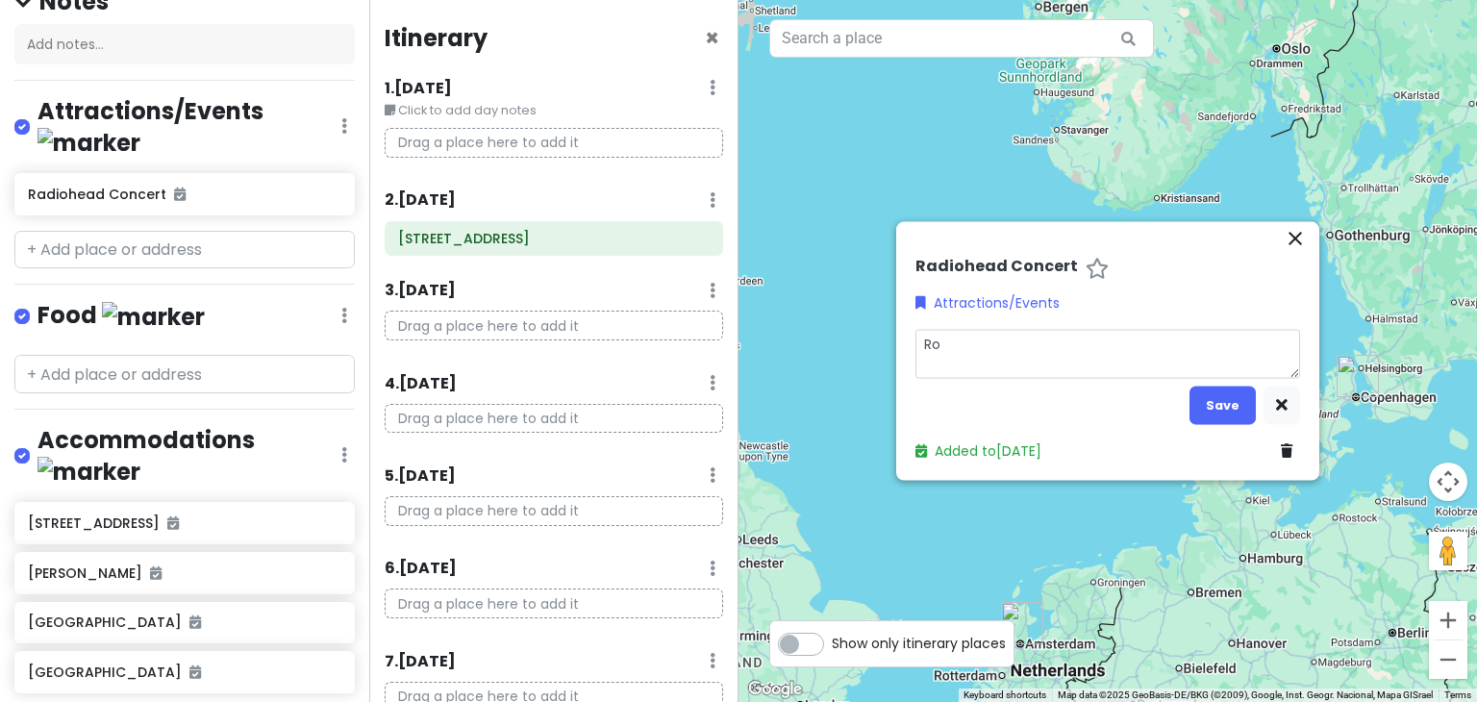
type textarea "[PERSON_NAME]"
type textarea "x"
type textarea "Roya"
type textarea "x"
type textarea "Royal"
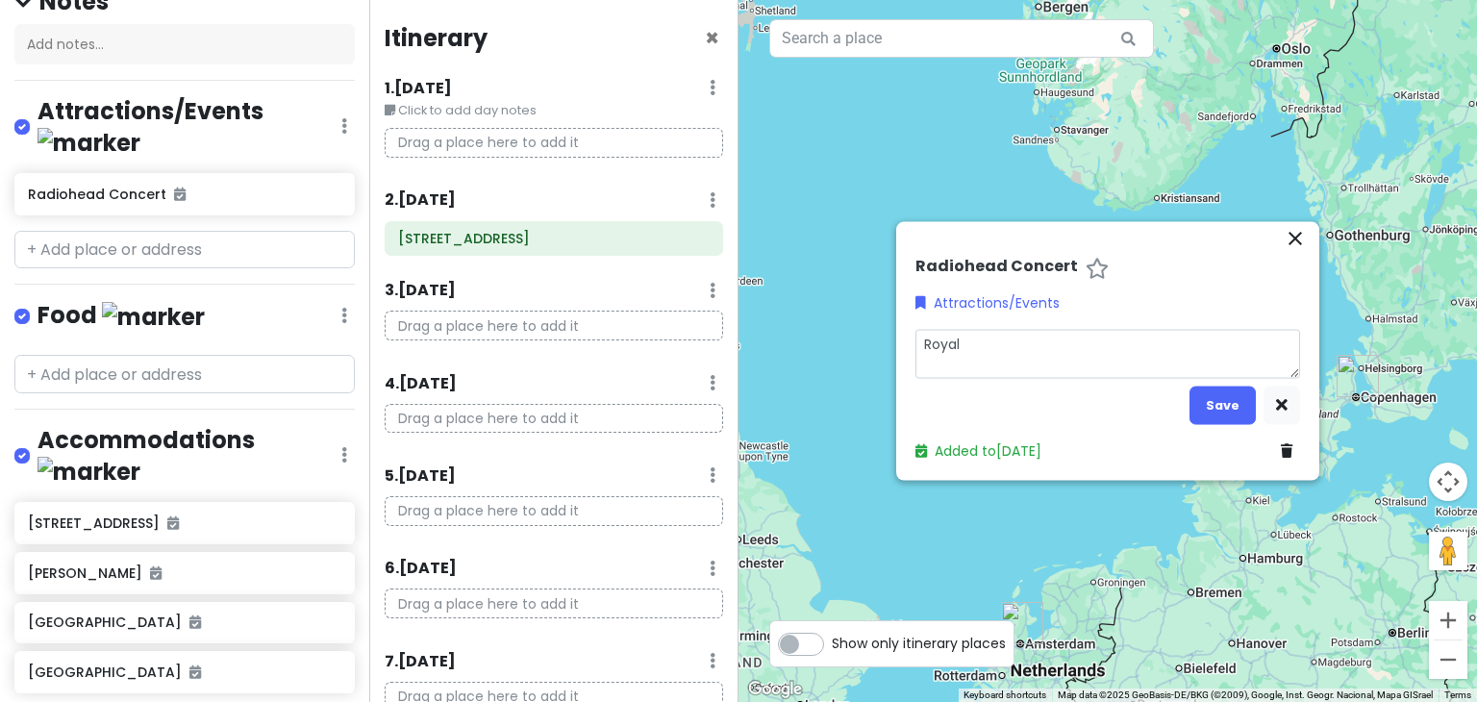
type textarea "x"
type textarea "Royal"
type textarea "x"
type textarea "Royal A"
type textarea "x"
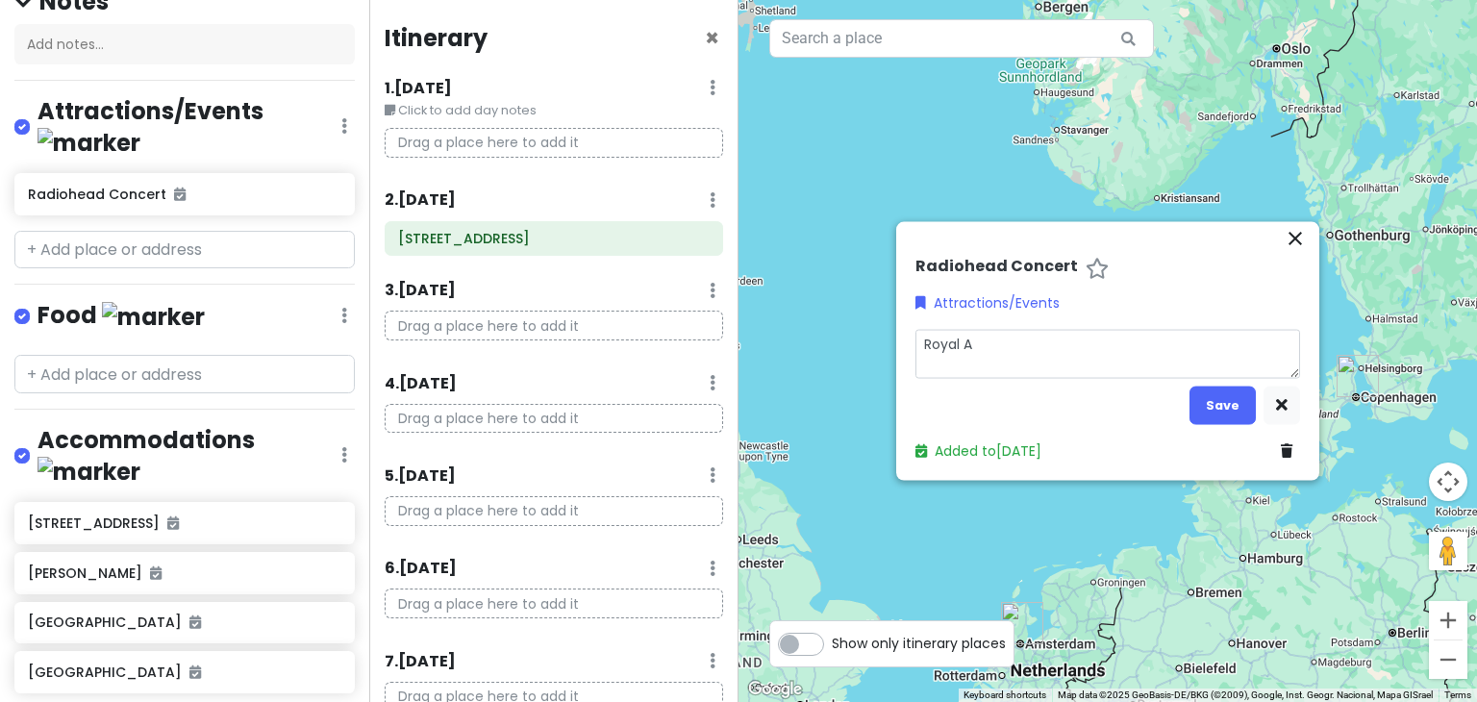
type textarea "Royal Ar"
type textarea "x"
type textarea "Royal Are"
type textarea "x"
type textarea "Royal Aren"
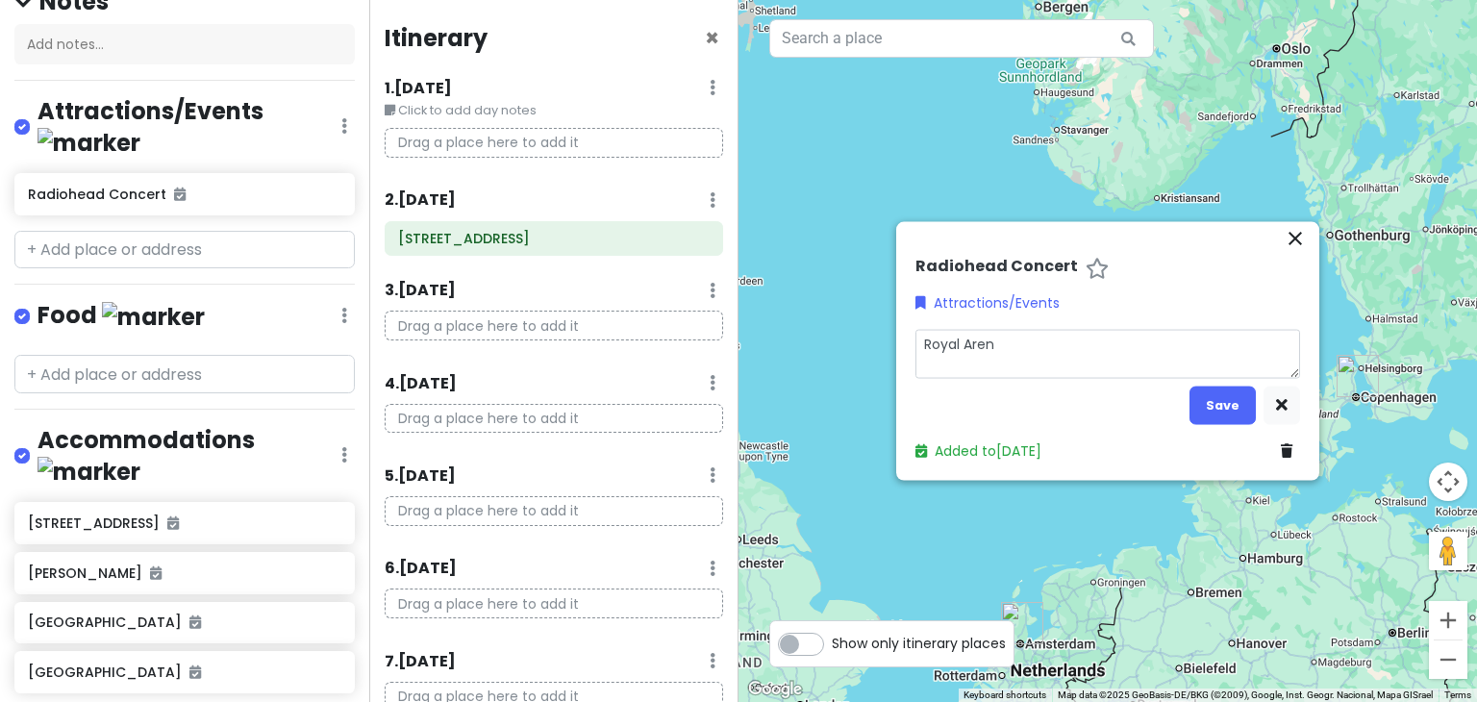
type textarea "x"
type textarea "[GEOGRAPHIC_DATA]"
type textarea "x"
type textarea "[GEOGRAPHIC_DATA]"
type textarea "x"
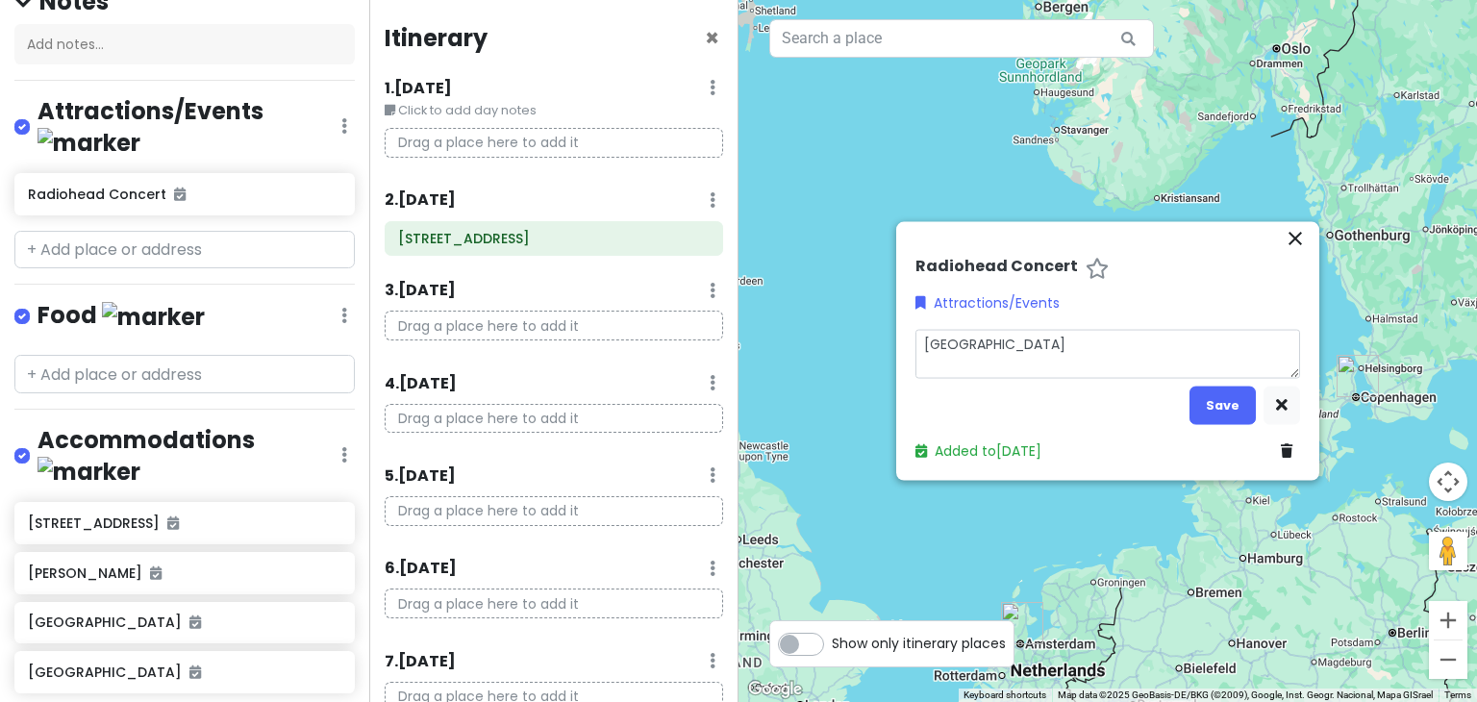
type textarea "[GEOGRAPHIC_DATA]"
type textarea "x"
type textarea "Royal Arena 0"
type textarea "x"
type textarea "[GEOGRAPHIC_DATA] 08"
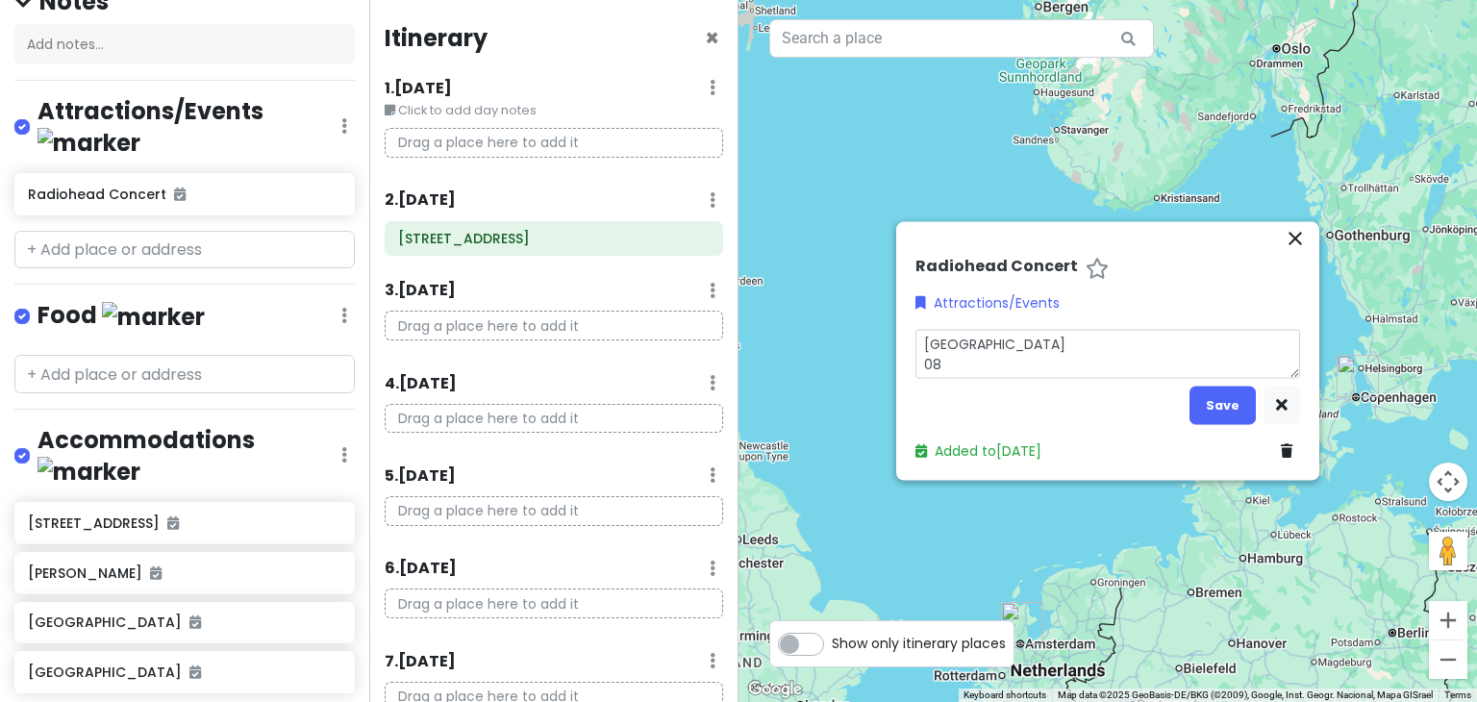
type textarea "x"
type textarea "[GEOGRAPHIC_DATA] 080"
type textarea "x"
type textarea "[GEOGRAPHIC_DATA] 0800"
type textarea "x"
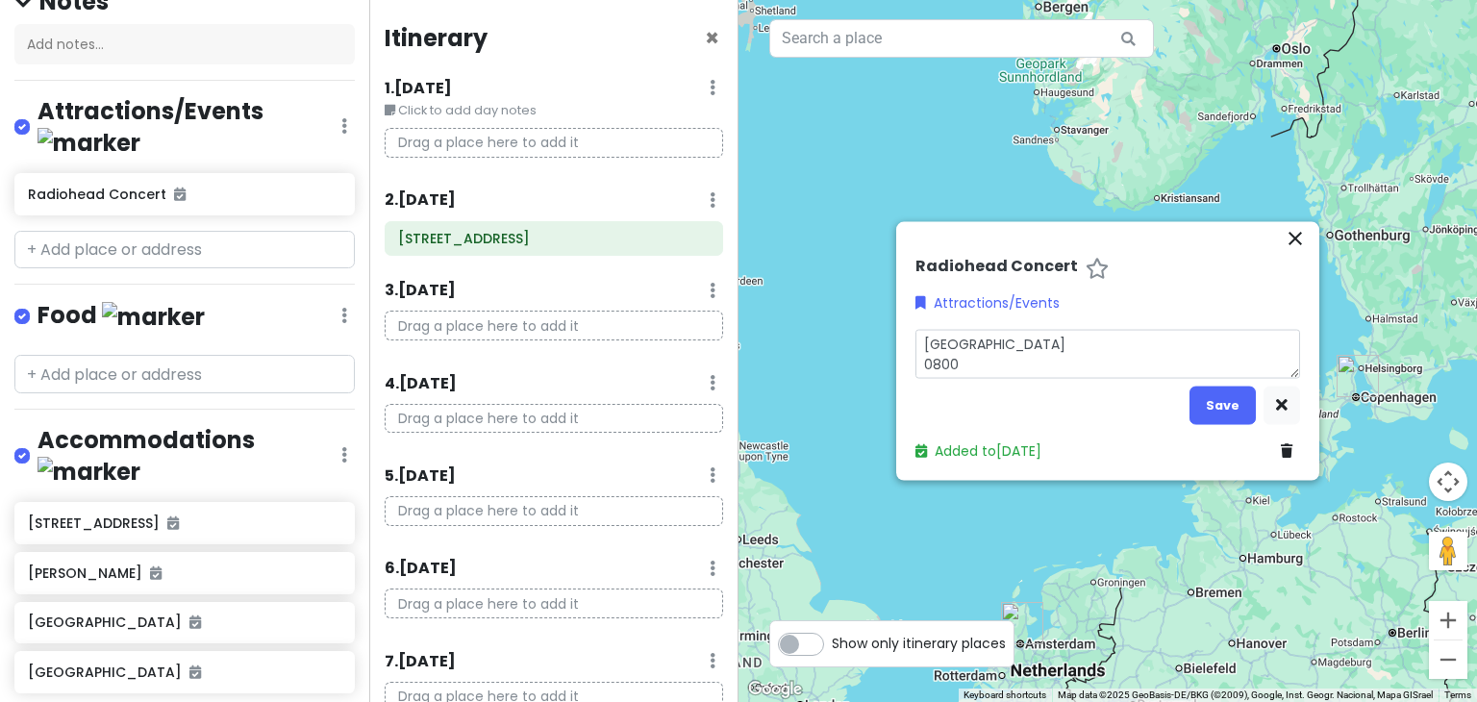
type textarea "[GEOGRAPHIC_DATA] 080"
type textarea "x"
type textarea "[GEOGRAPHIC_DATA] 08"
type textarea "x"
type textarea "Royal Arena 0"
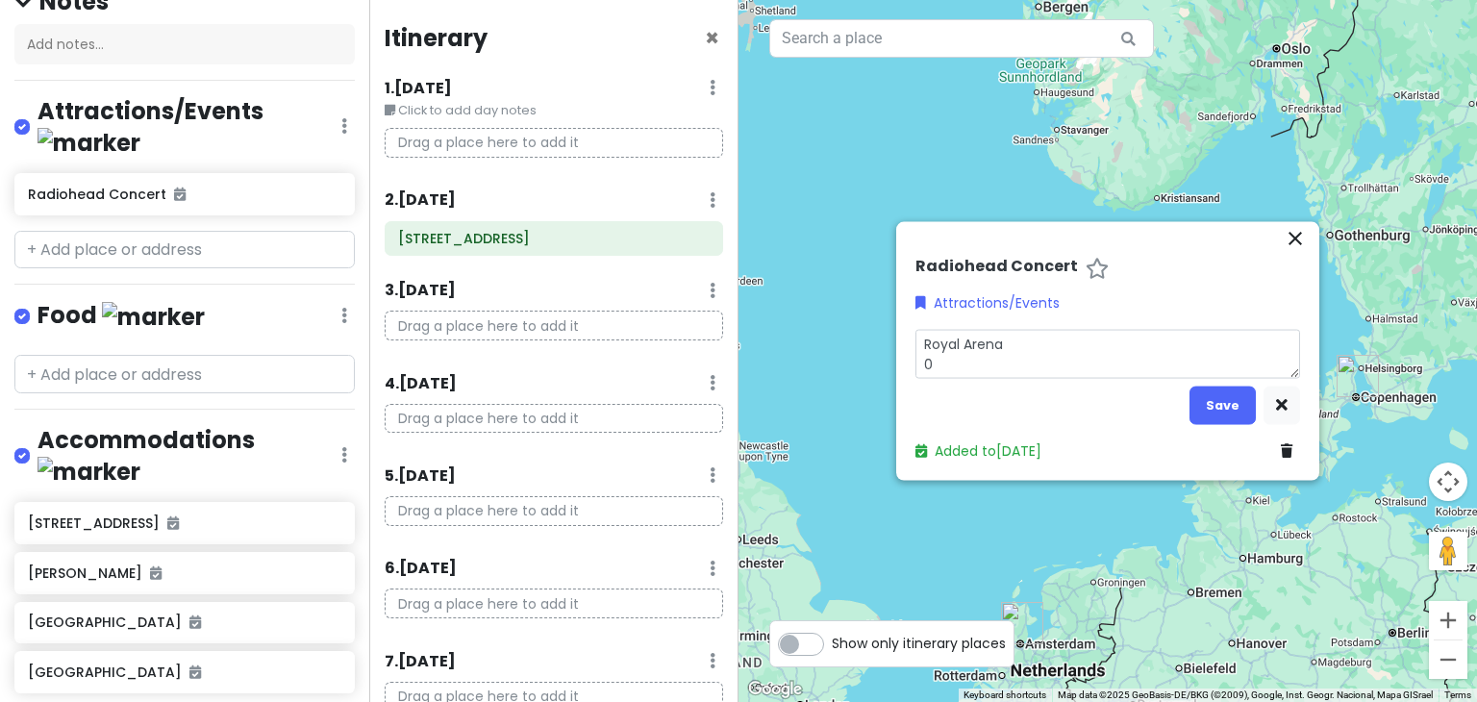
type textarea "x"
type textarea "[GEOGRAPHIC_DATA]"
type textarea "x"
type textarea "[GEOGRAPHIC_DATA] 1"
type textarea "x"
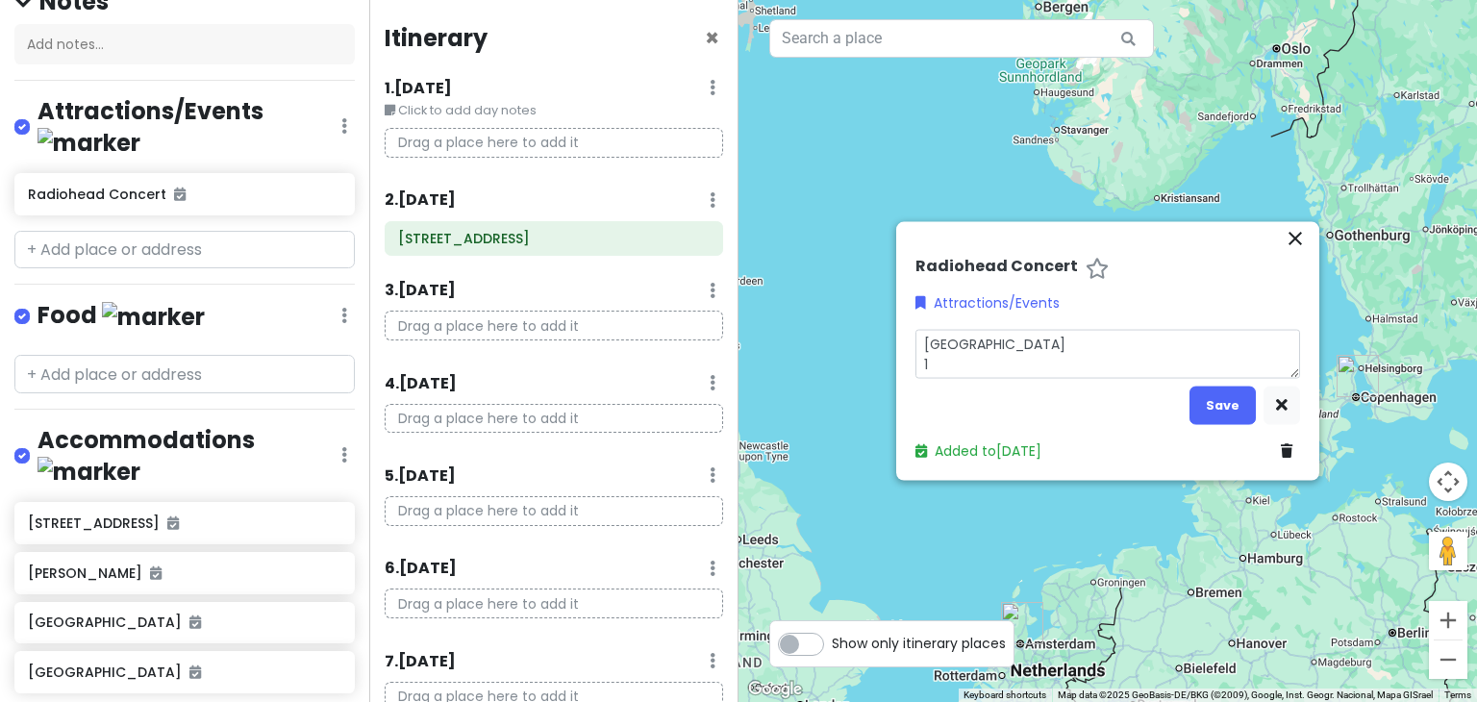
type textarea "[GEOGRAPHIC_DATA] 18"
type textarea "x"
type textarea "[GEOGRAPHIC_DATA] 180"
type textarea "x"
type textarea "[GEOGRAPHIC_DATA] 1800"
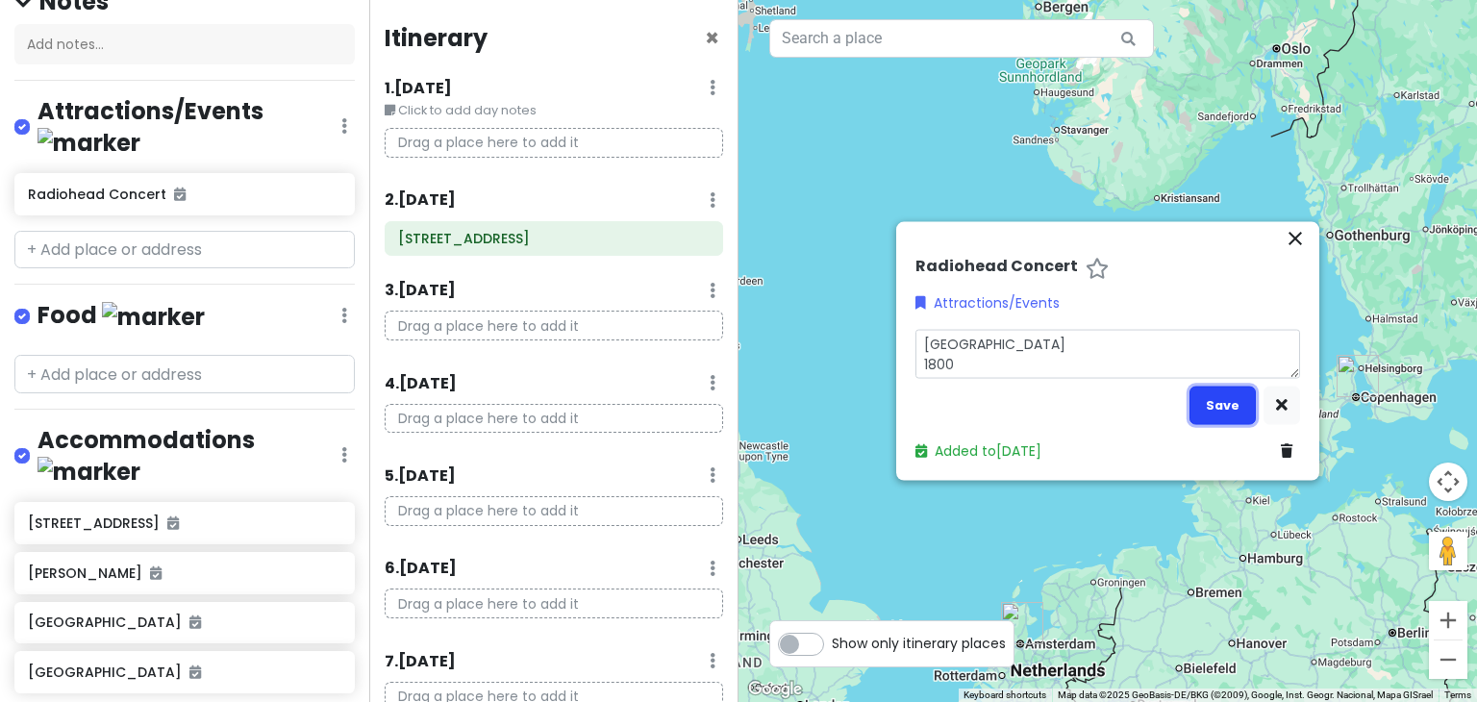
click at [1232, 406] on button "Save" at bounding box center [1222, 405] width 66 height 37
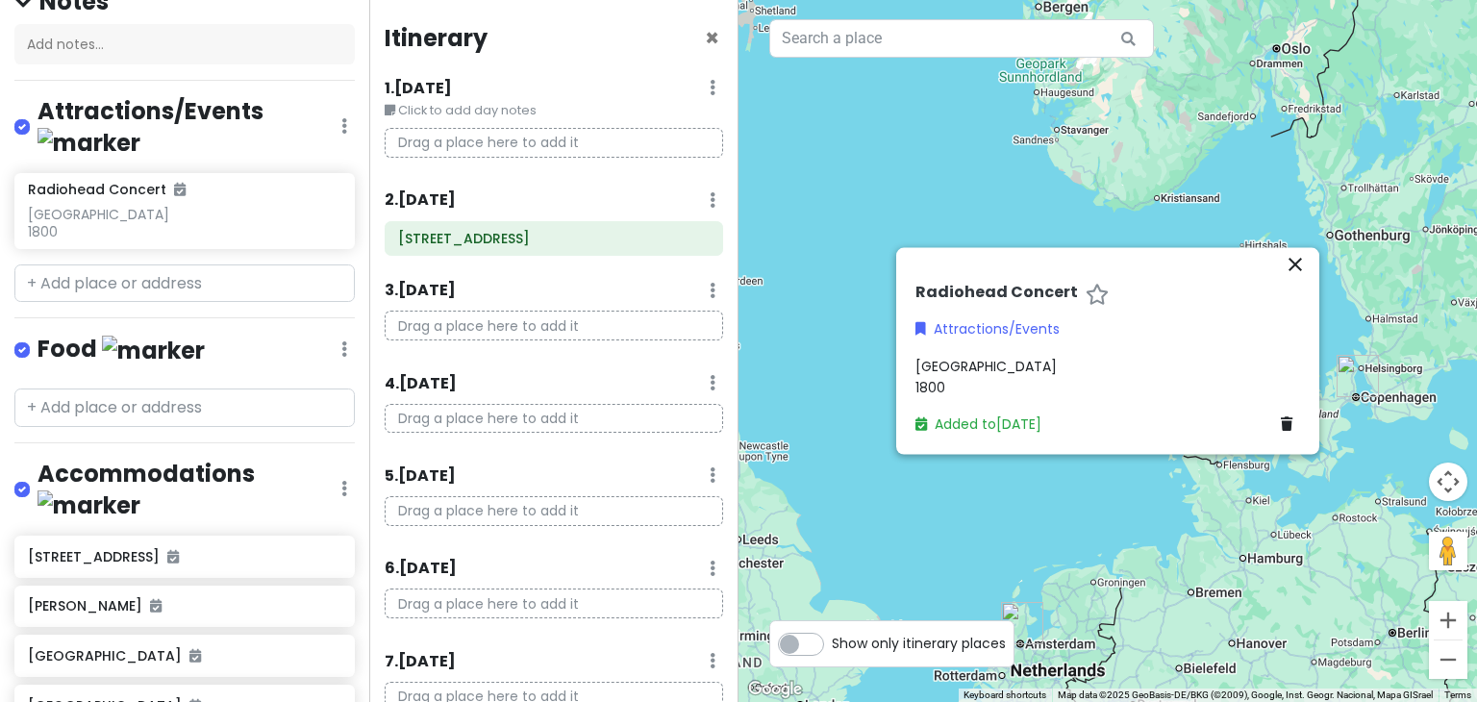
click at [939, 386] on span "[GEOGRAPHIC_DATA] 1800" at bounding box center [985, 376] width 141 height 40
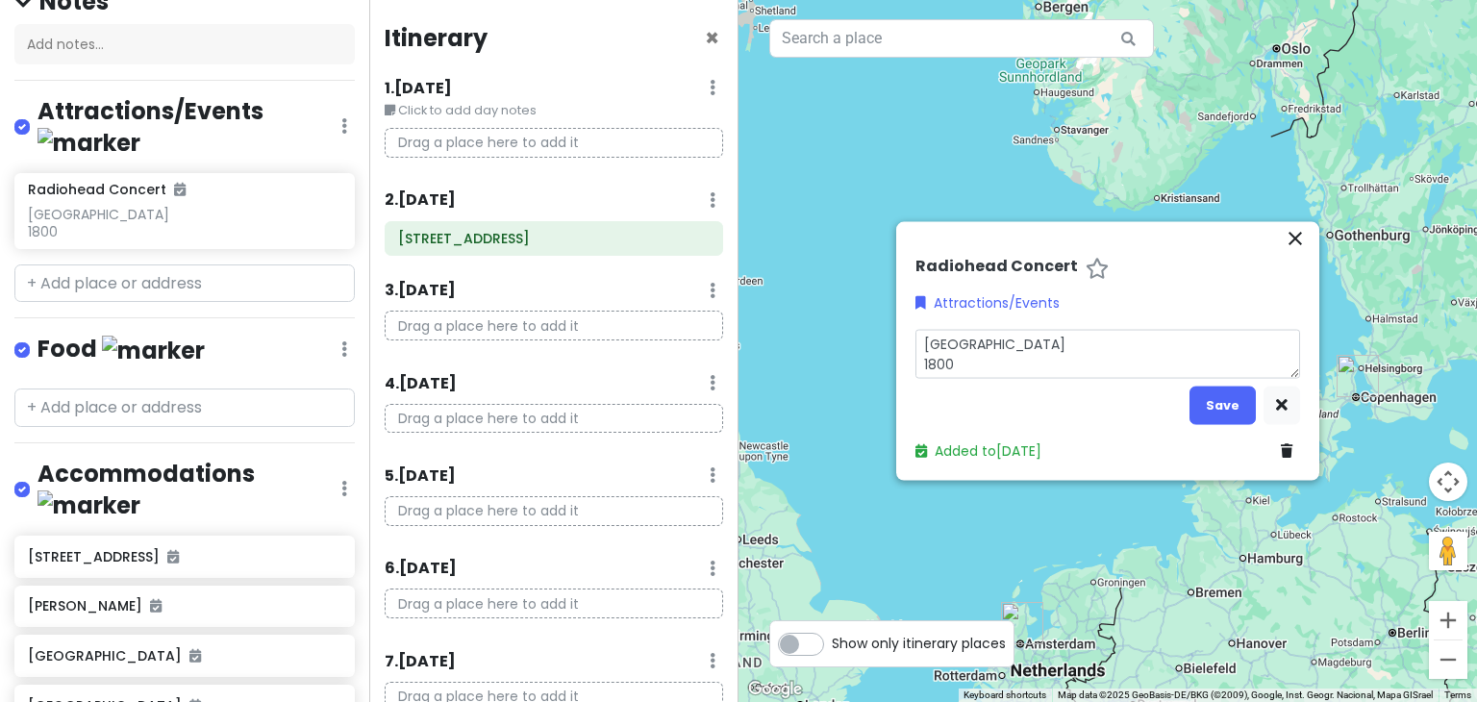
click at [935, 362] on textarea "[GEOGRAPHIC_DATA] 1800" at bounding box center [1107, 354] width 385 height 50
type textarea "x"
type textarea "[GEOGRAPHIC_DATA] 18:00"
click at [1230, 399] on button "Save" at bounding box center [1222, 405] width 66 height 37
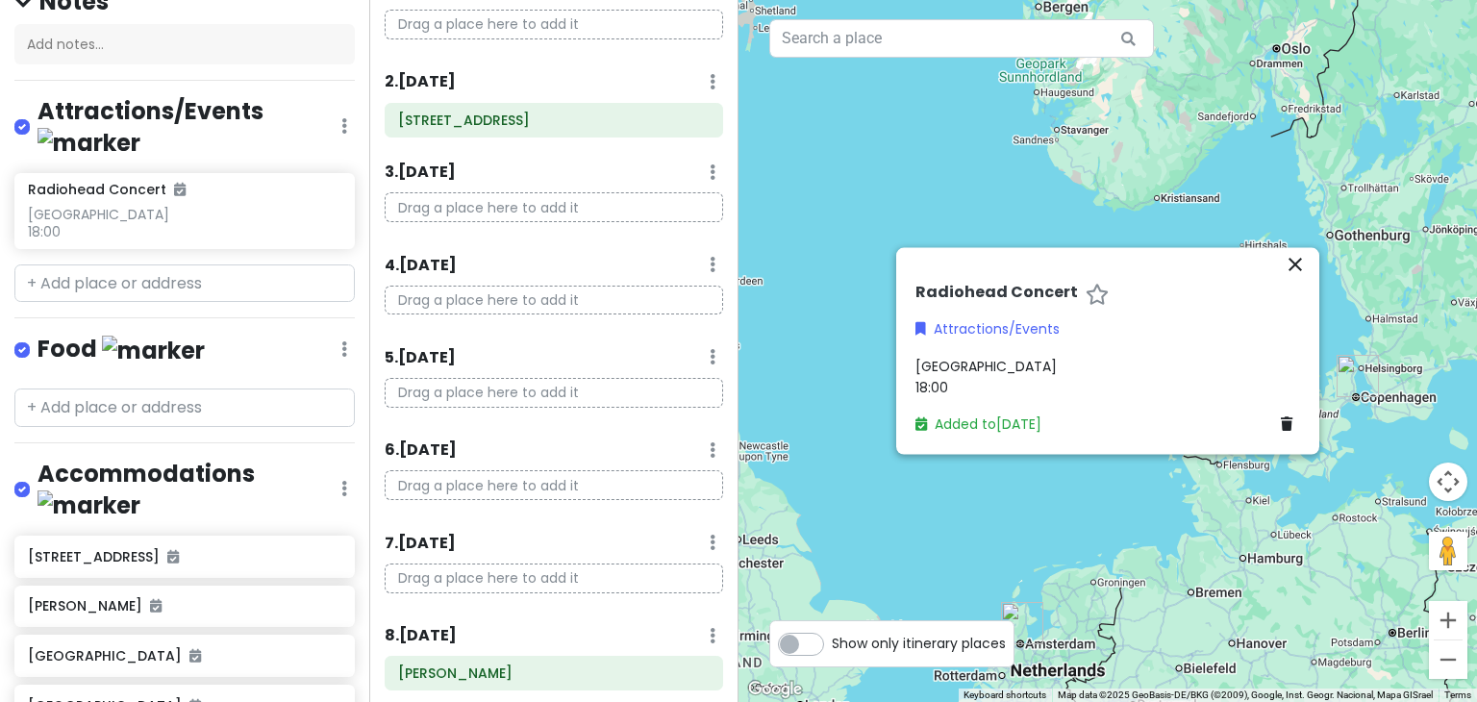
scroll to position [124, 0]
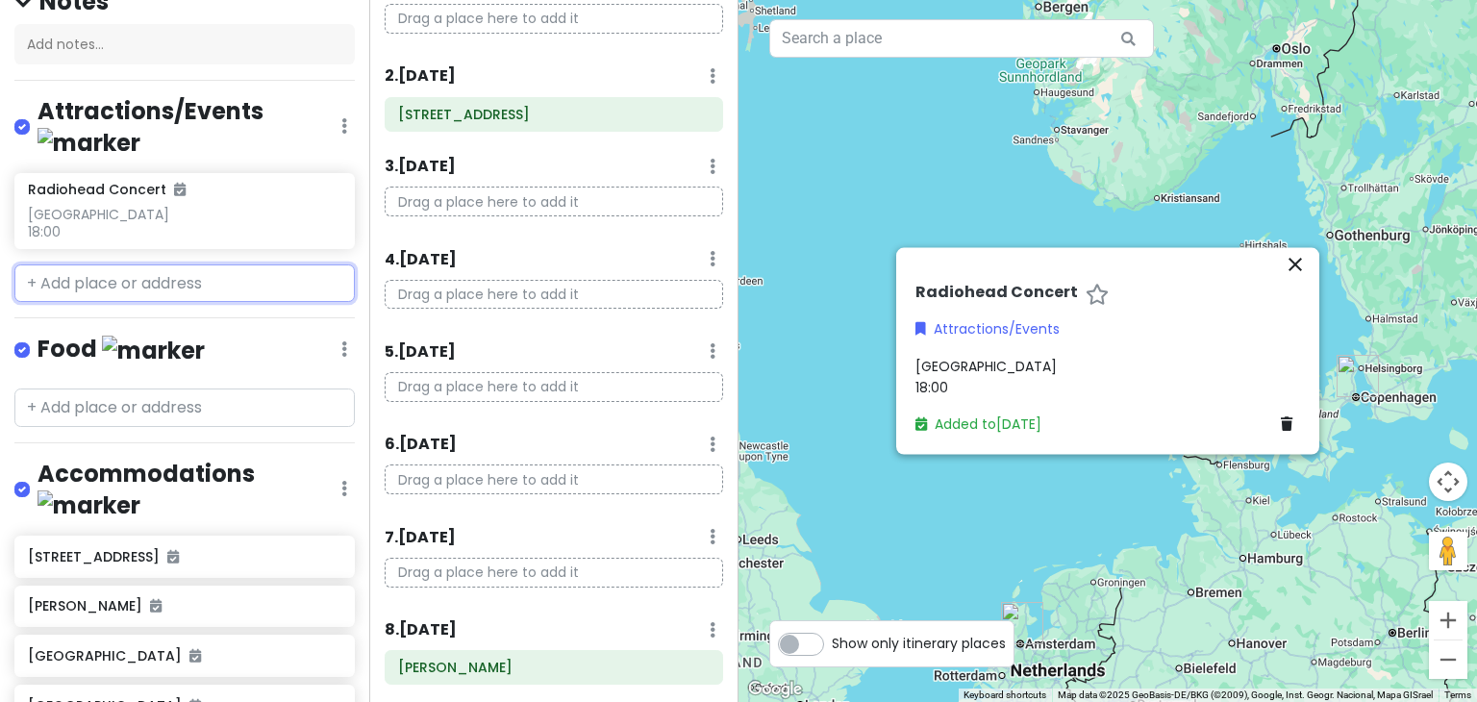
click at [65, 264] on input "text" at bounding box center [184, 283] width 340 height 38
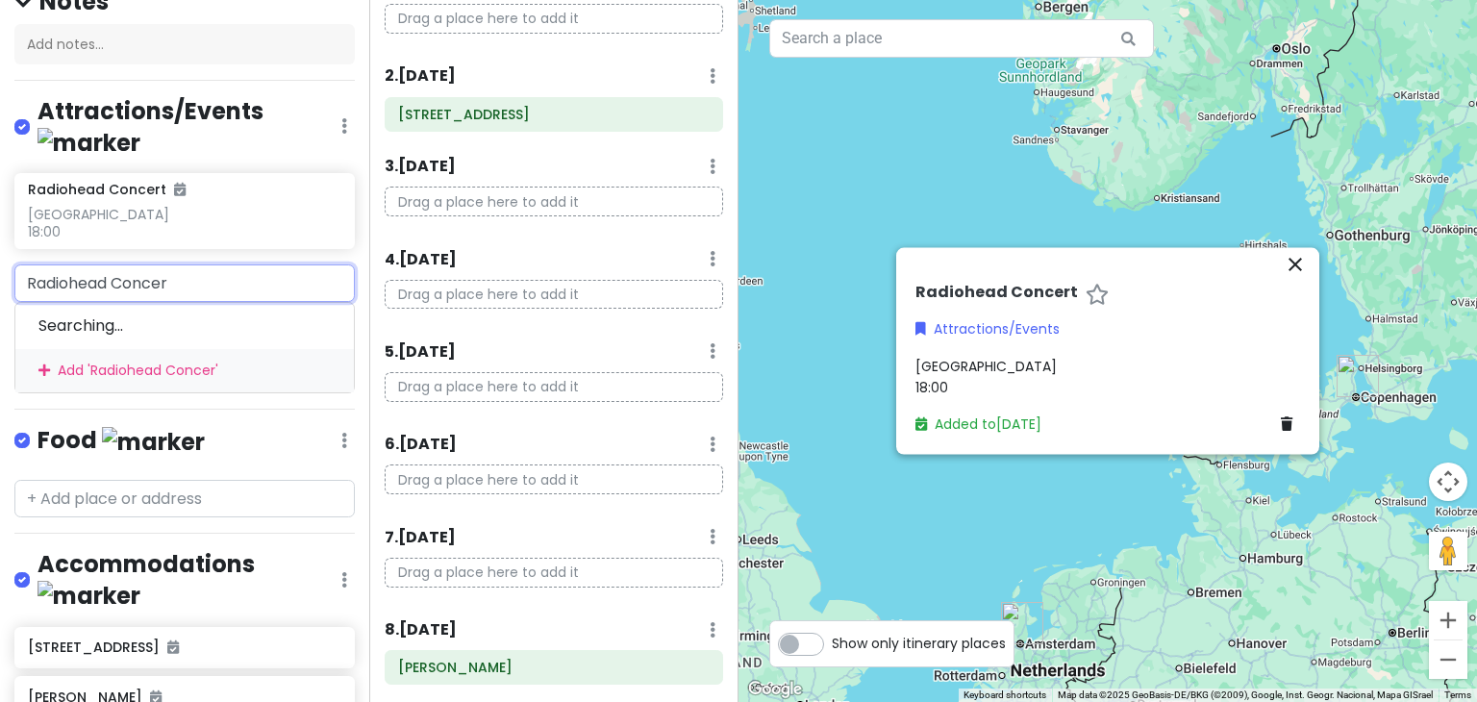
type input "Radiohead Concert"
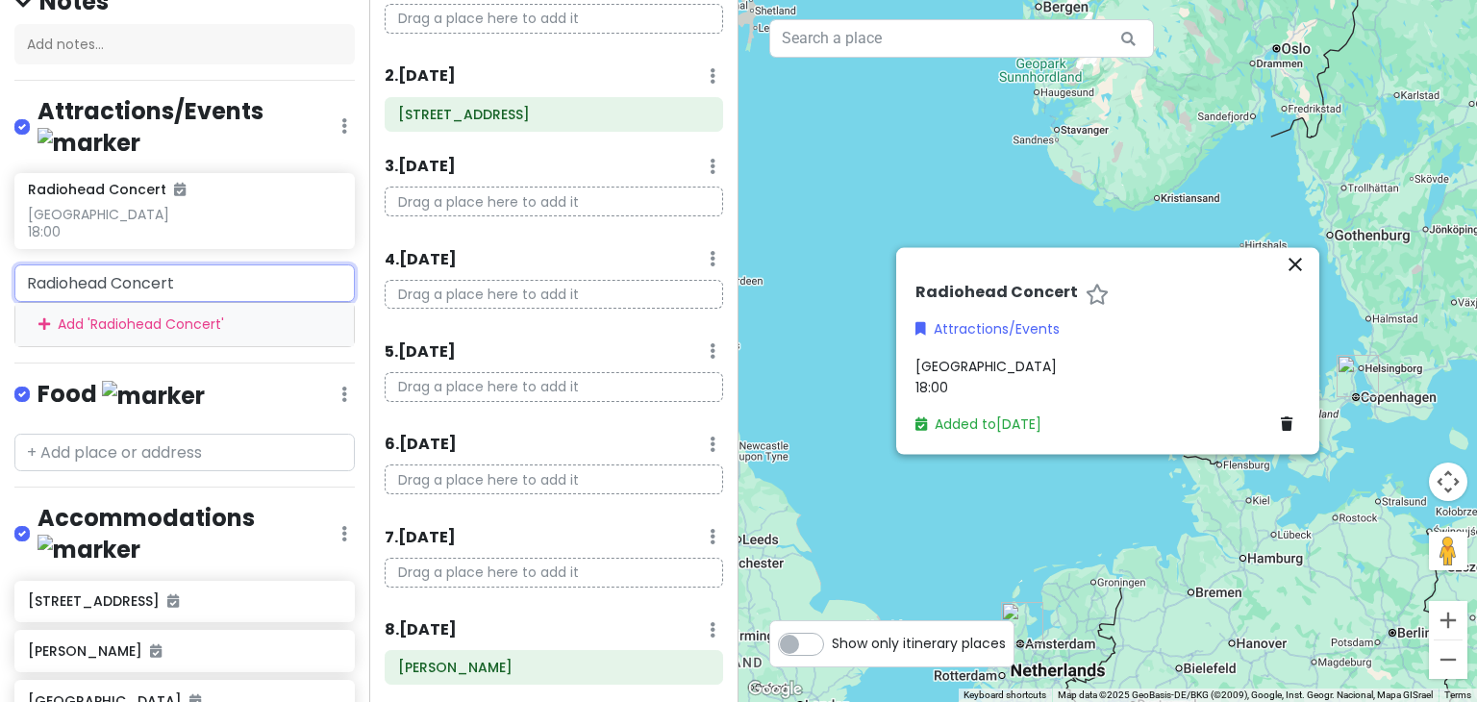
click at [100, 303] on div "Add ' Radiohead Concert '" at bounding box center [184, 324] width 338 height 43
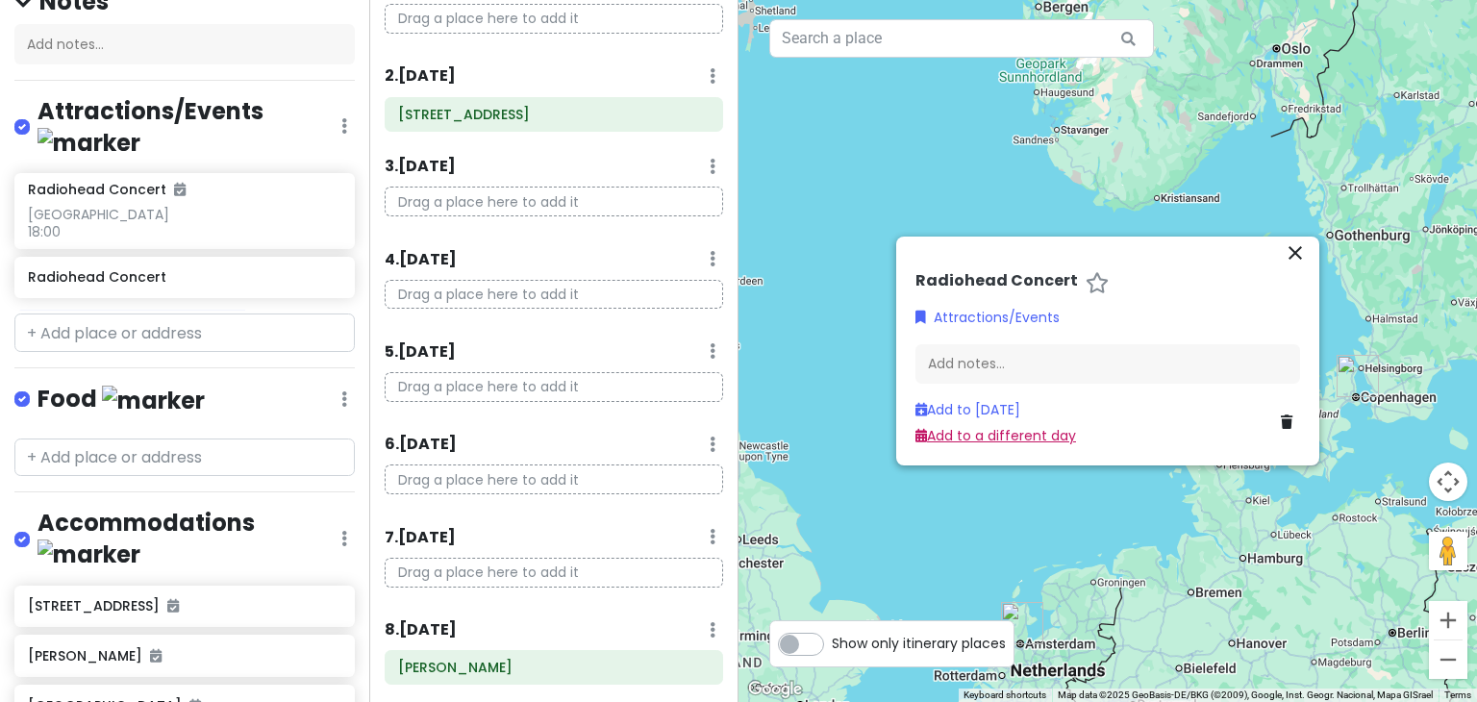
click at [992, 439] on link "Add to a different day" at bounding box center [995, 435] width 161 height 19
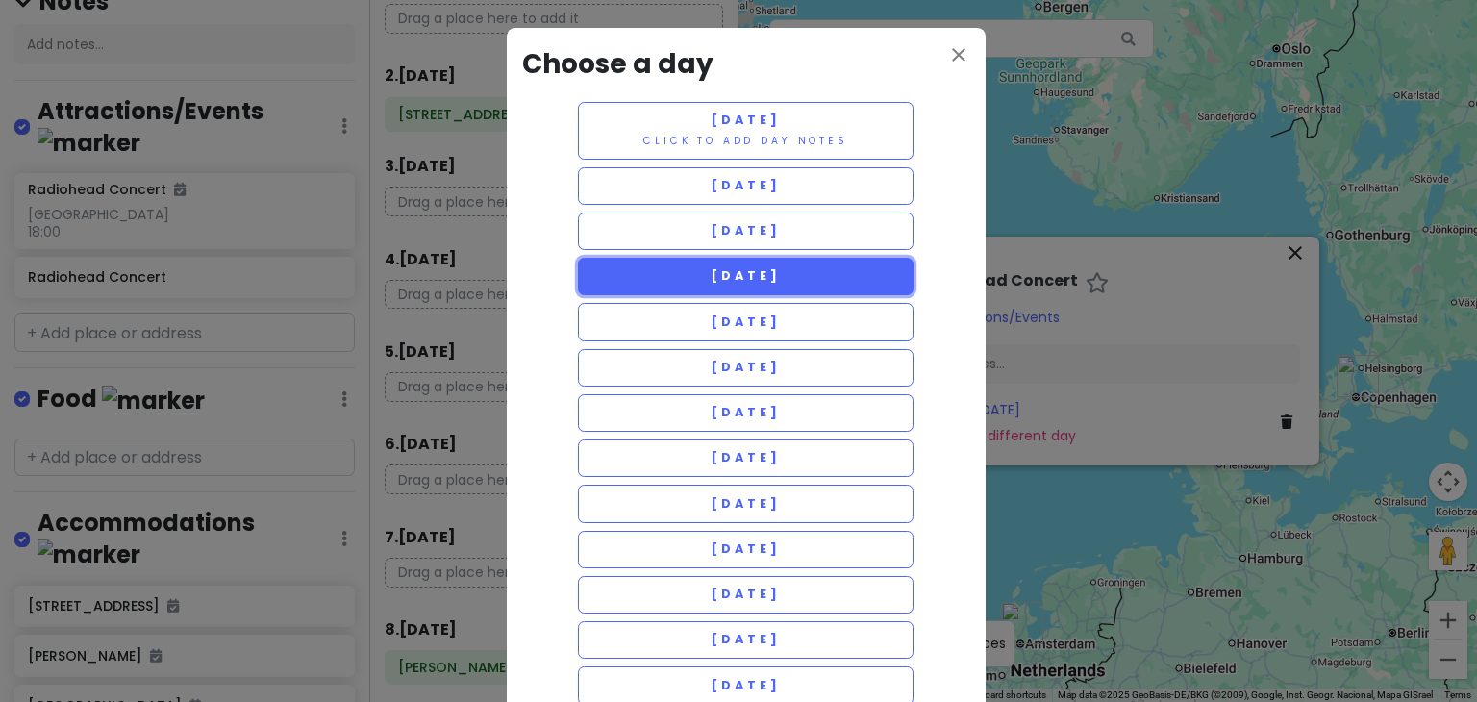
click at [711, 274] on span "[DATE]" at bounding box center [745, 275] width 69 height 16
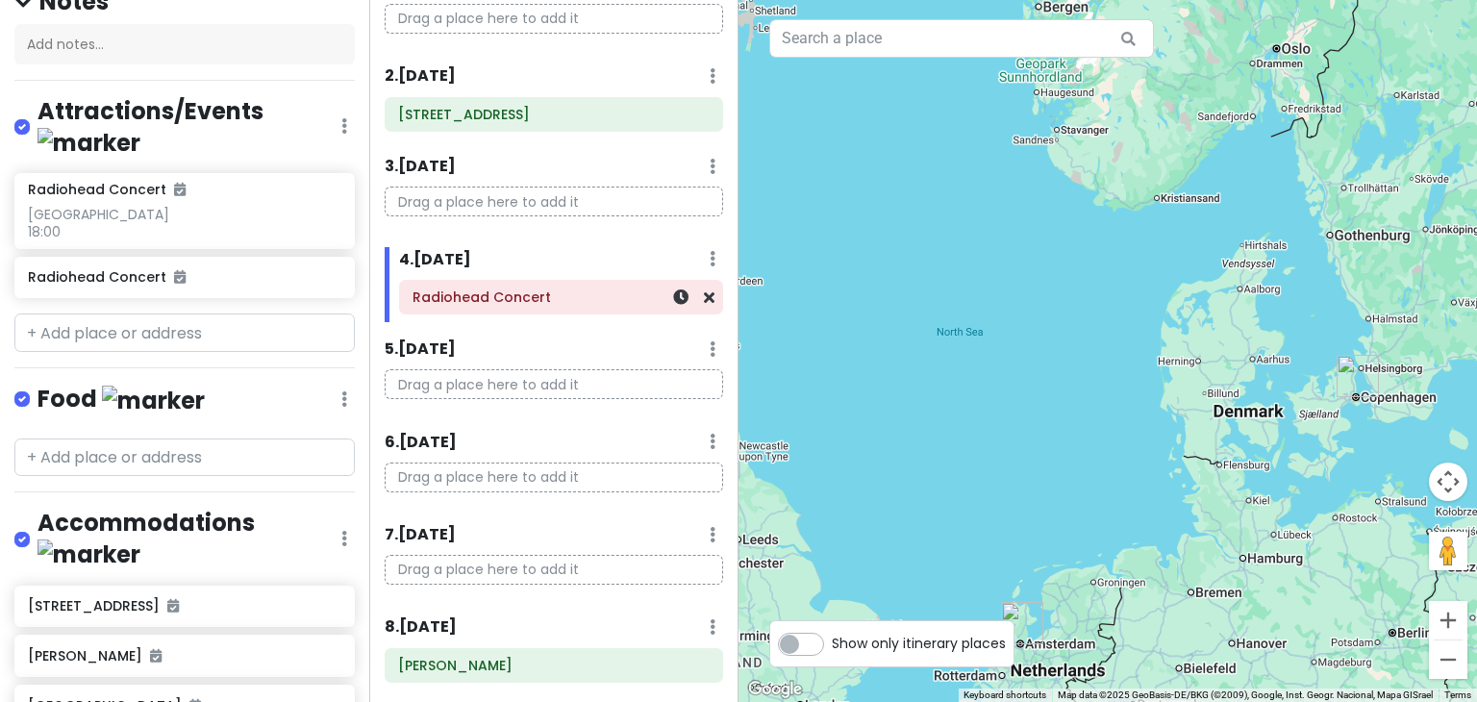
click at [596, 303] on h6 "Radiohead Concert" at bounding box center [560, 296] width 297 height 17
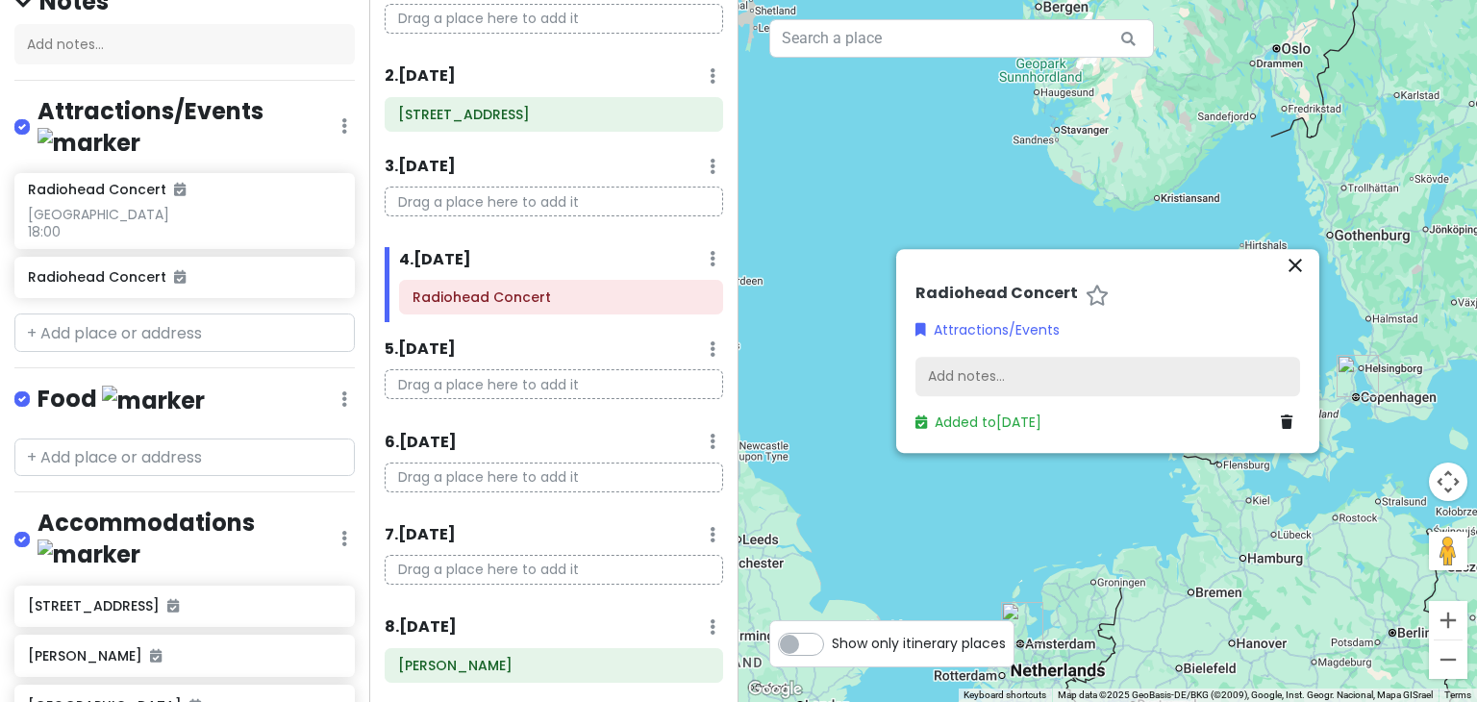
click at [958, 373] on div "Add notes..." at bounding box center [1107, 377] width 385 height 40
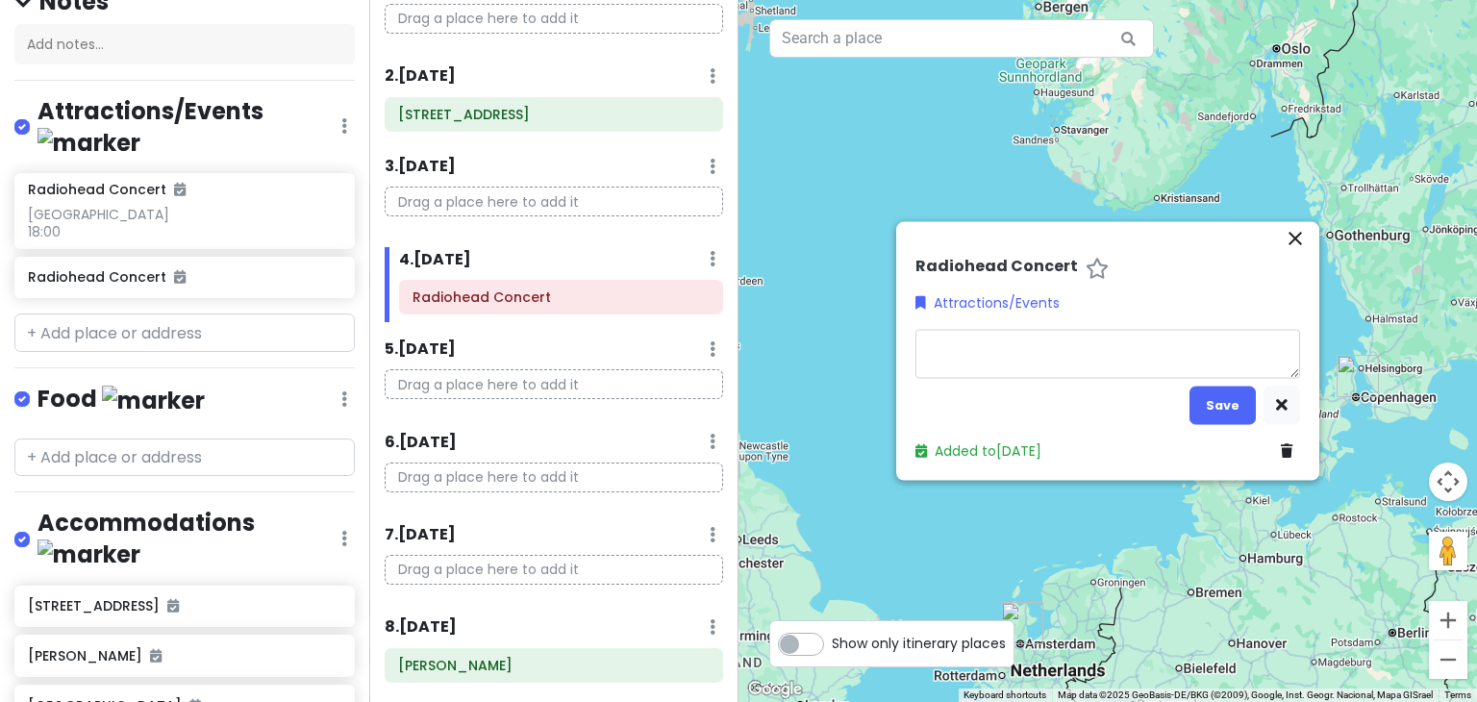
type textarea "x"
type textarea "U"
type textarea "x"
type textarea "Un"
type textarea "x"
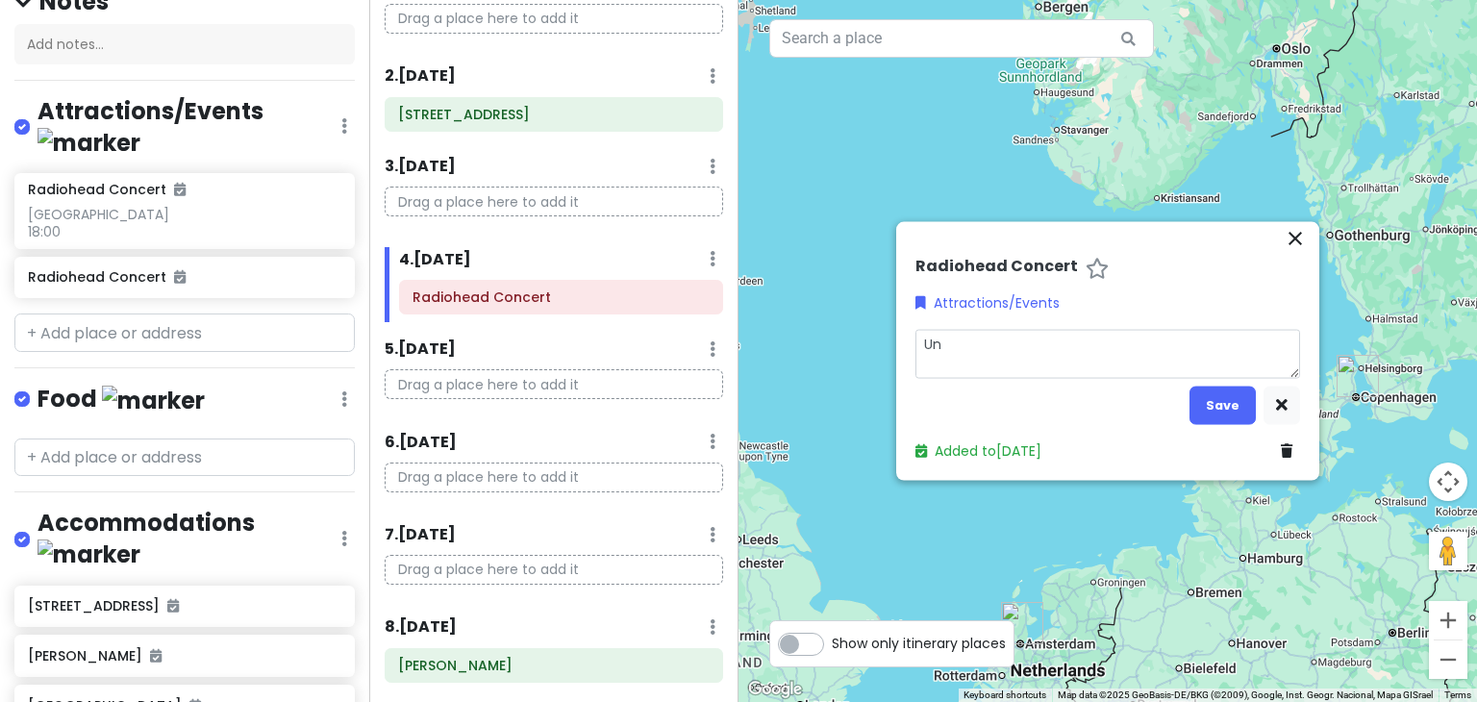
type textarea "Uni"
type textarea "x"
type textarea "Unip"
type textarea "x"
type textarea "Unipo"
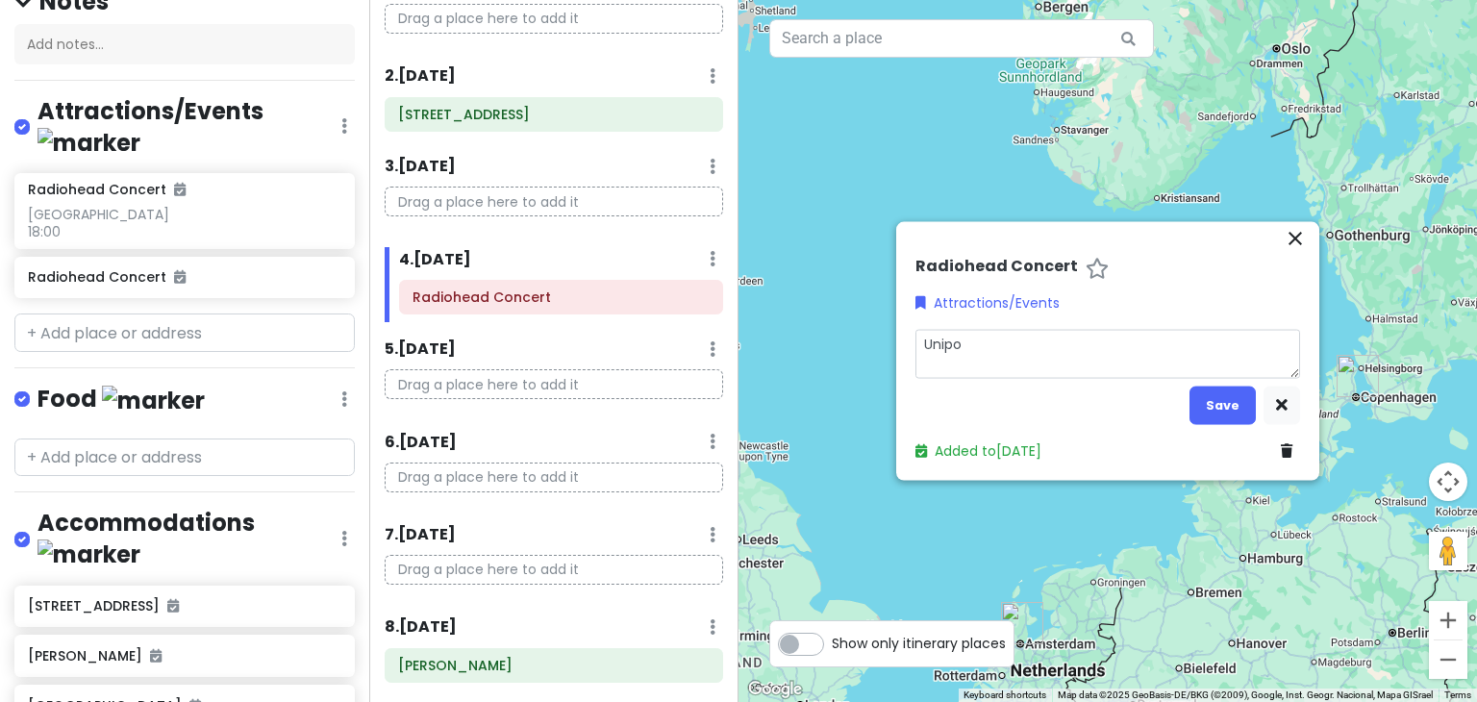
type textarea "x"
type textarea "Unipol"
type textarea "x"
type textarea "Unipol"
type textarea "x"
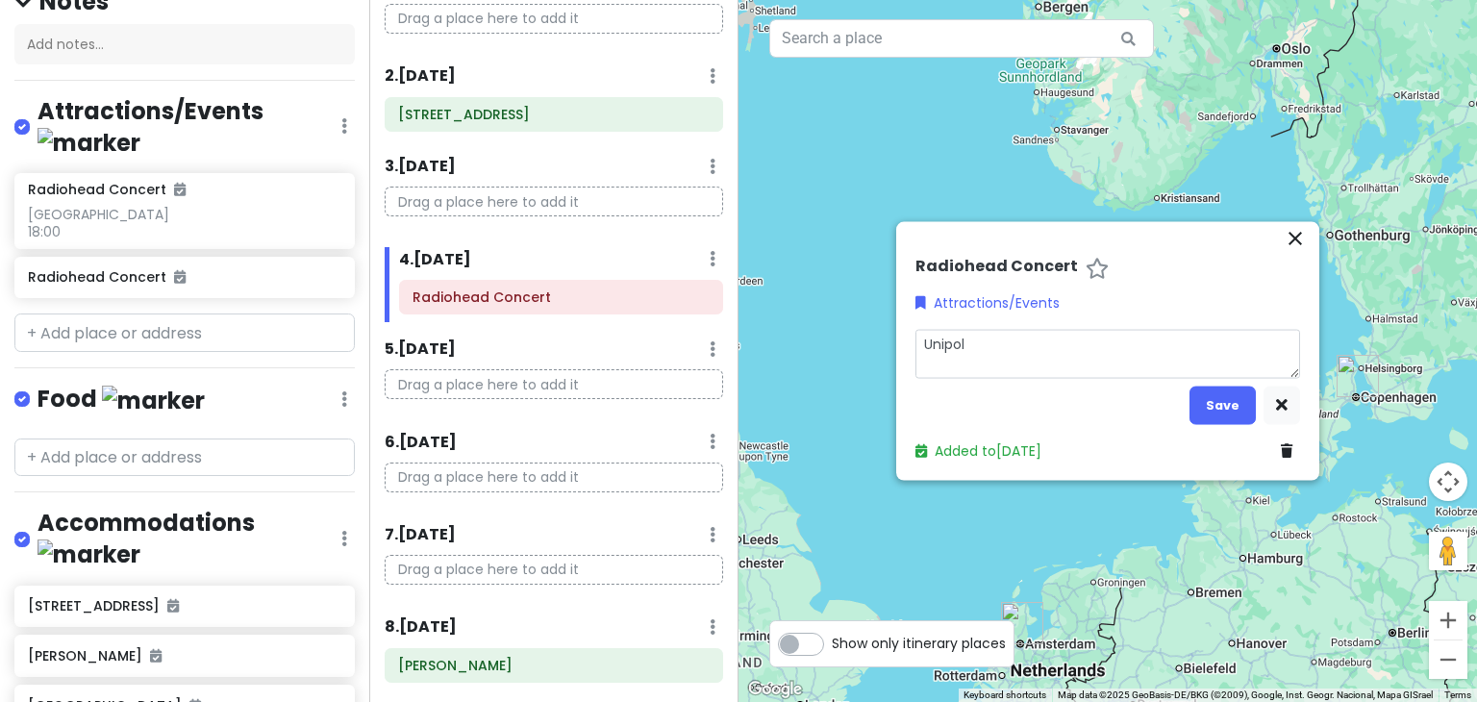
type textarea "Unipol A"
type textarea "x"
type textarea "Unipol Ar"
type textarea "x"
type textarea "Unipol Are"
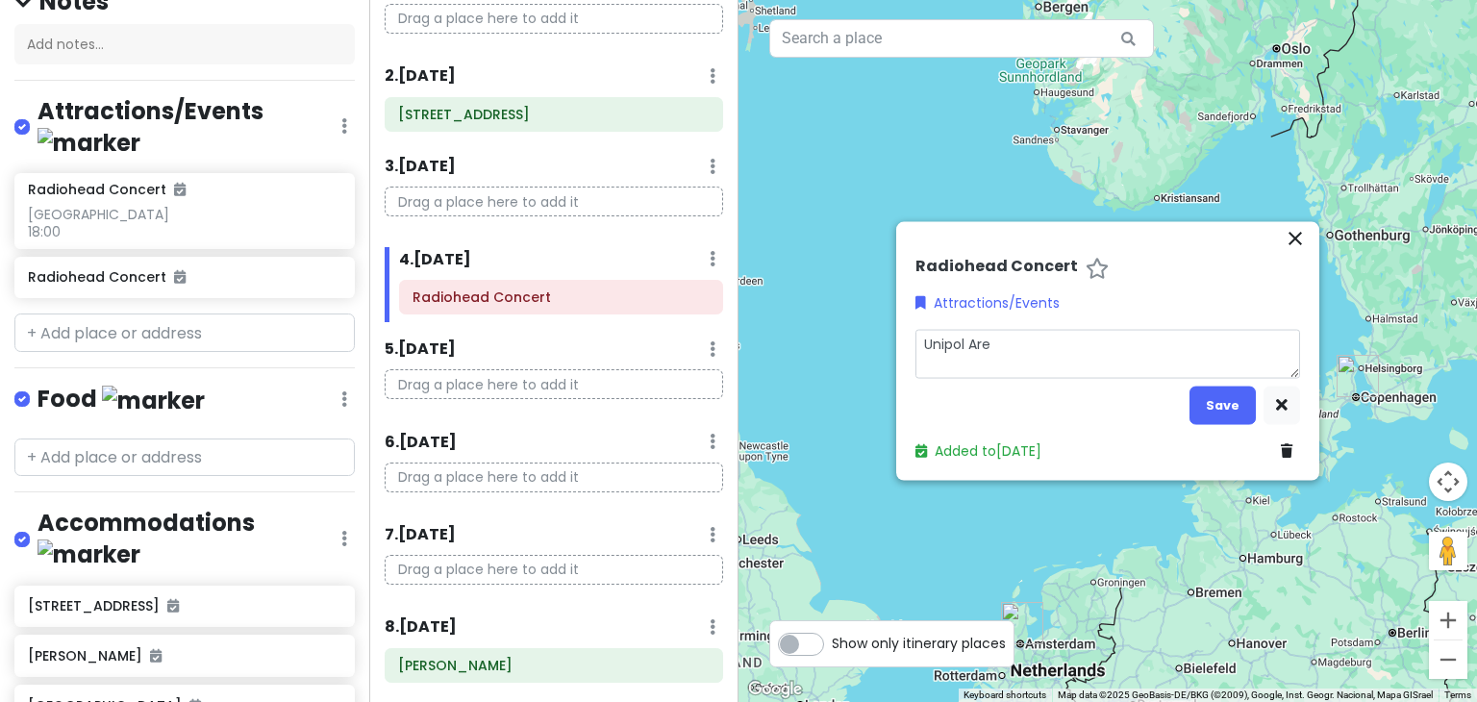
type textarea "x"
type textarea "Unipol Aren"
type textarea "x"
type textarea "[GEOGRAPHIC_DATA]"
type textarea "x"
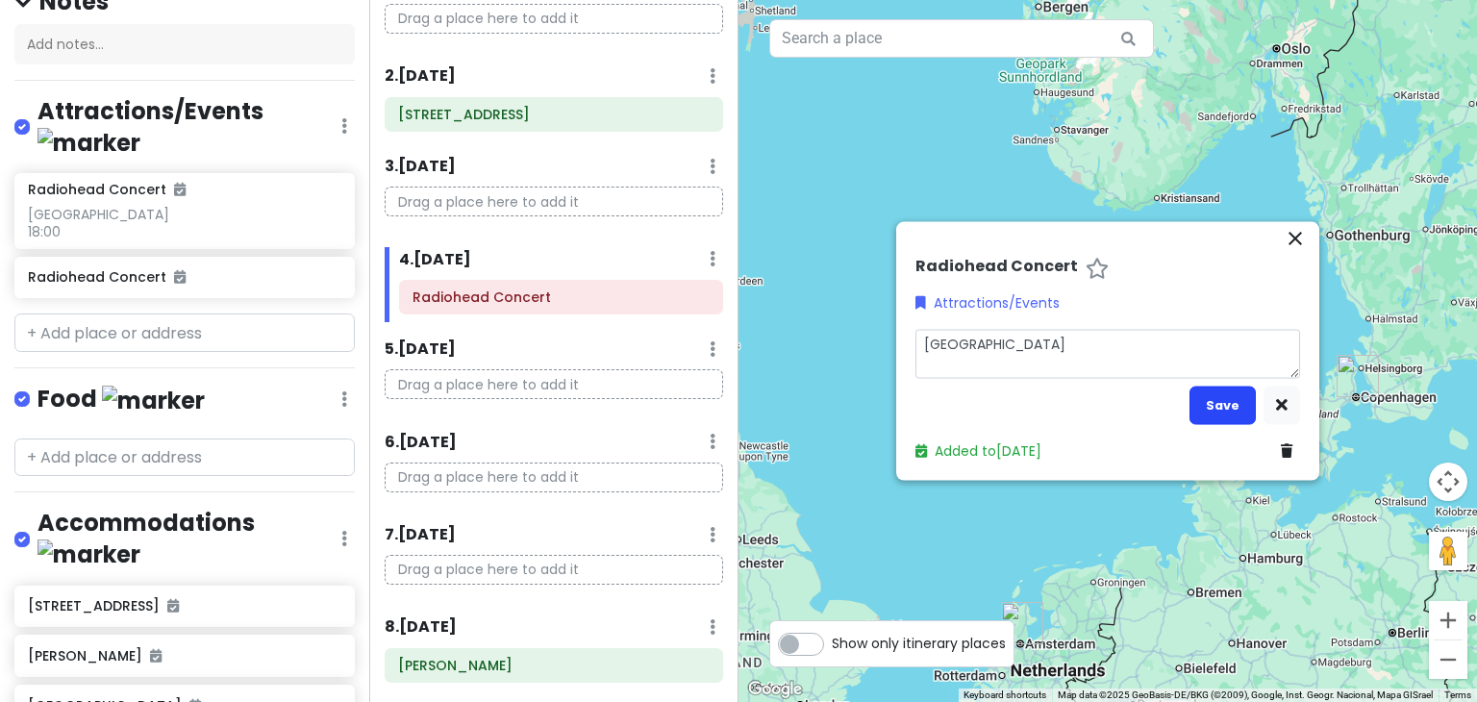
type textarea "[GEOGRAPHIC_DATA]"
type textarea "x"
type textarea "[GEOGRAPHIC_DATA] 2"
type textarea "x"
type textarea "[GEOGRAPHIC_DATA] 20"
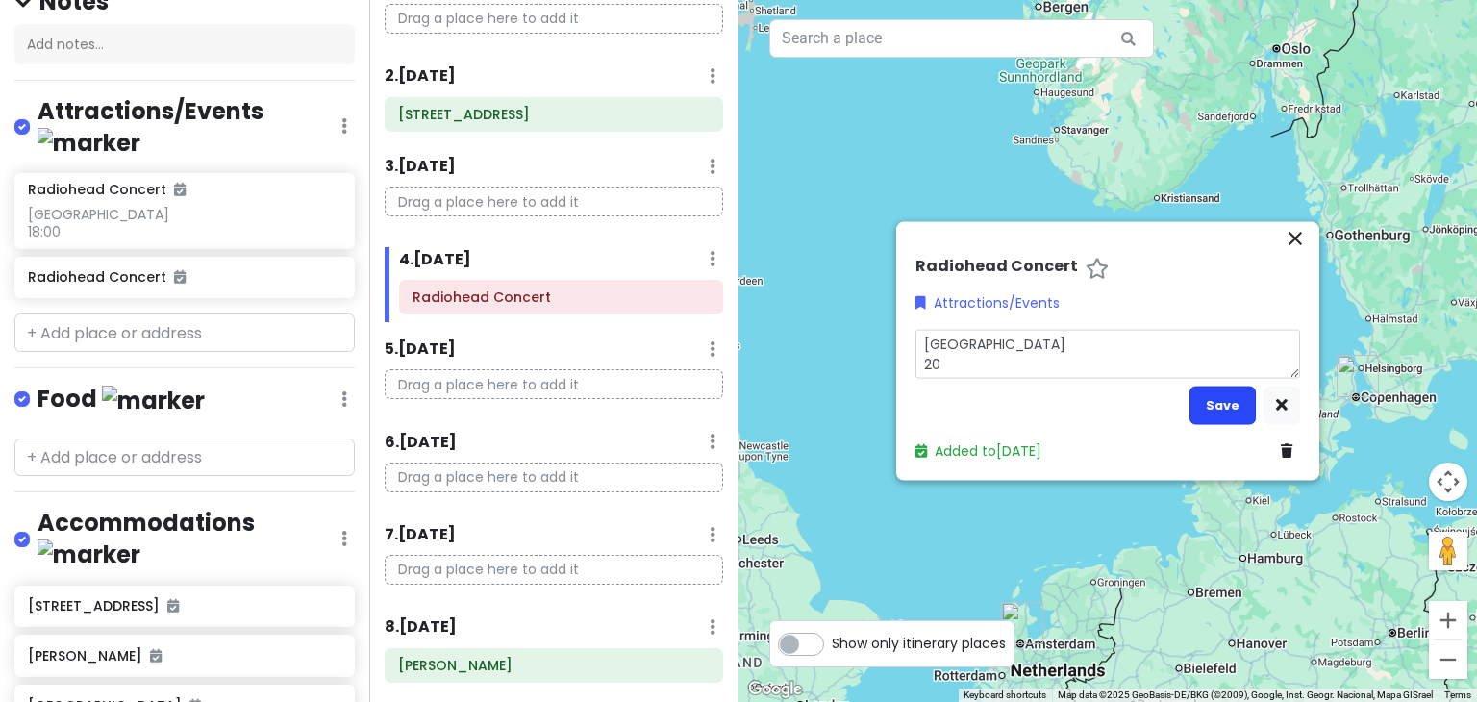
type textarea "x"
type textarea "[GEOGRAPHIC_DATA] 20:"
type textarea "x"
type textarea "[GEOGRAPHIC_DATA] 20:3"
type textarea "x"
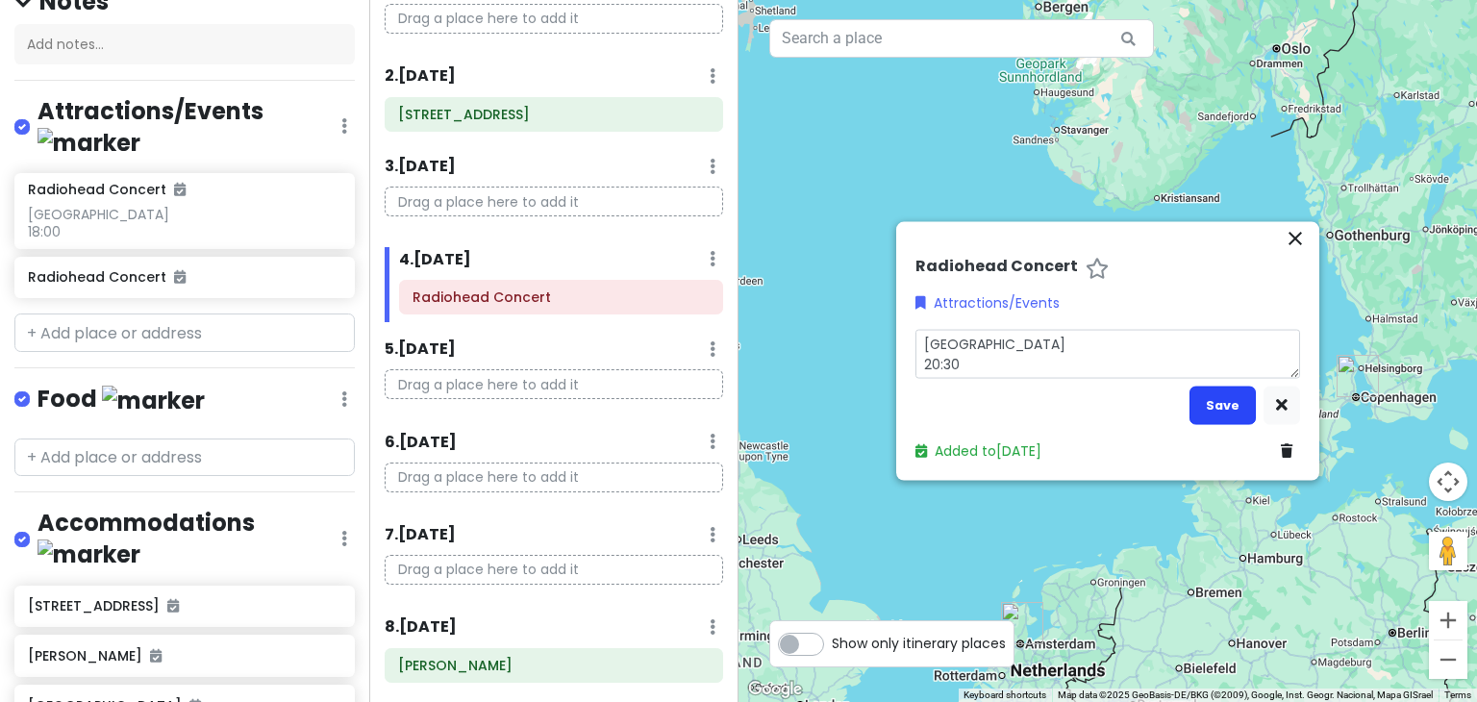
type textarea "[GEOGRAPHIC_DATA] 20:30"
click at [1223, 404] on button "Save" at bounding box center [1222, 405] width 66 height 37
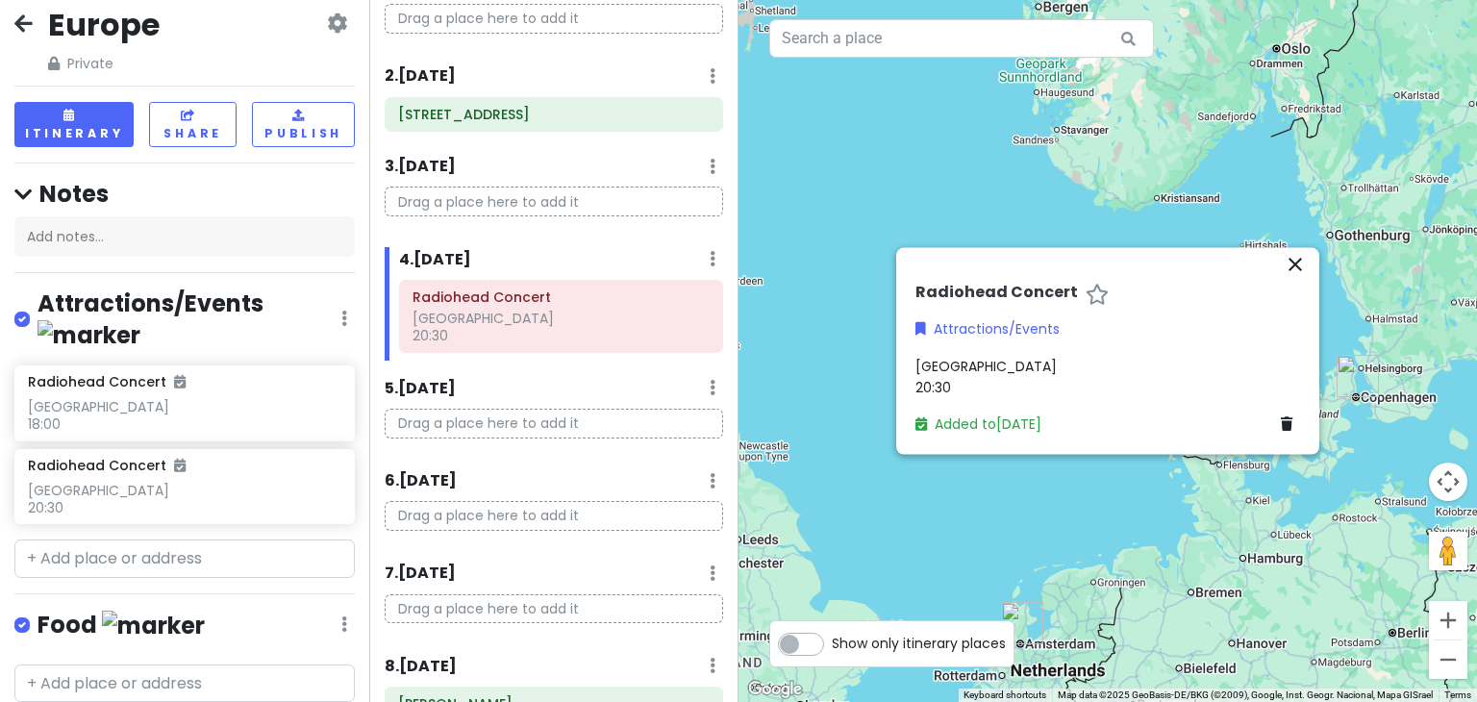
scroll to position [0, 0]
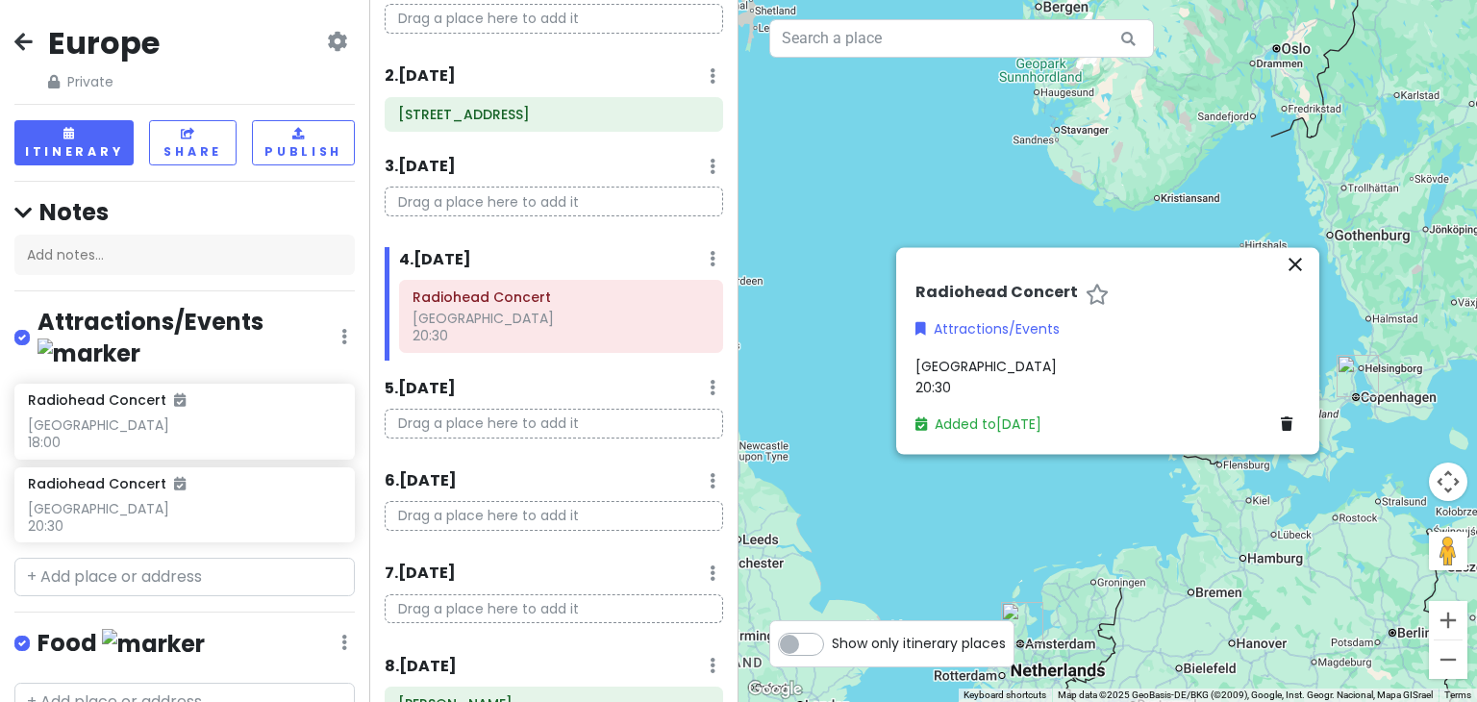
click at [129, 42] on h2 "Europe" at bounding box center [104, 43] width 112 height 40
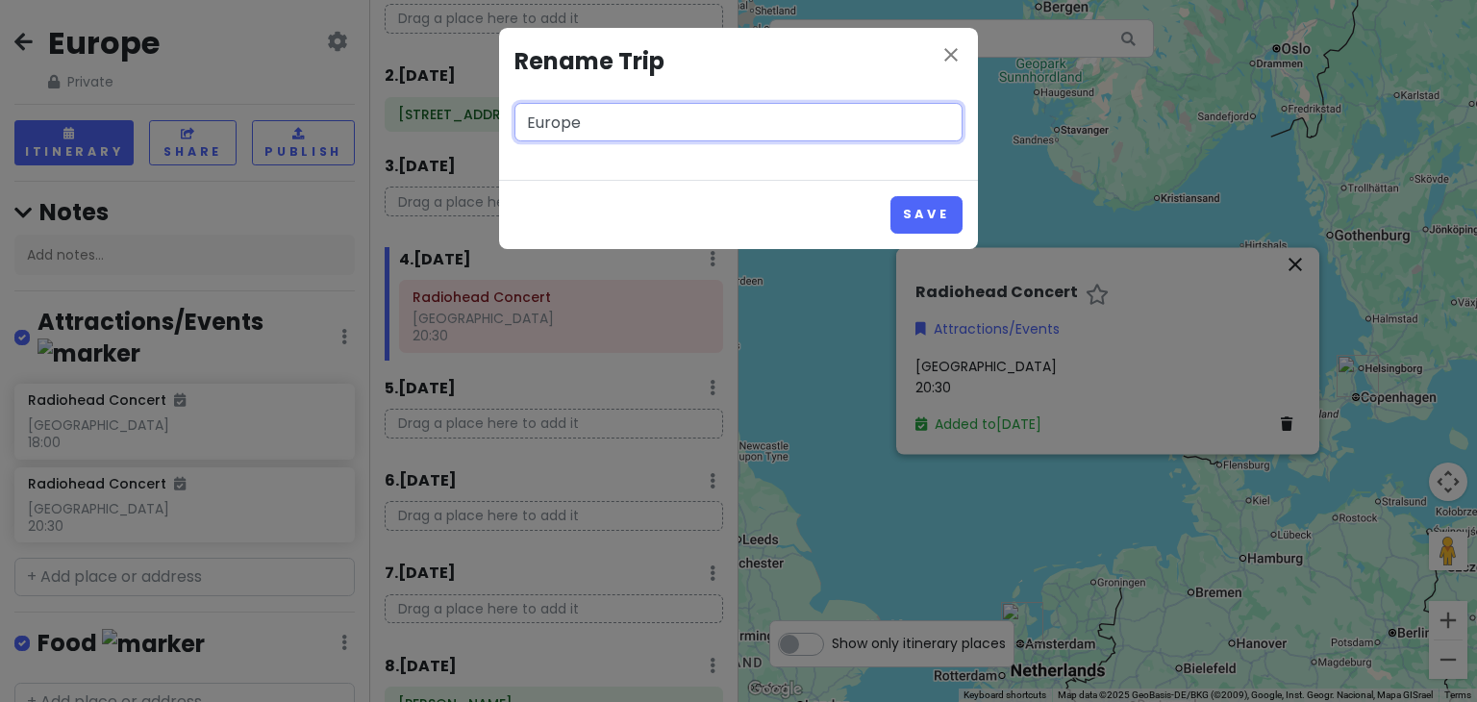
click at [589, 122] on input "Europe" at bounding box center [738, 122] width 448 height 38
click at [606, 93] on div "close Rename Trip [GEOGRAPHIC_DATA]" at bounding box center [738, 104] width 479 height 152
click at [597, 120] on input "Europe" at bounding box center [738, 122] width 448 height 38
type input "Europe (Radiohead Edition)"
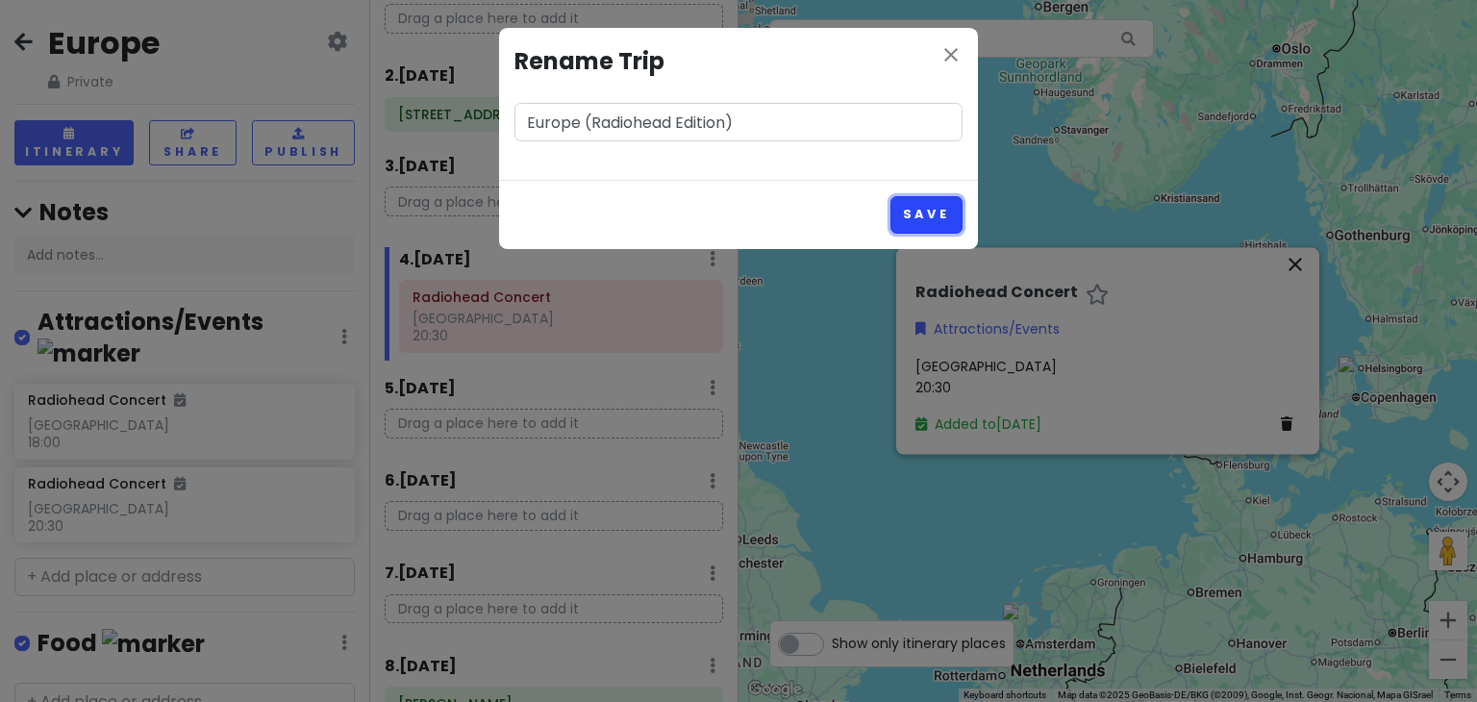
click at [924, 211] on button "Save" at bounding box center [926, 214] width 72 height 37
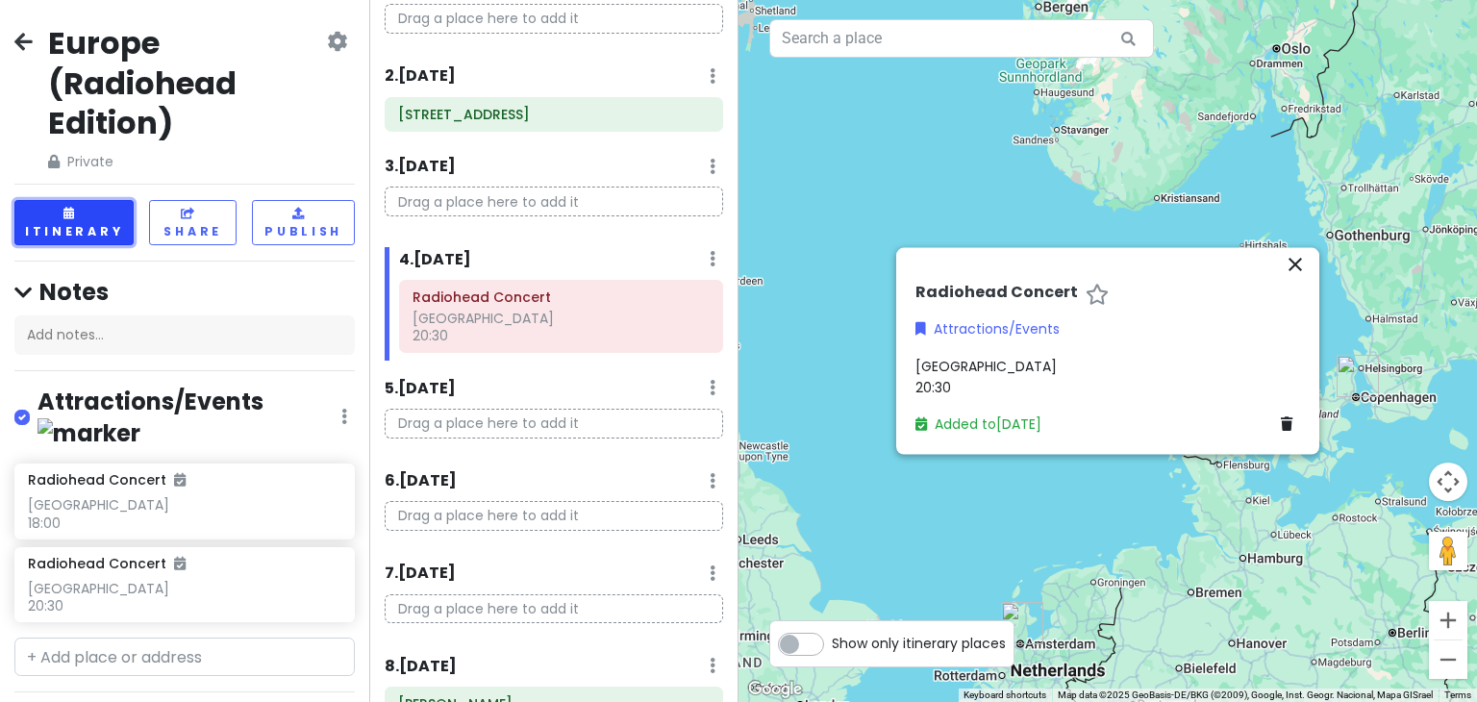
click at [87, 217] on button "Itinerary" at bounding box center [73, 222] width 119 height 45
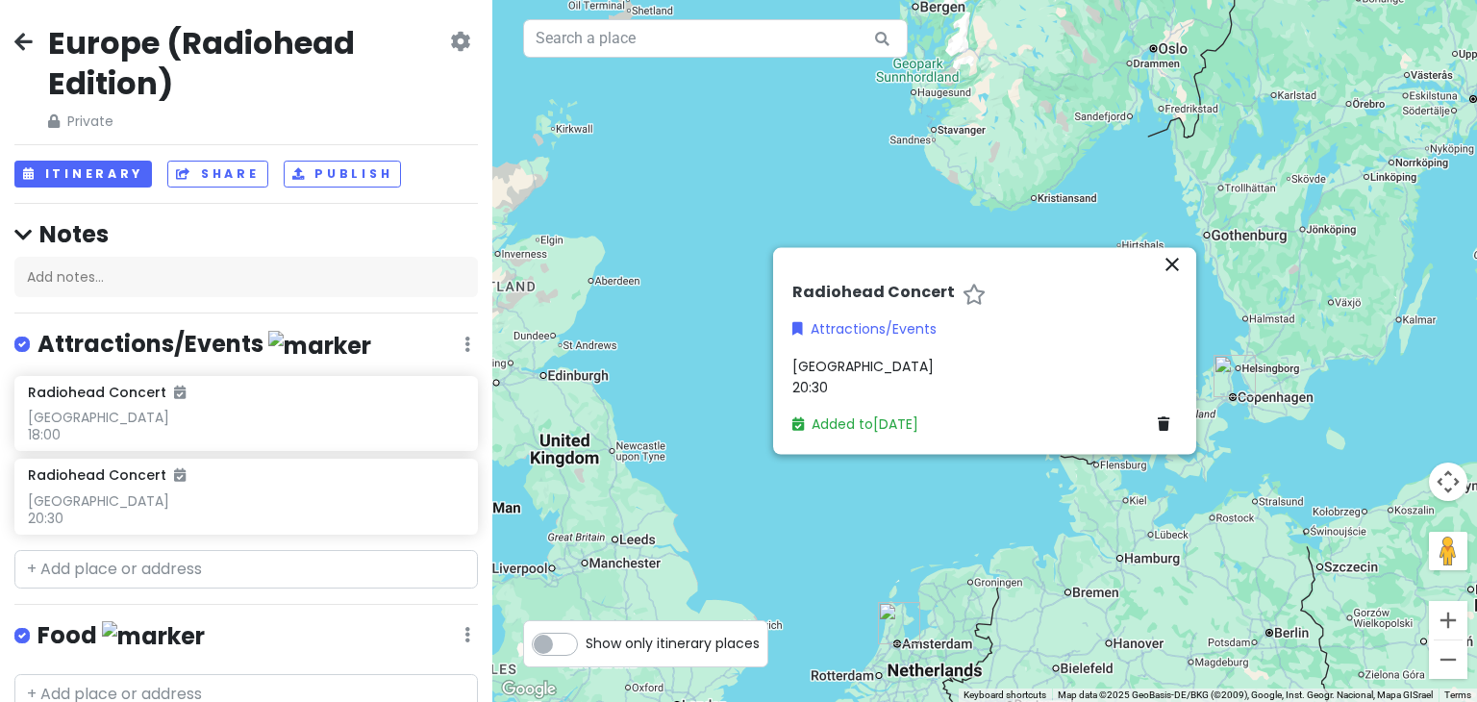
click at [20, 37] on icon at bounding box center [23, 41] width 18 height 15
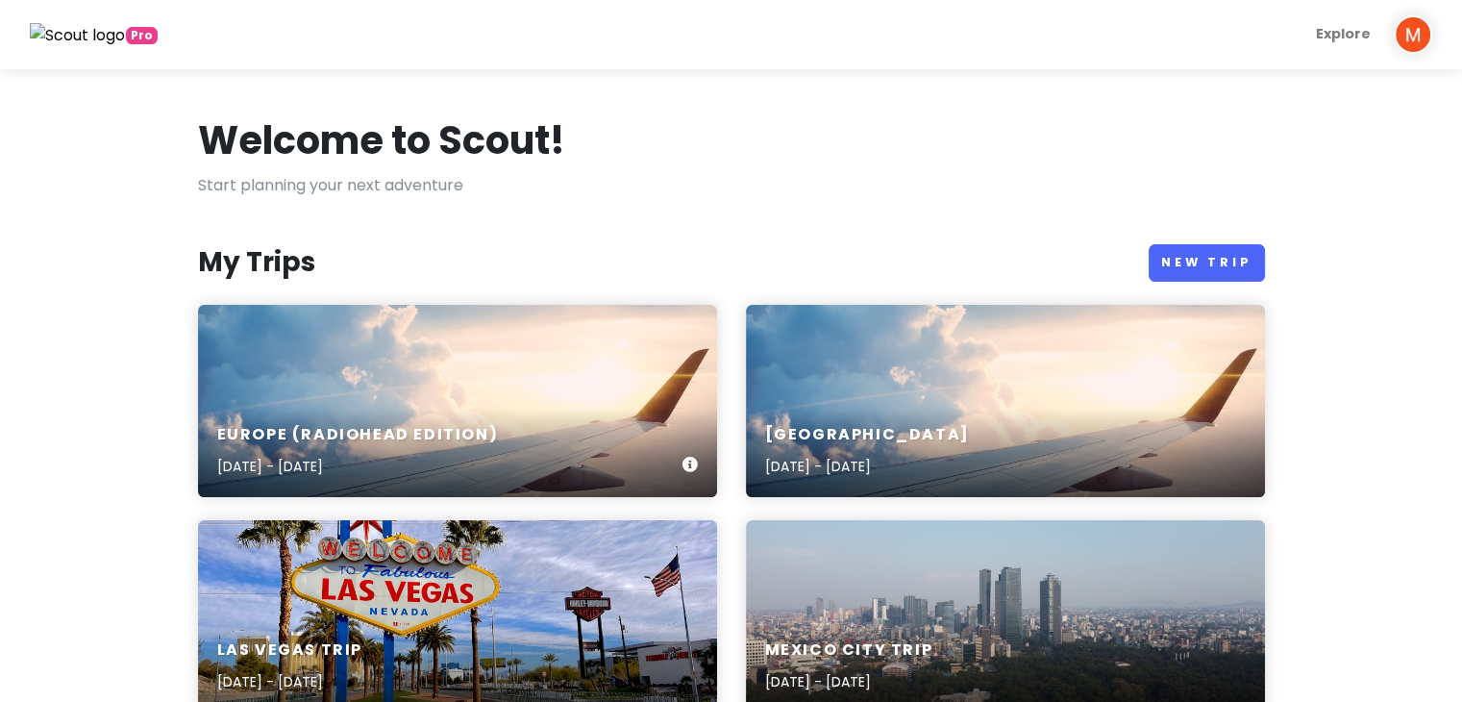
click at [452, 399] on div "Europe (Radiohead Edition) [DATE] - [DATE]" at bounding box center [457, 401] width 519 height 192
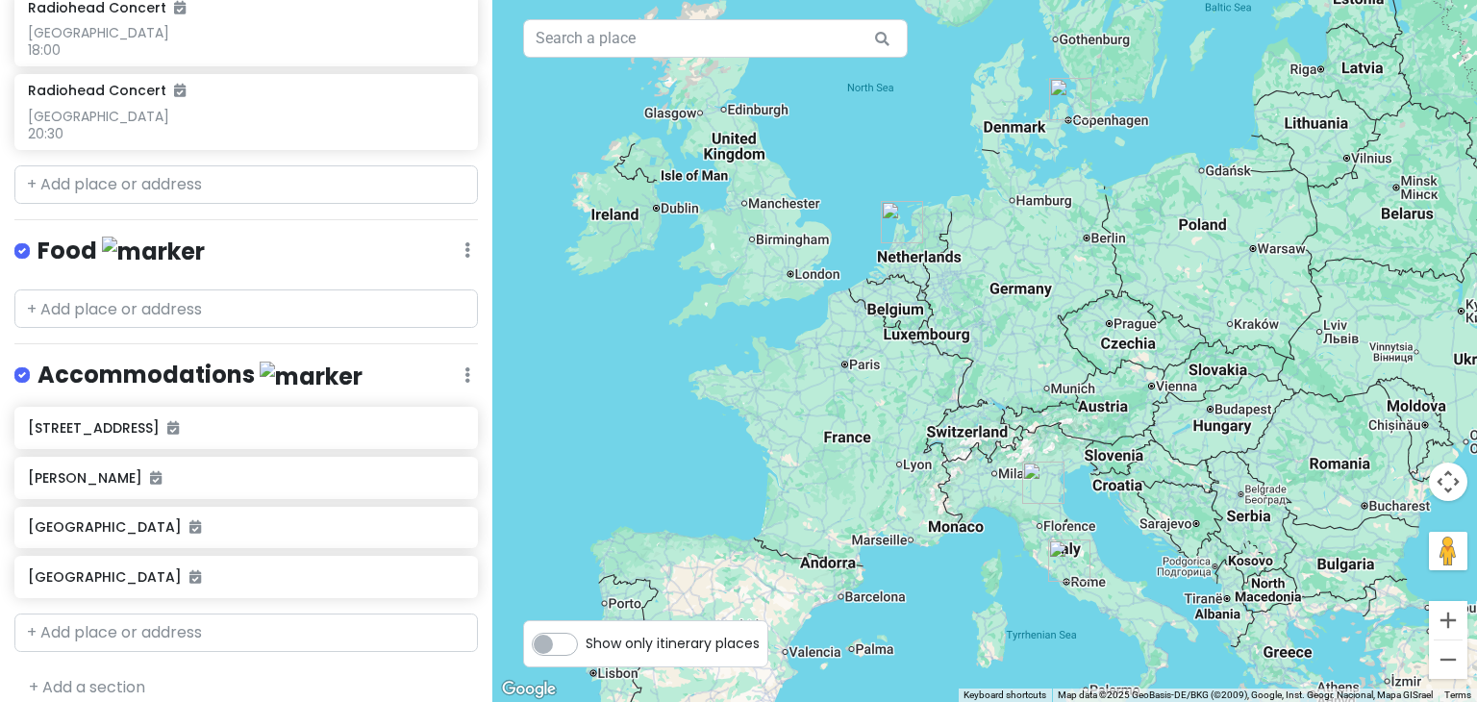
scroll to position [399, 0]
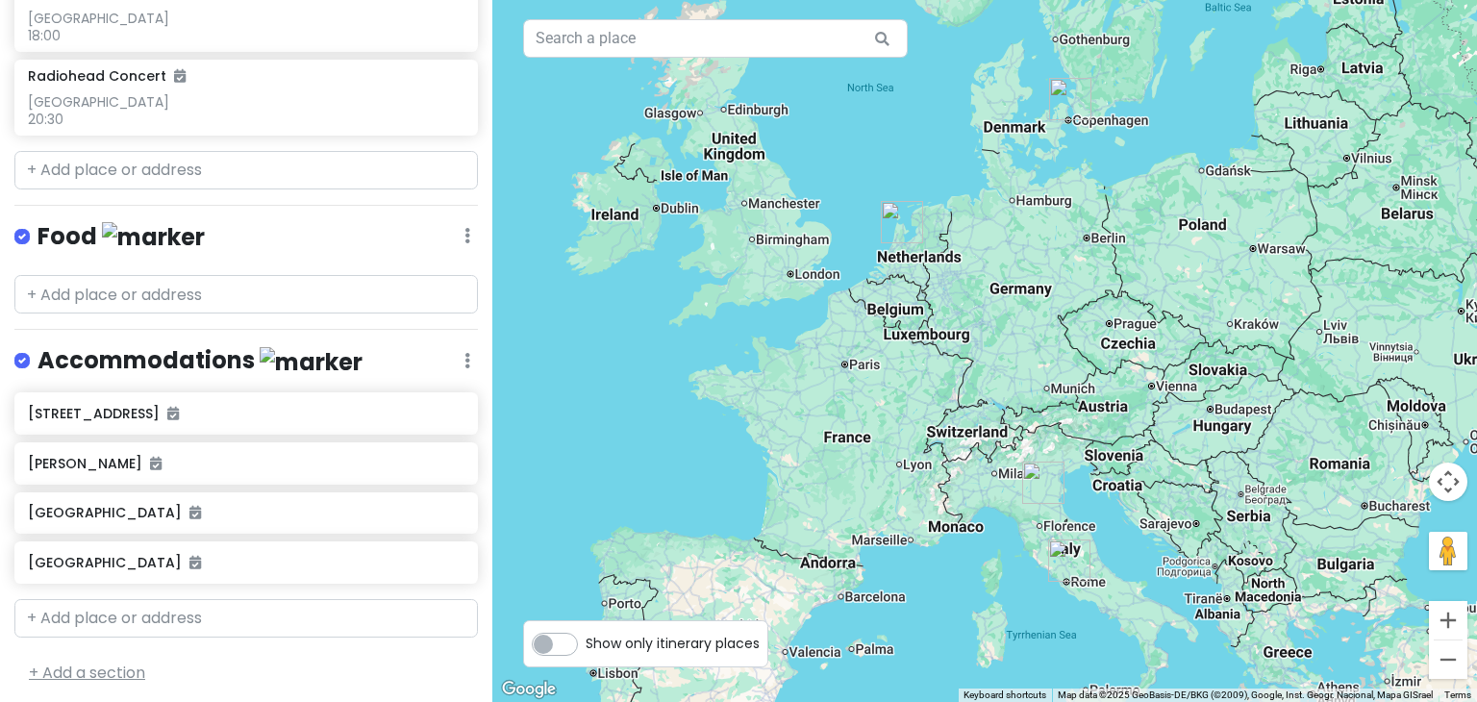
click at [80, 662] on link "+ Add a section" at bounding box center [87, 673] width 116 height 22
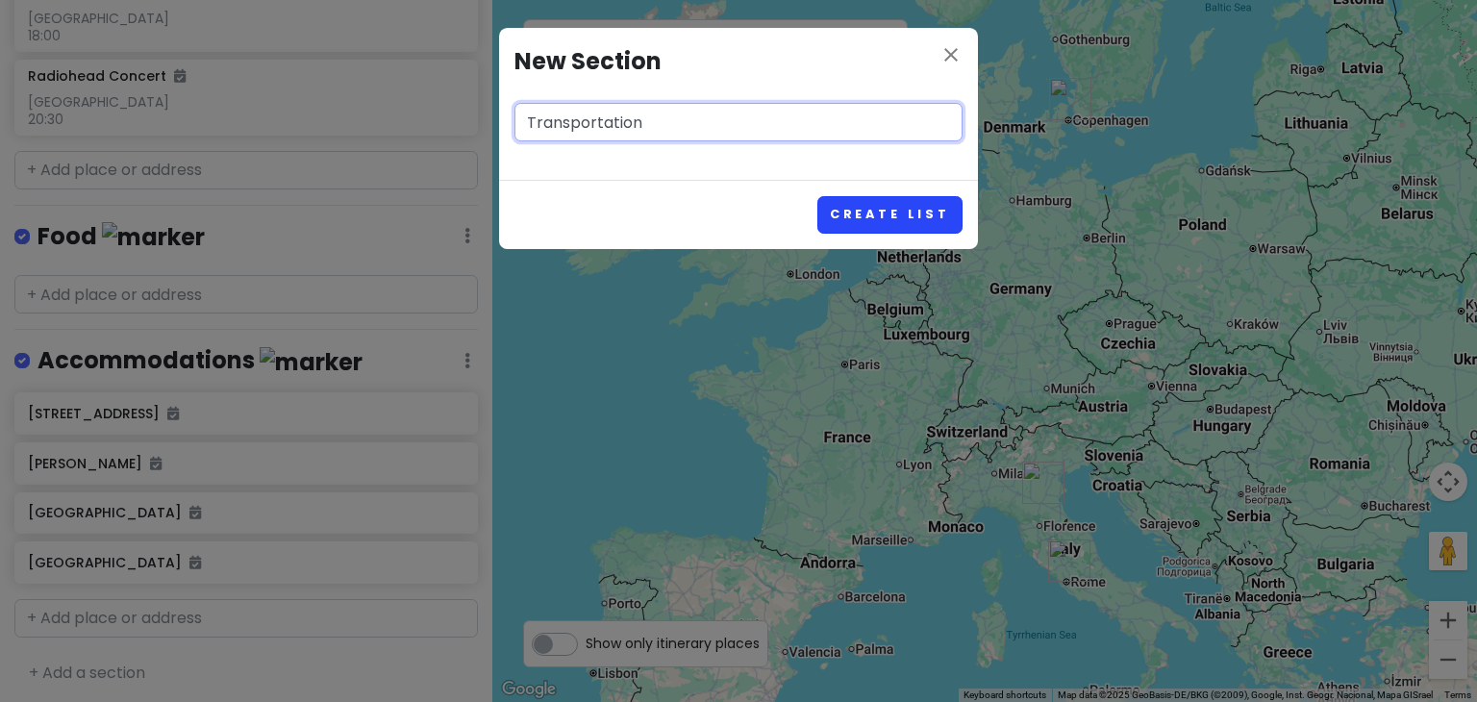
type input "Transportation"
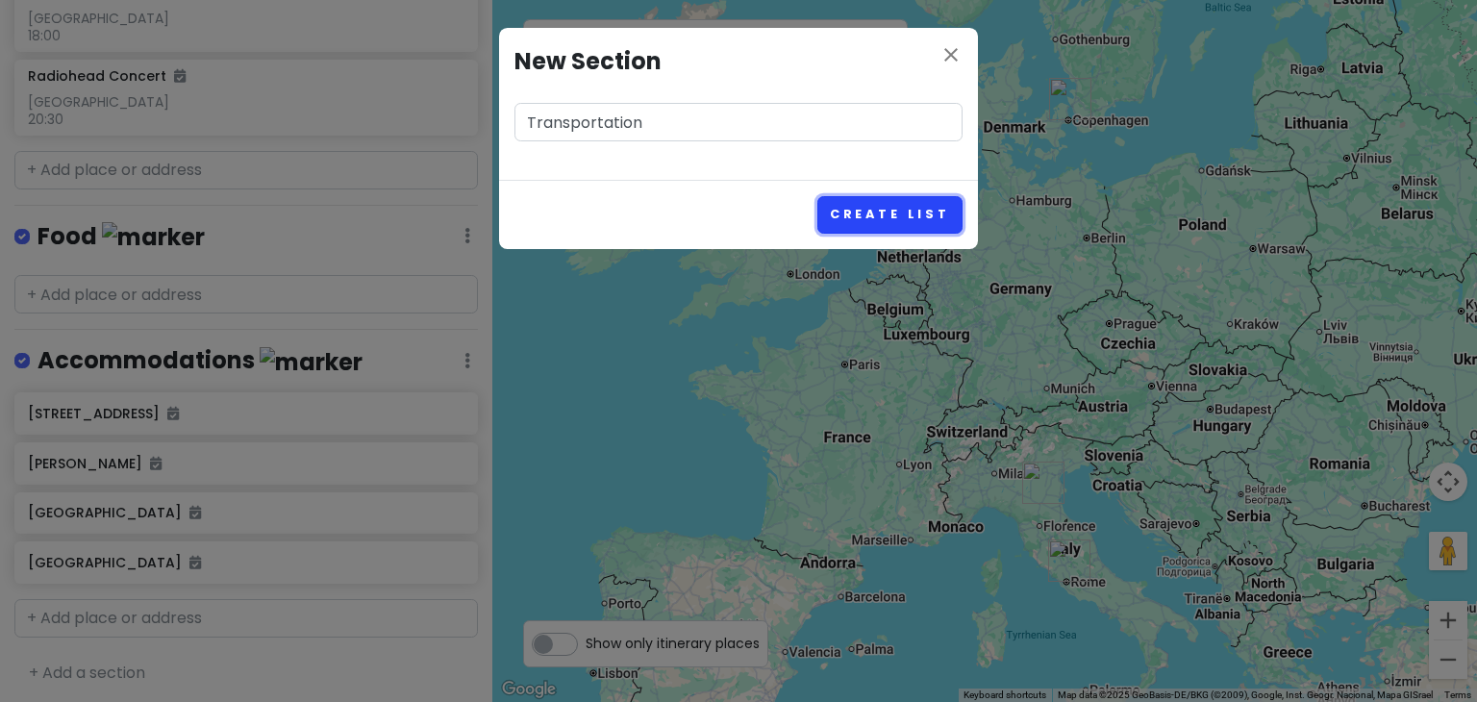
click at [868, 212] on button "Create List" at bounding box center [889, 214] width 145 height 37
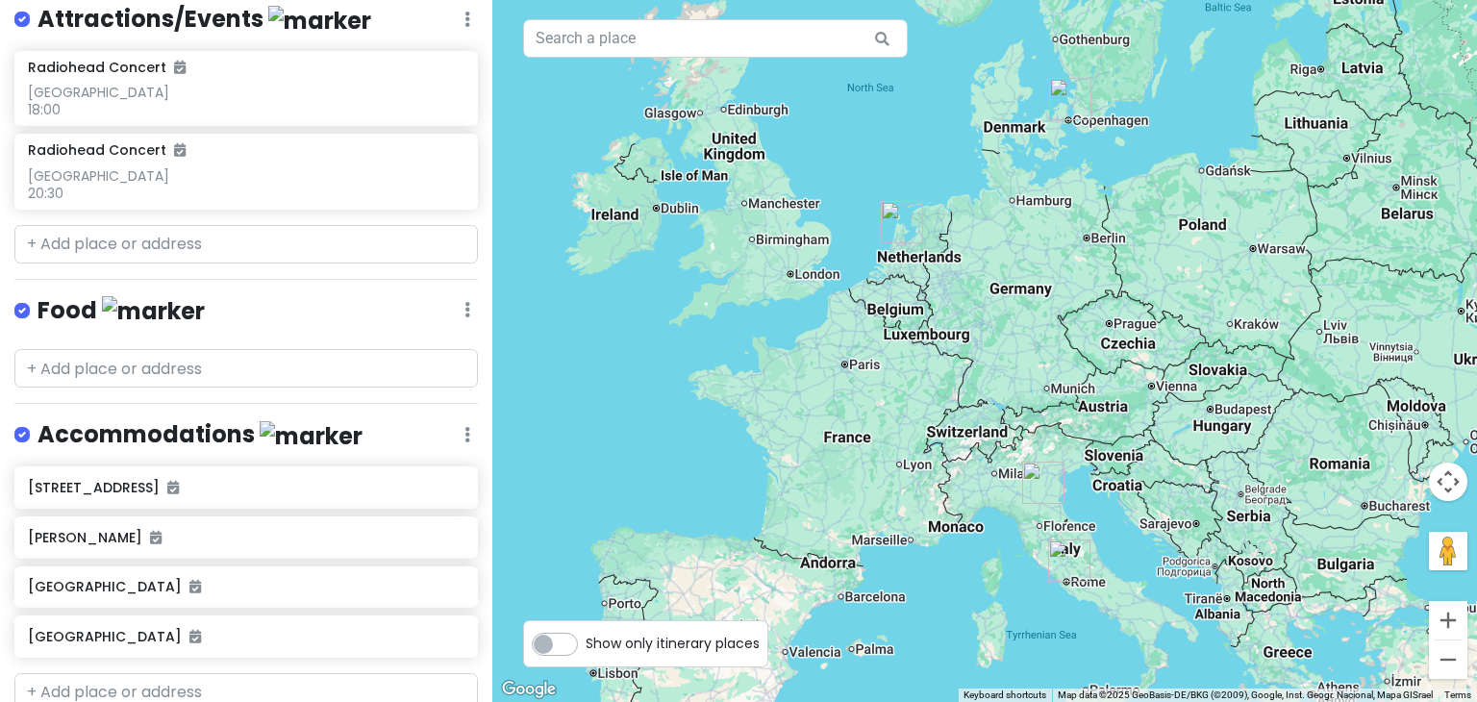
scroll to position [522, 0]
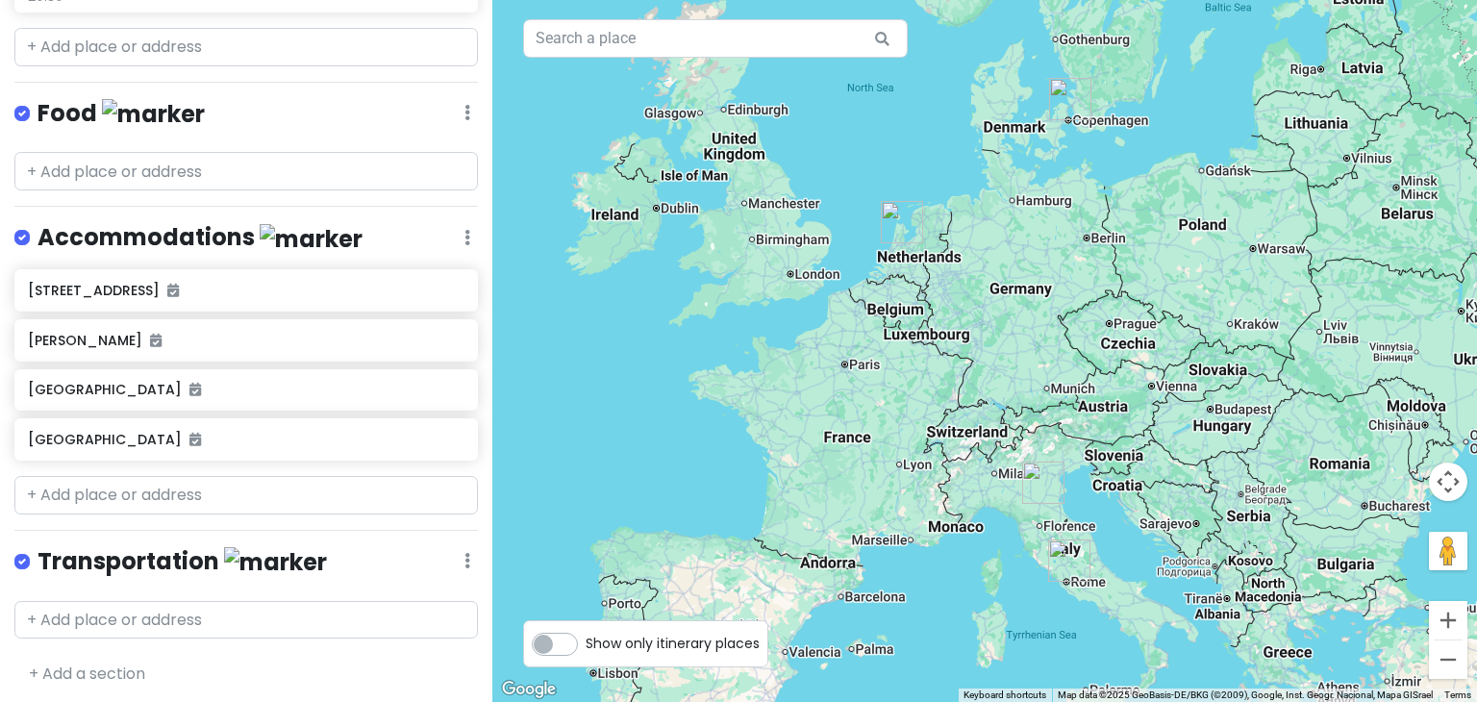
click at [231, 552] on img at bounding box center [275, 562] width 103 height 30
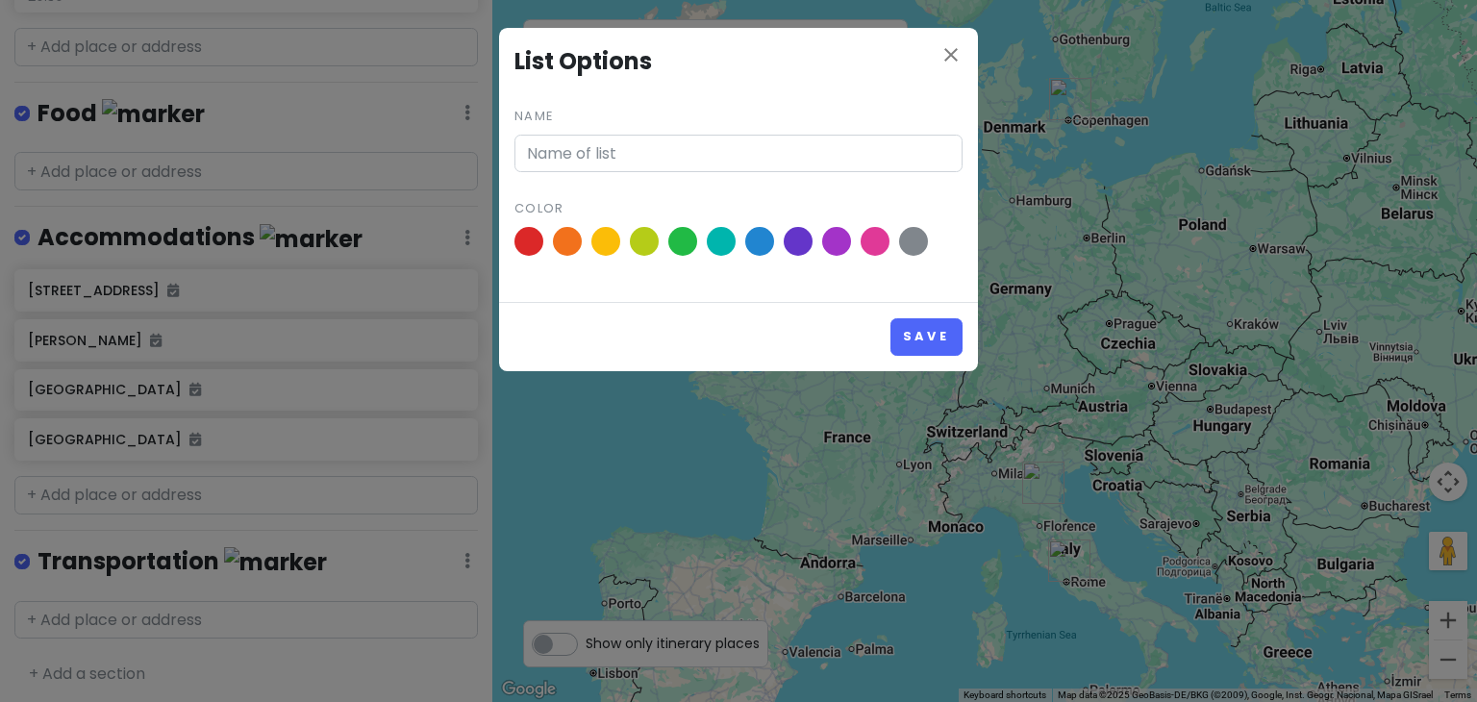
type input "Transportation"
click at [880, 240] on span at bounding box center [876, 242] width 34 height 34
click at [0, 0] on input "radio" at bounding box center [0, 0] width 0 height 0
click at [923, 332] on button "Save" at bounding box center [926, 336] width 72 height 37
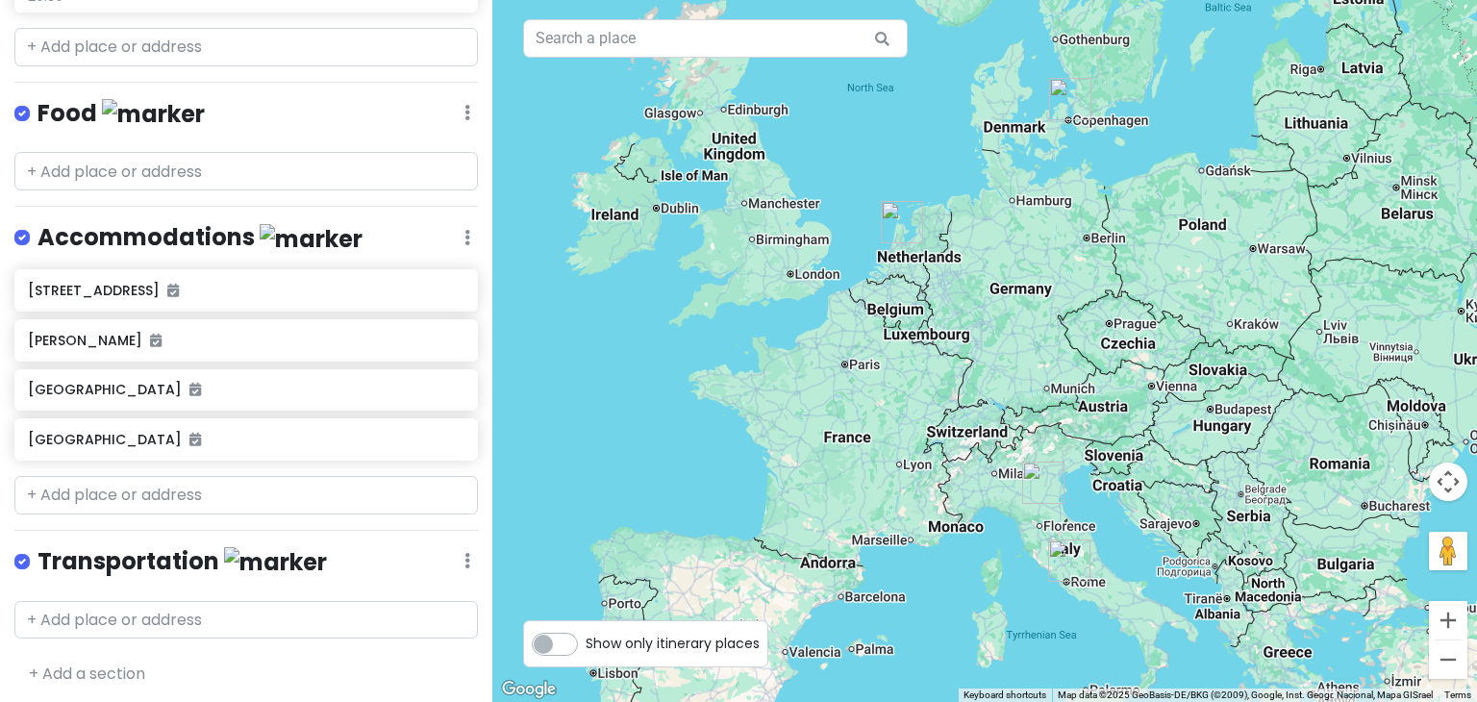
click at [230, 555] on img at bounding box center [275, 562] width 103 height 30
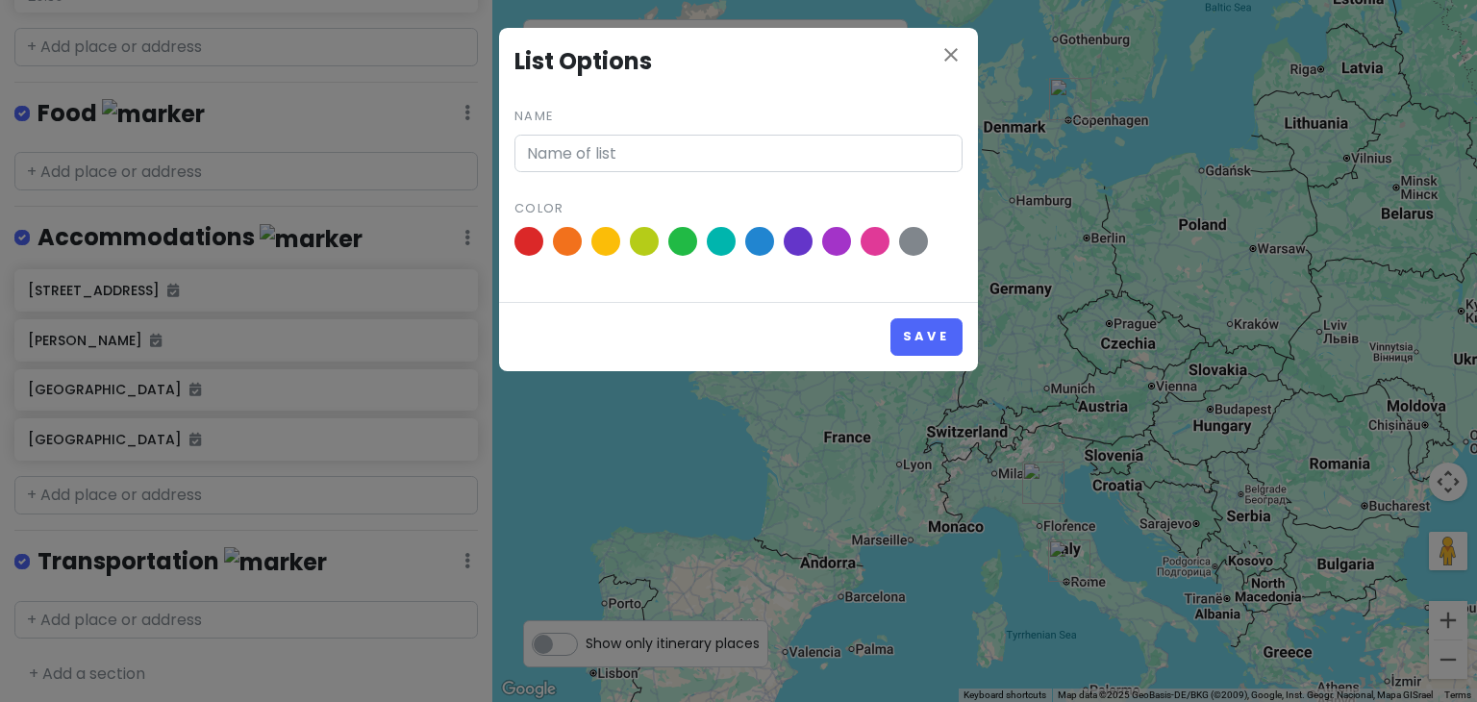
type input "Transportation"
click at [758, 239] on span at bounding box center [760, 242] width 34 height 34
click at [0, 0] on input "radio" at bounding box center [0, 0] width 0 height 0
click at [912, 342] on button "Save" at bounding box center [926, 336] width 72 height 37
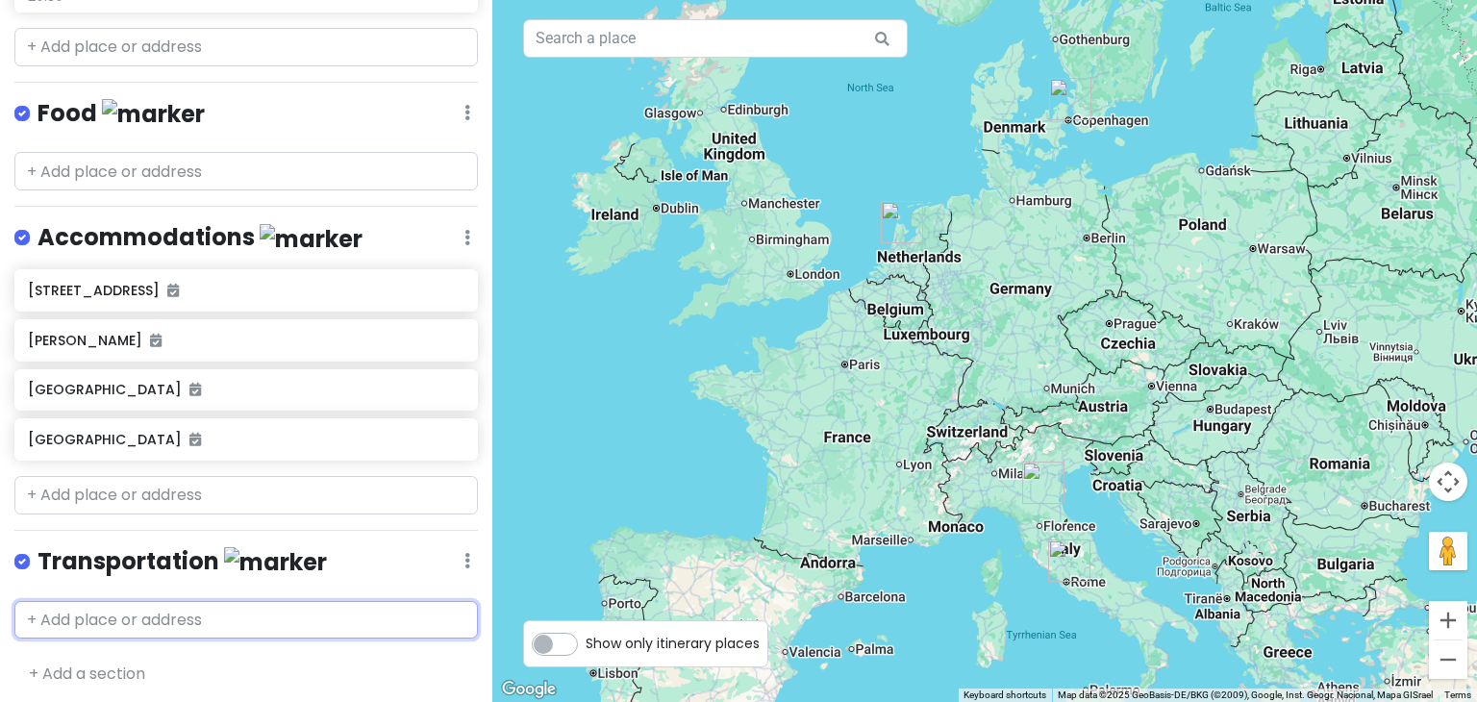
click at [65, 612] on input "text" at bounding box center [245, 620] width 463 height 38
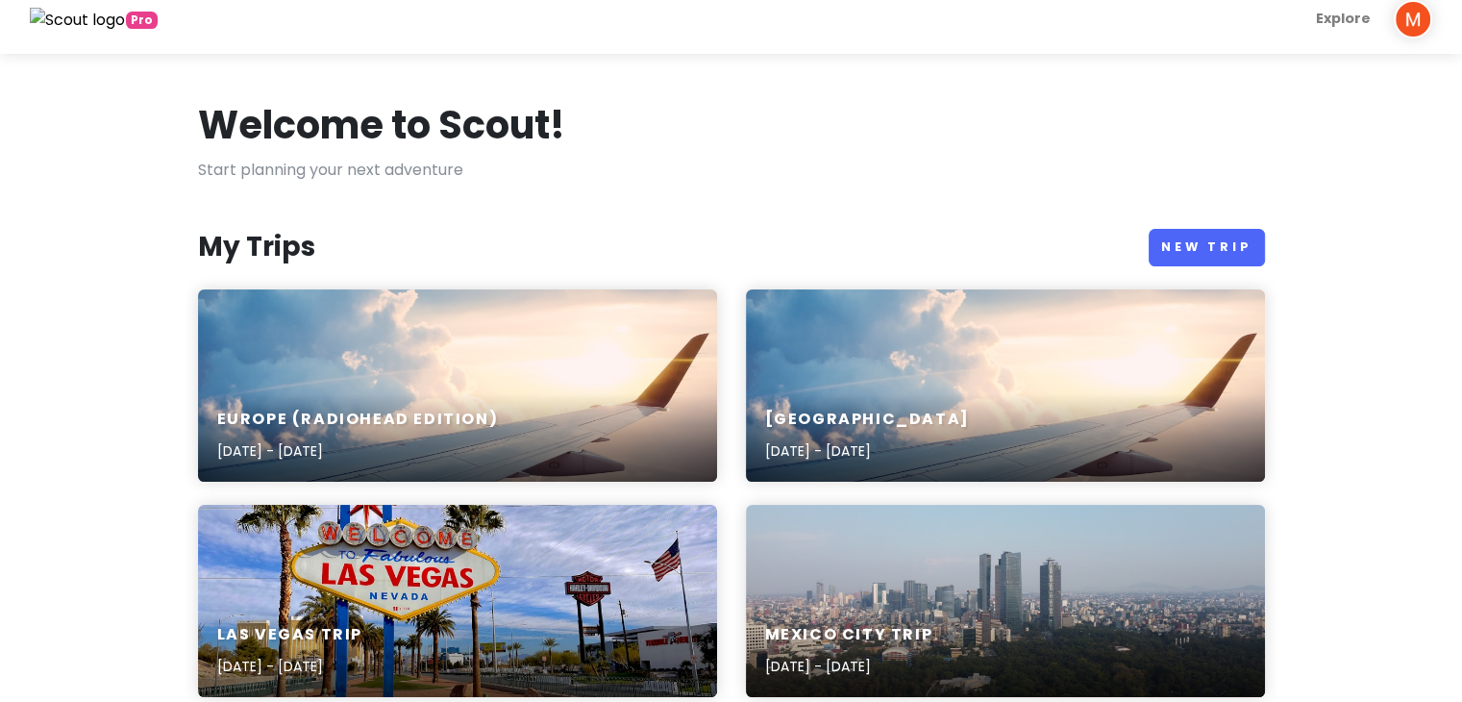
scroll to position [129, 0]
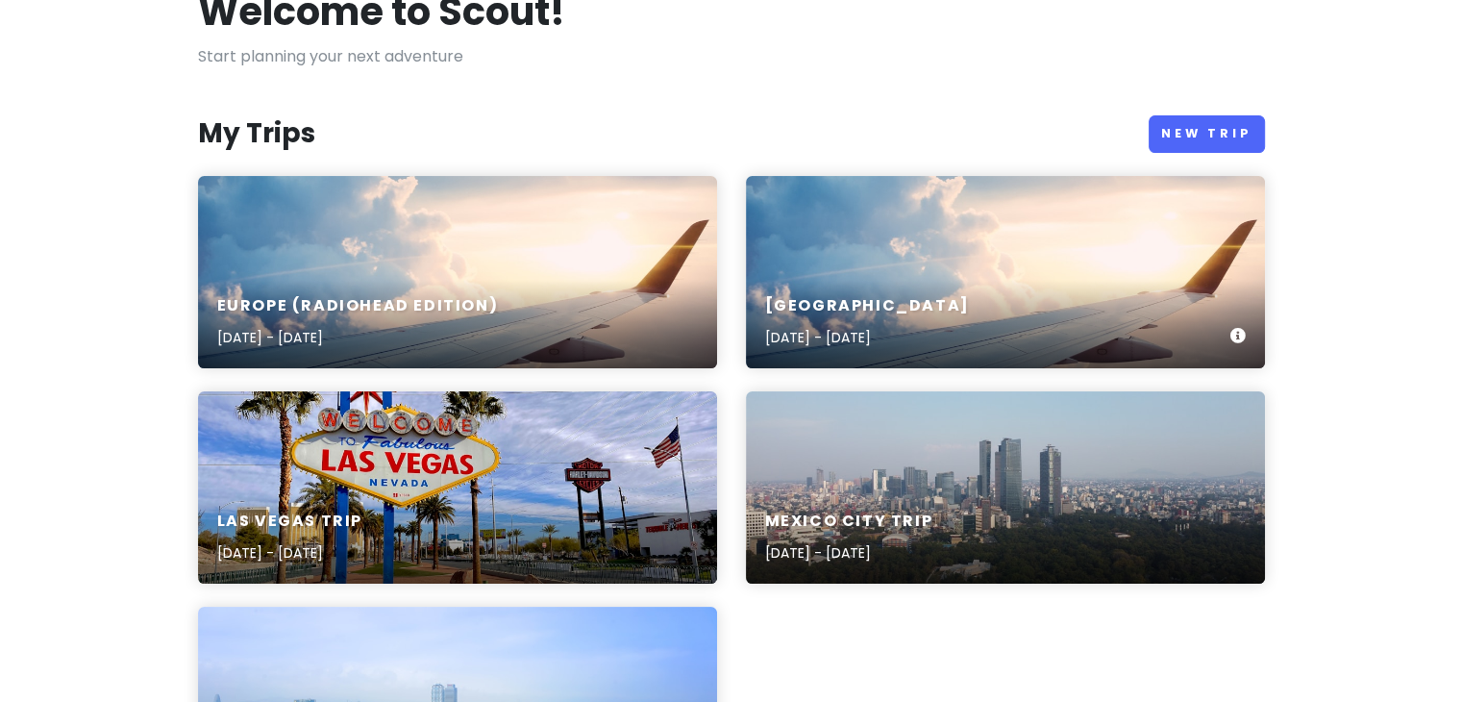
click at [985, 270] on div "[GEOGRAPHIC_DATA] [DATE] - [DATE]" at bounding box center [1005, 272] width 519 height 192
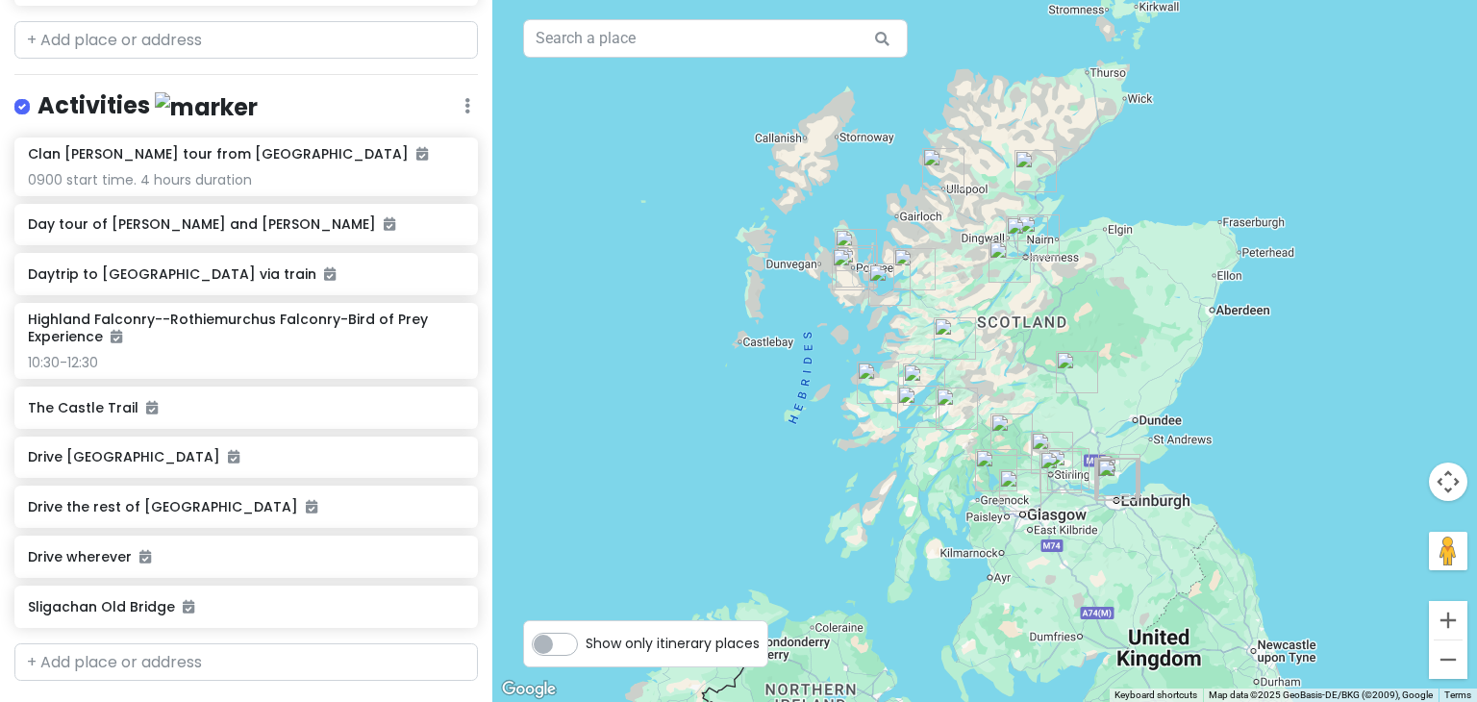
scroll to position [2526, 0]
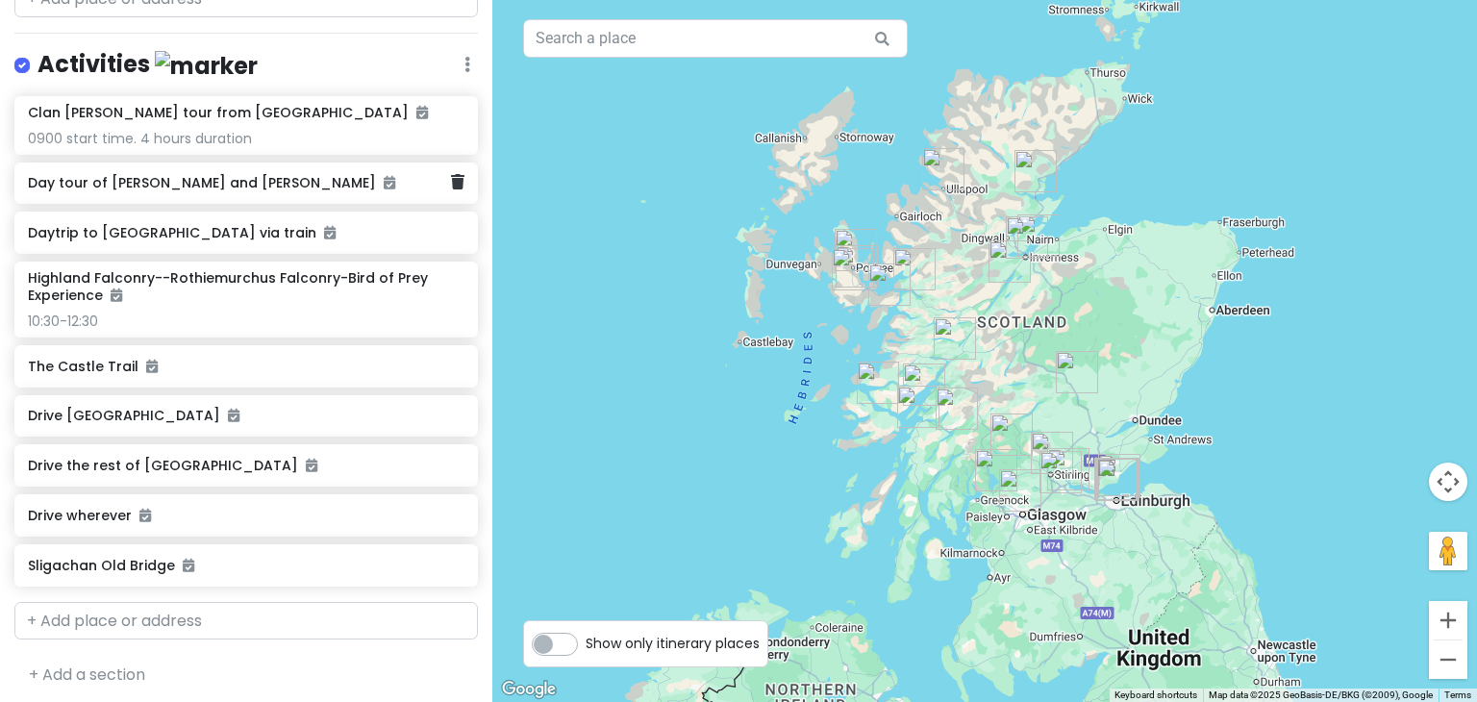
click at [185, 185] on div "Day tour of [PERSON_NAME] and [PERSON_NAME]" at bounding box center [239, 183] width 422 height 27
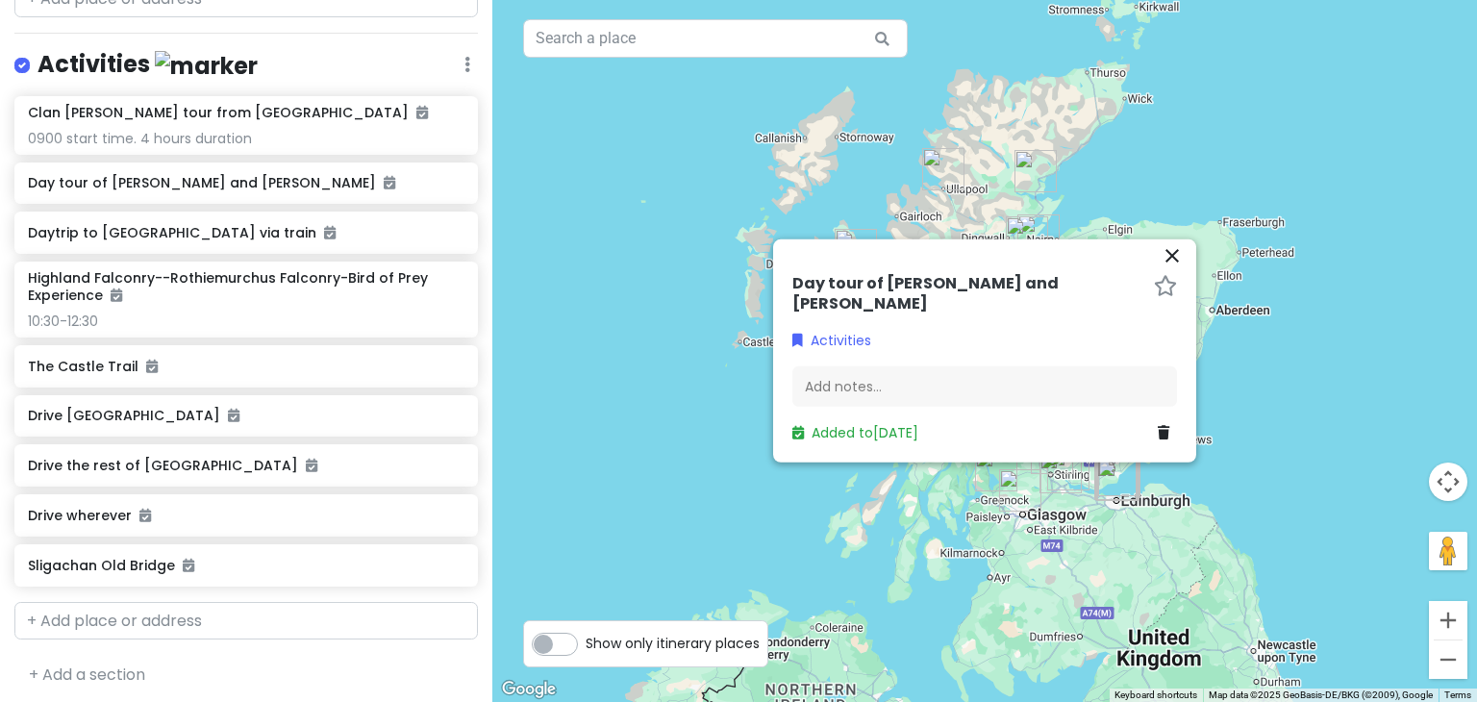
click at [923, 289] on h6 "Day tour of [PERSON_NAME] and [PERSON_NAME]" at bounding box center [969, 294] width 354 height 40
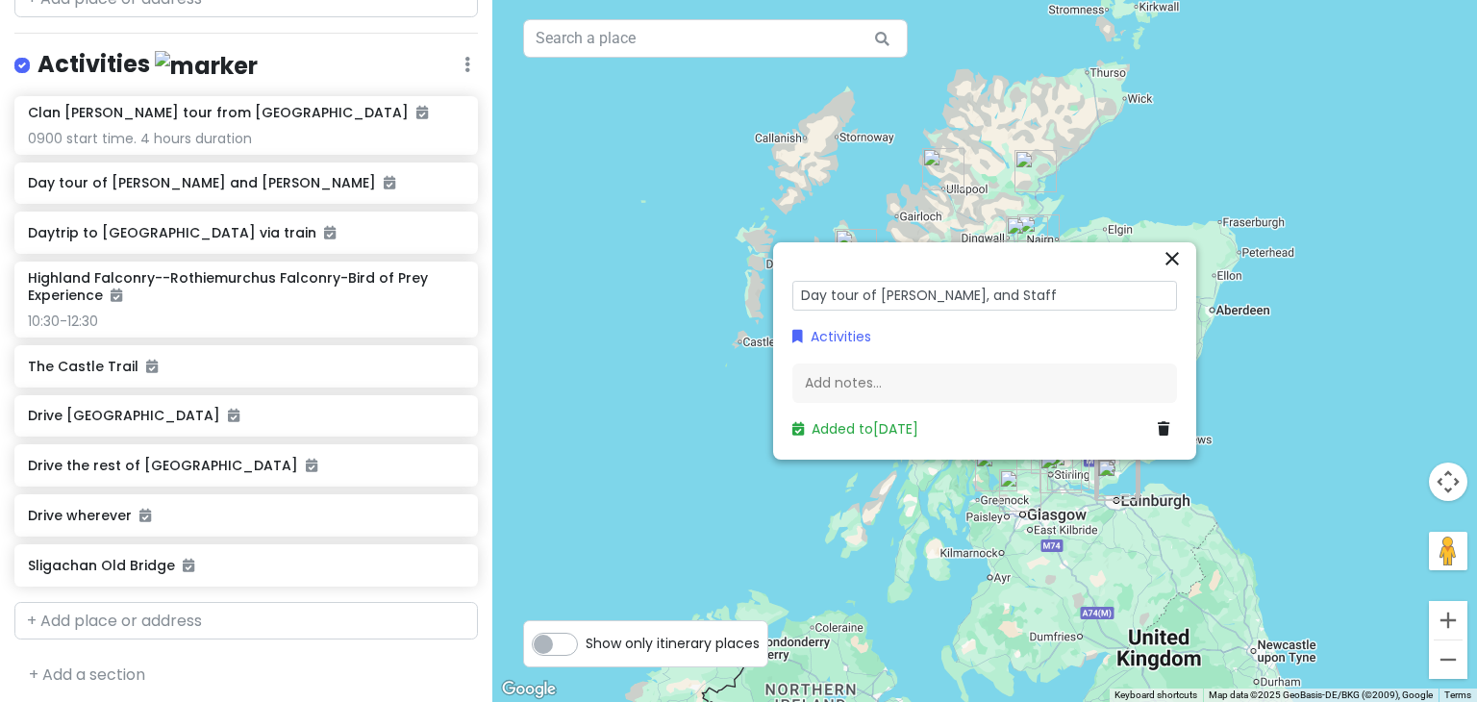
type input "Day tour of [PERSON_NAME], and [PERSON_NAME]"
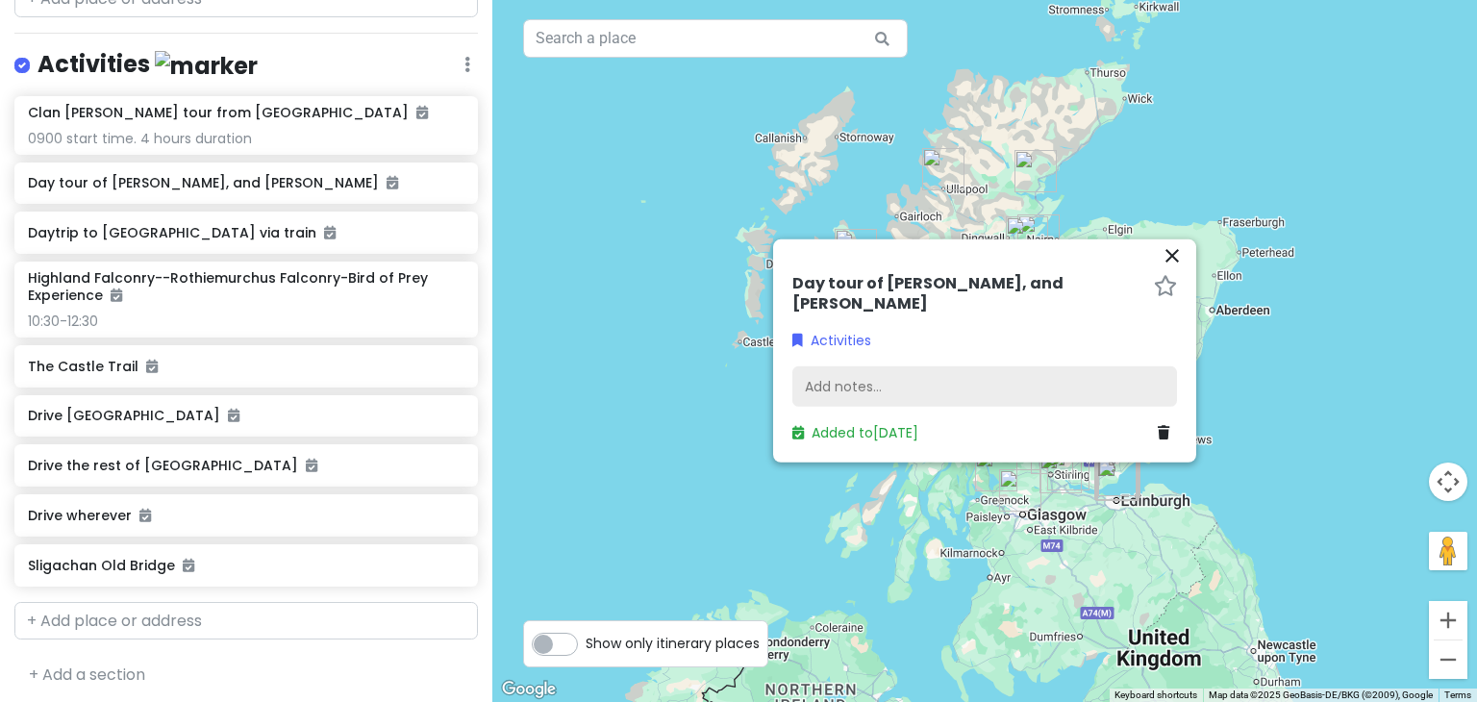
click at [832, 378] on div "Add notes..." at bounding box center [984, 386] width 385 height 40
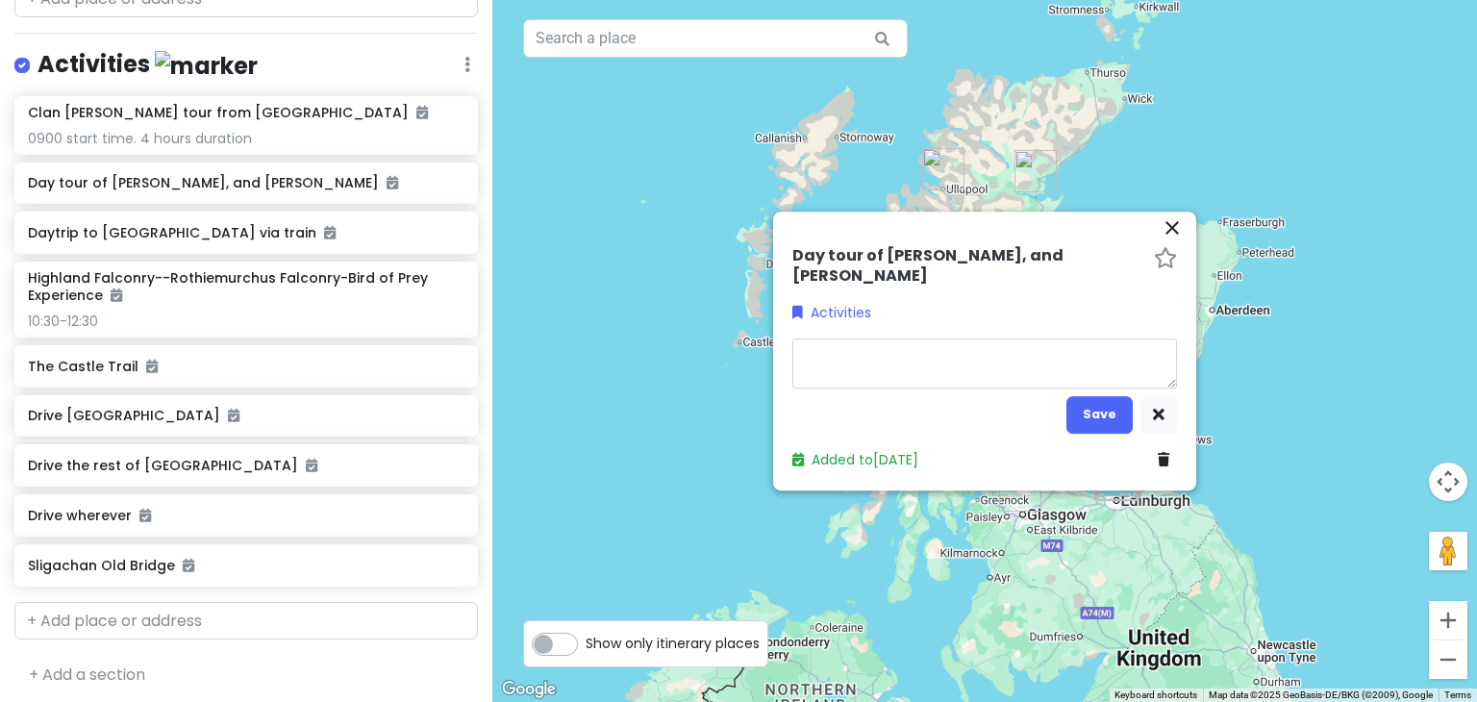
type textarea "x"
type textarea "B"
type textarea "x"
type textarea "Be"
type textarea "x"
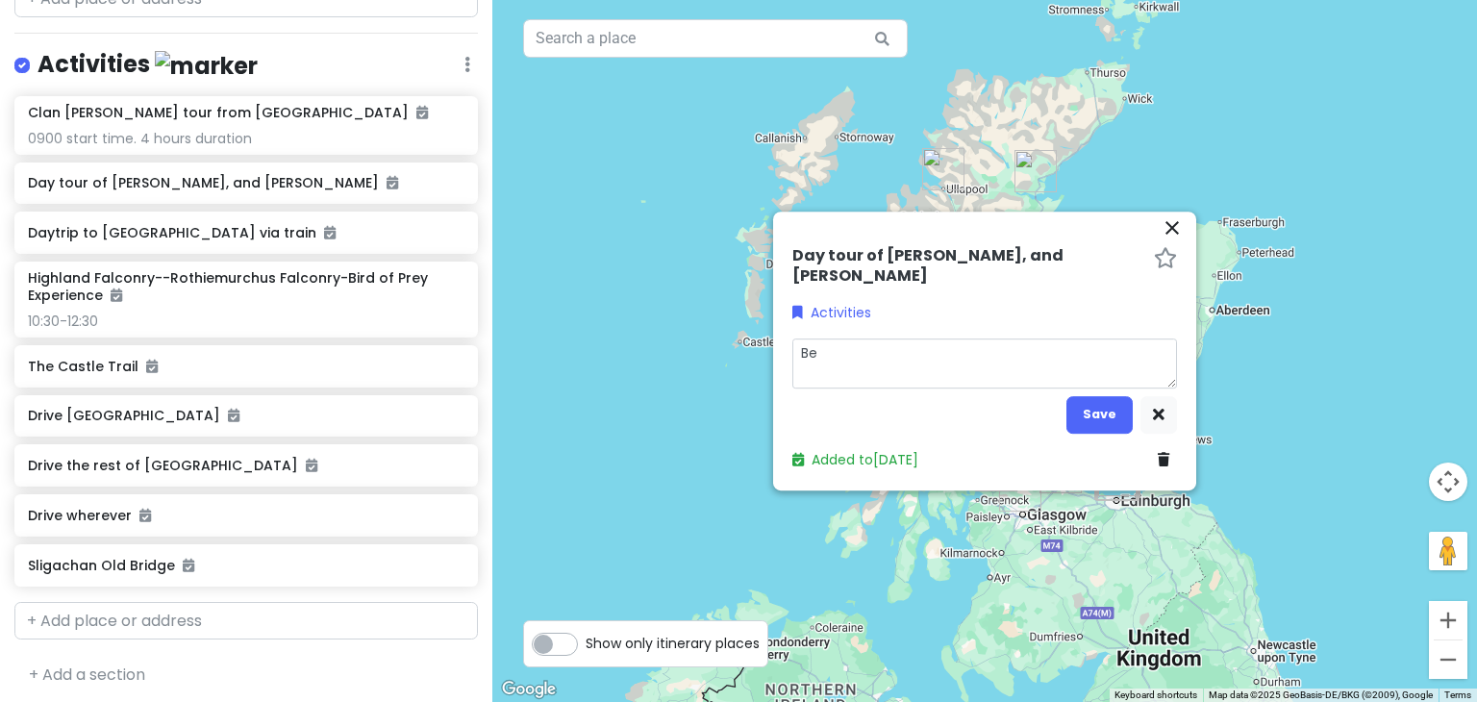
type textarea "Be"
type textarea "x"
type textarea "Be a"
type textarea "x"
type textarea "Be at"
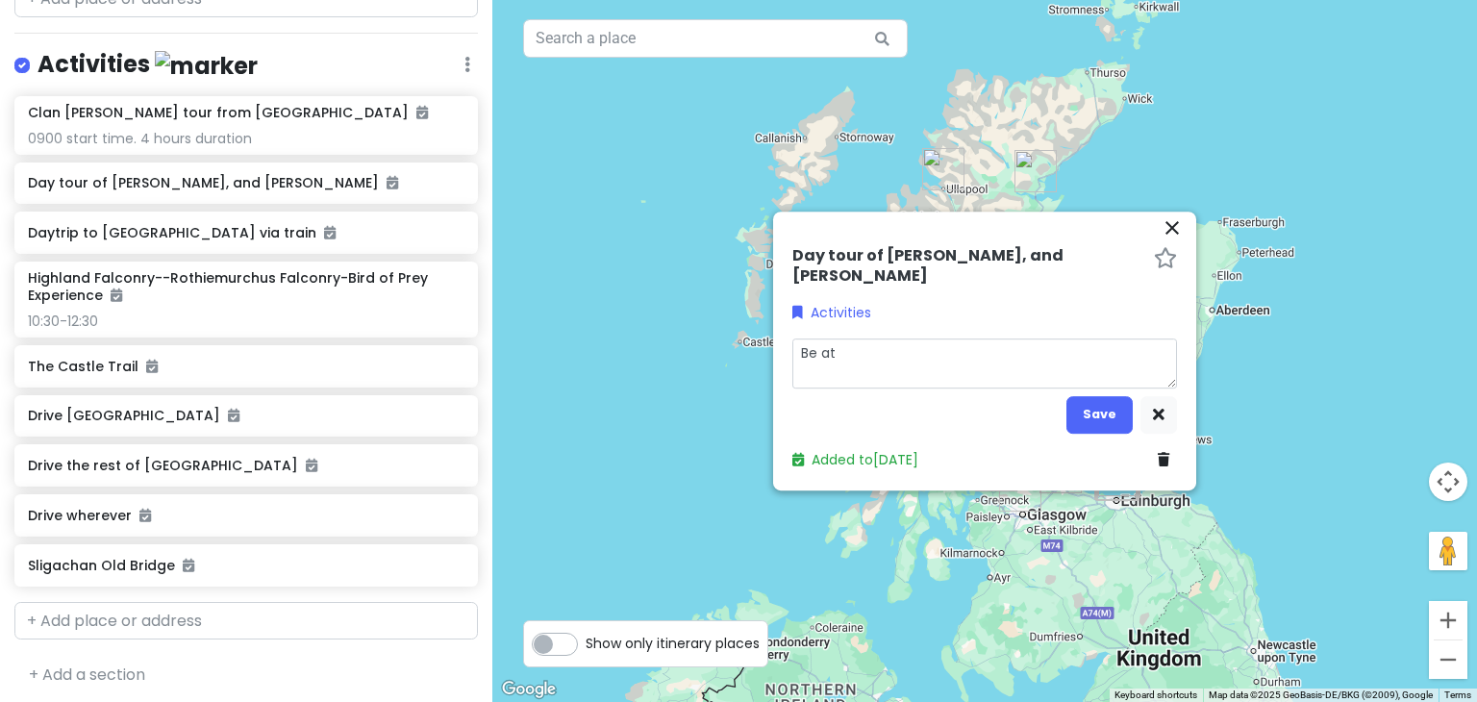
type textarea "x"
type textarea "Be at"
type textarea "x"
type textarea "Be at F"
type textarea "x"
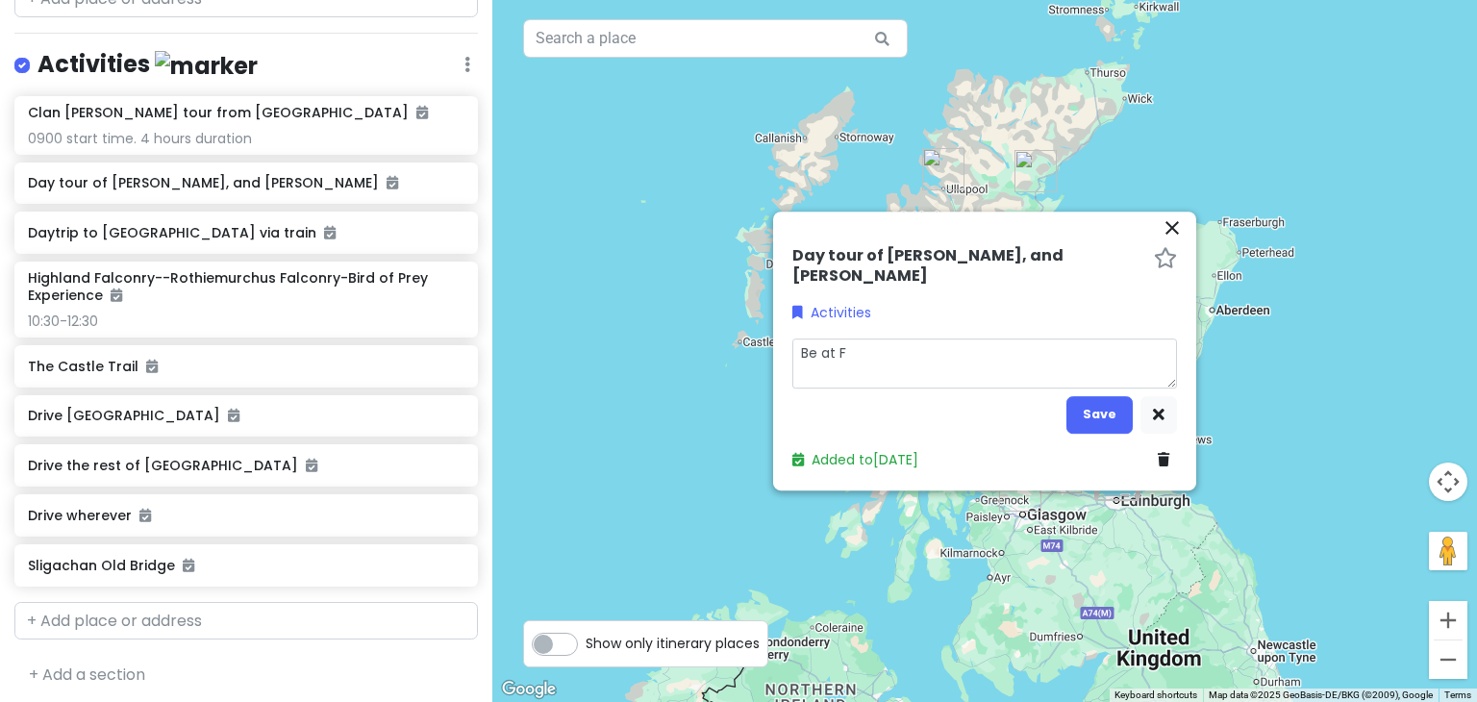
type textarea "Be at Fe"
type textarea "x"
type textarea "Be at Fer"
type textarea "x"
type textarea "Be at Ferr"
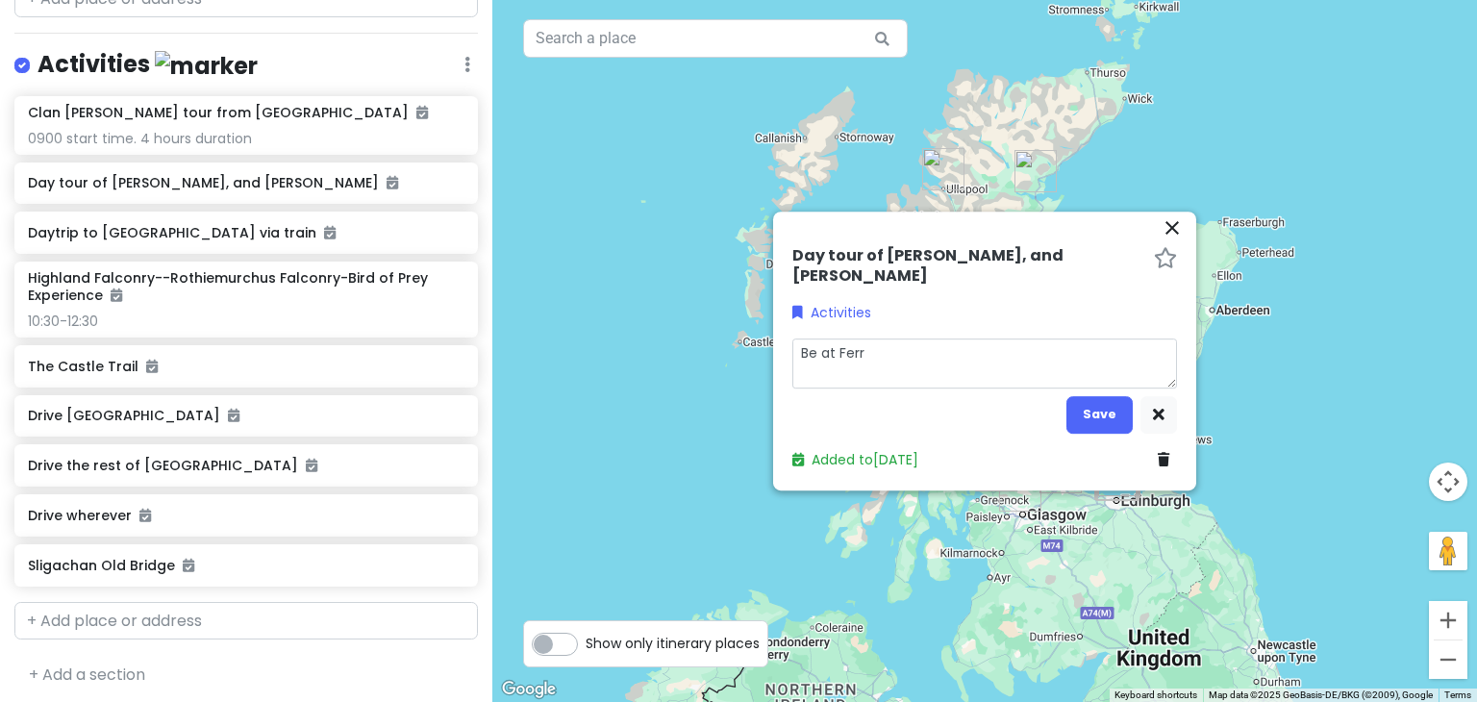
type textarea "x"
type textarea "Be at Ferry"
type textarea "x"
type textarea "Be at Ferry"
type textarea "x"
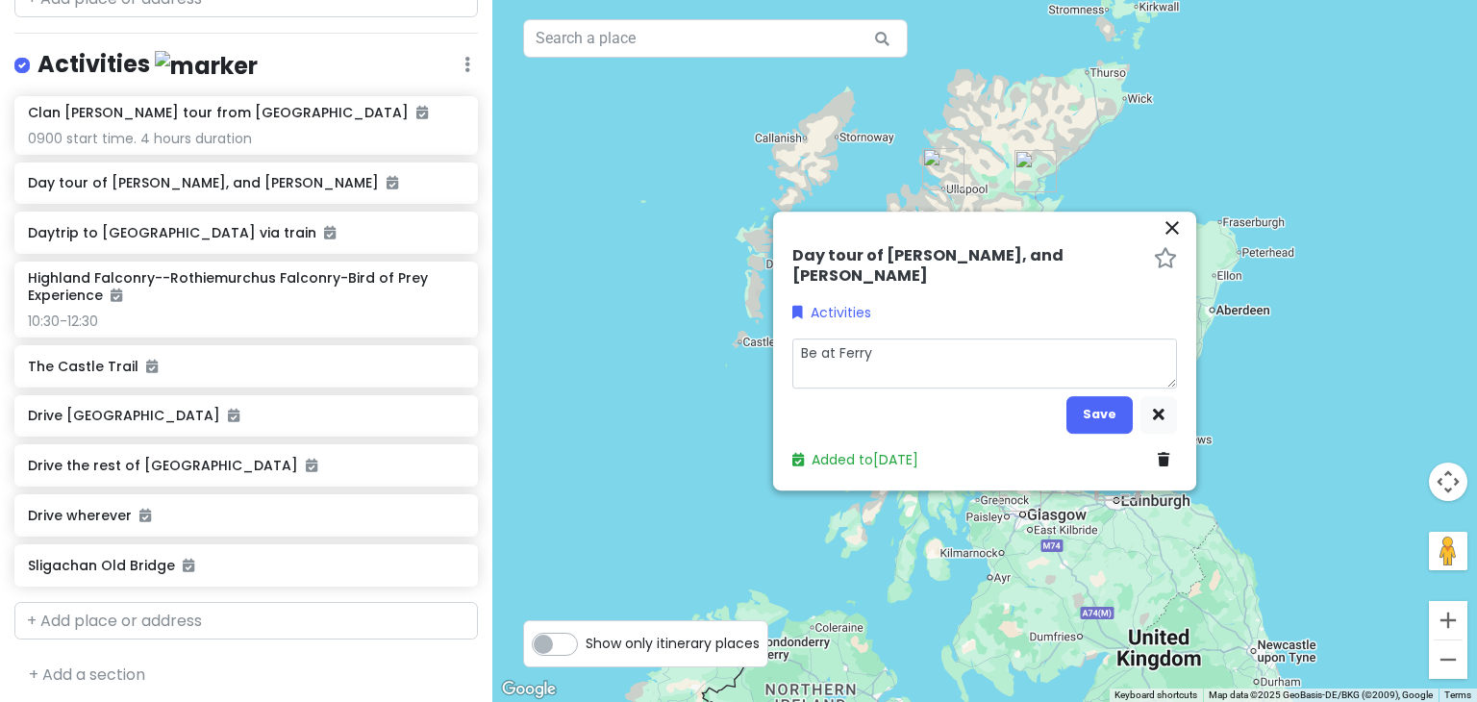
type textarea "Be at Ferry @"
type textarea "x"
type textarea "Be at Ferry @0"
type textarea "x"
type textarea "Be at Ferry @09"
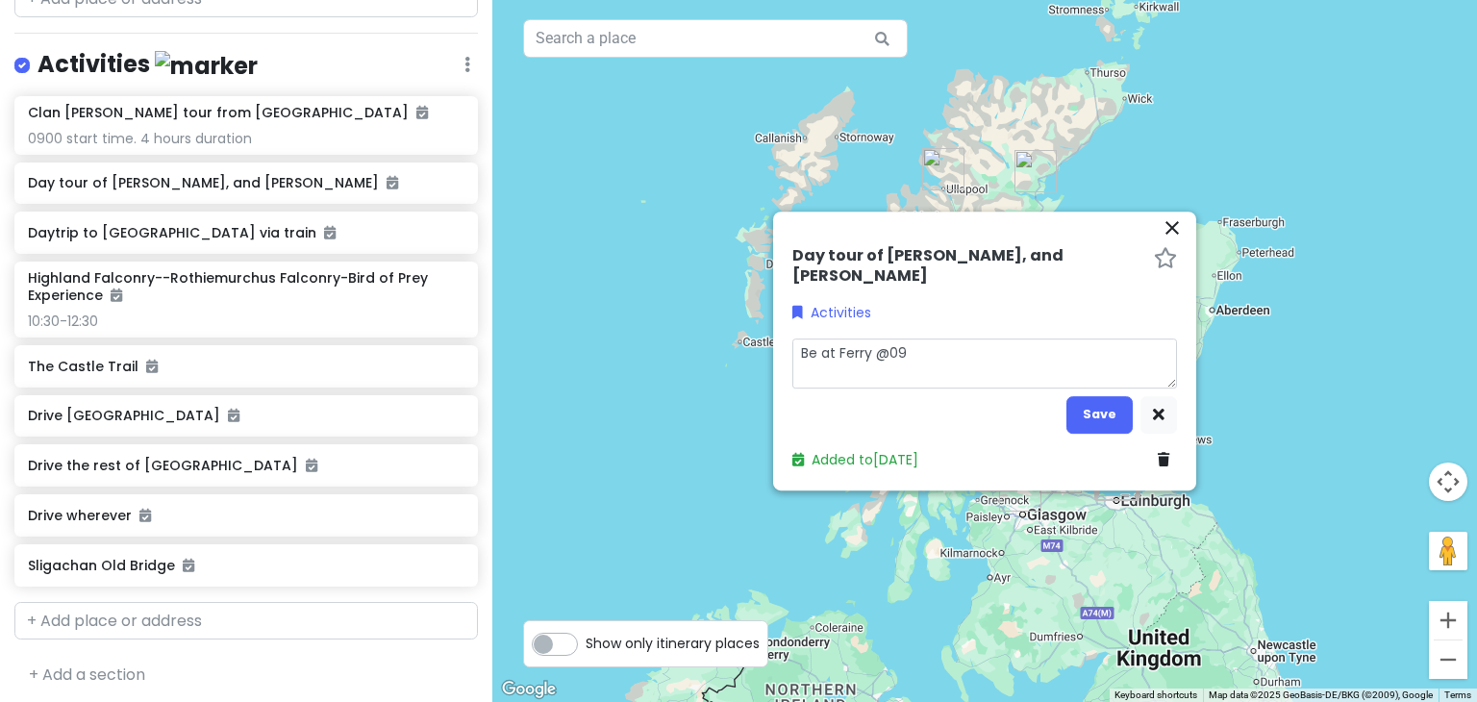
type textarea "x"
type textarea "Be at Ferry @091"
type textarea "x"
type textarea "Be at Ferry @0915"
type textarea "x"
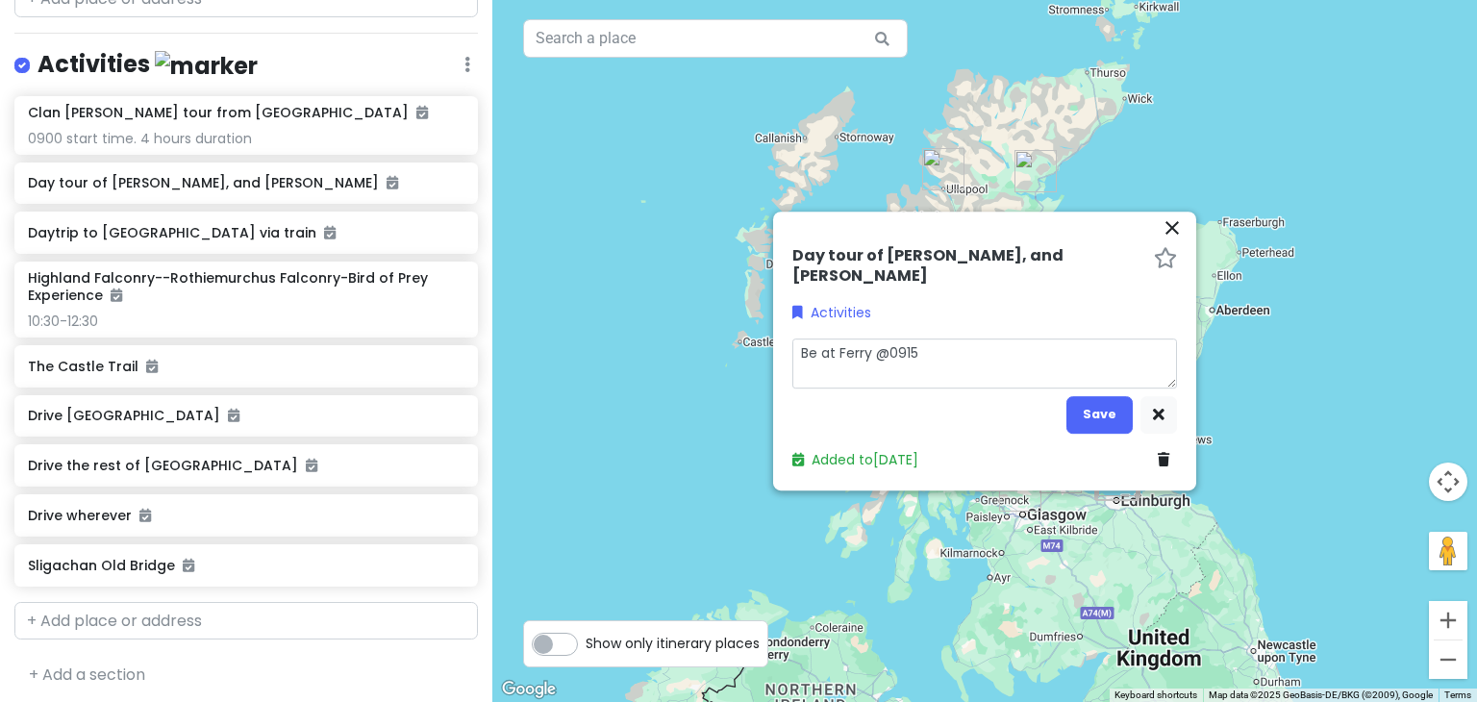
type textarea "Be at Ferry @09:15"
click at [932, 347] on textarea "Be at Ferry @09:15" at bounding box center [984, 364] width 385 height 50
type textarea "x"
type textarea "Be at Ferry @09:15."
